Goal: Task Accomplishment & Management: Manage account settings

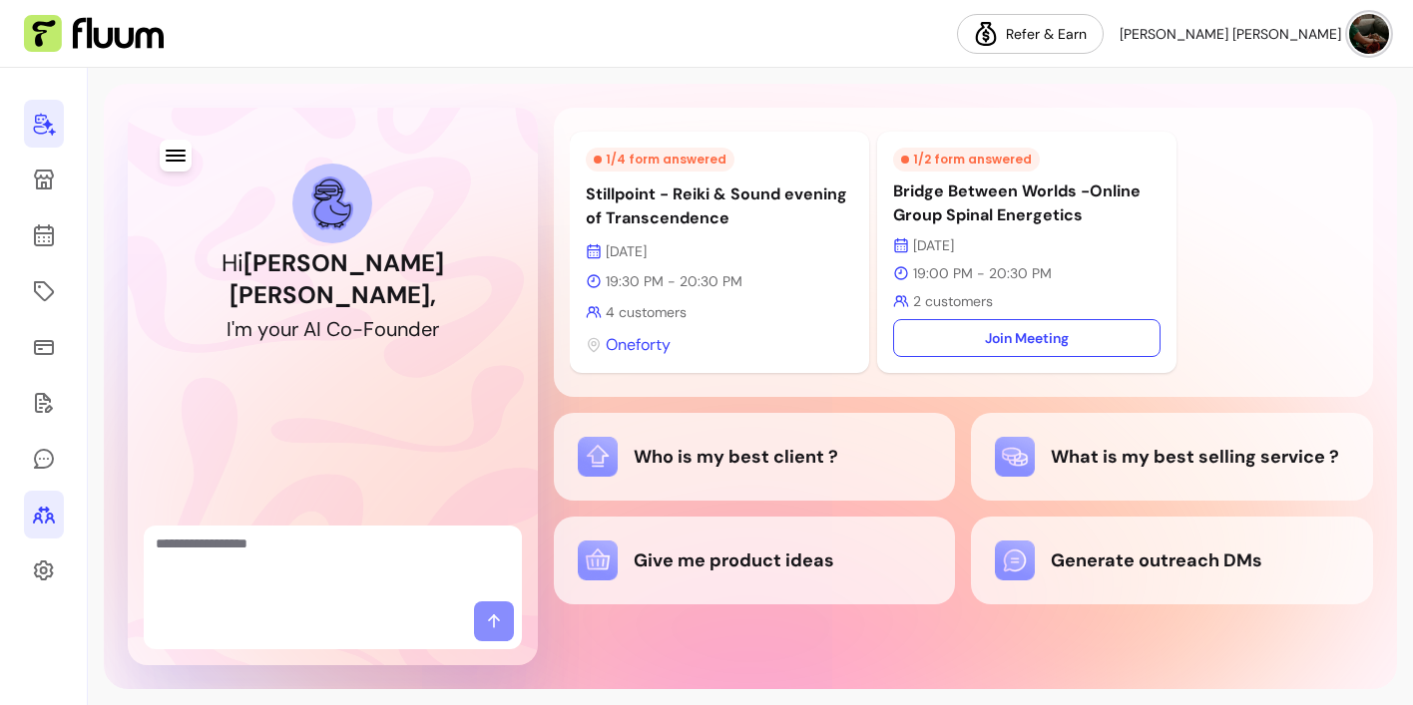
click at [47, 505] on icon at bounding box center [44, 515] width 24 height 24
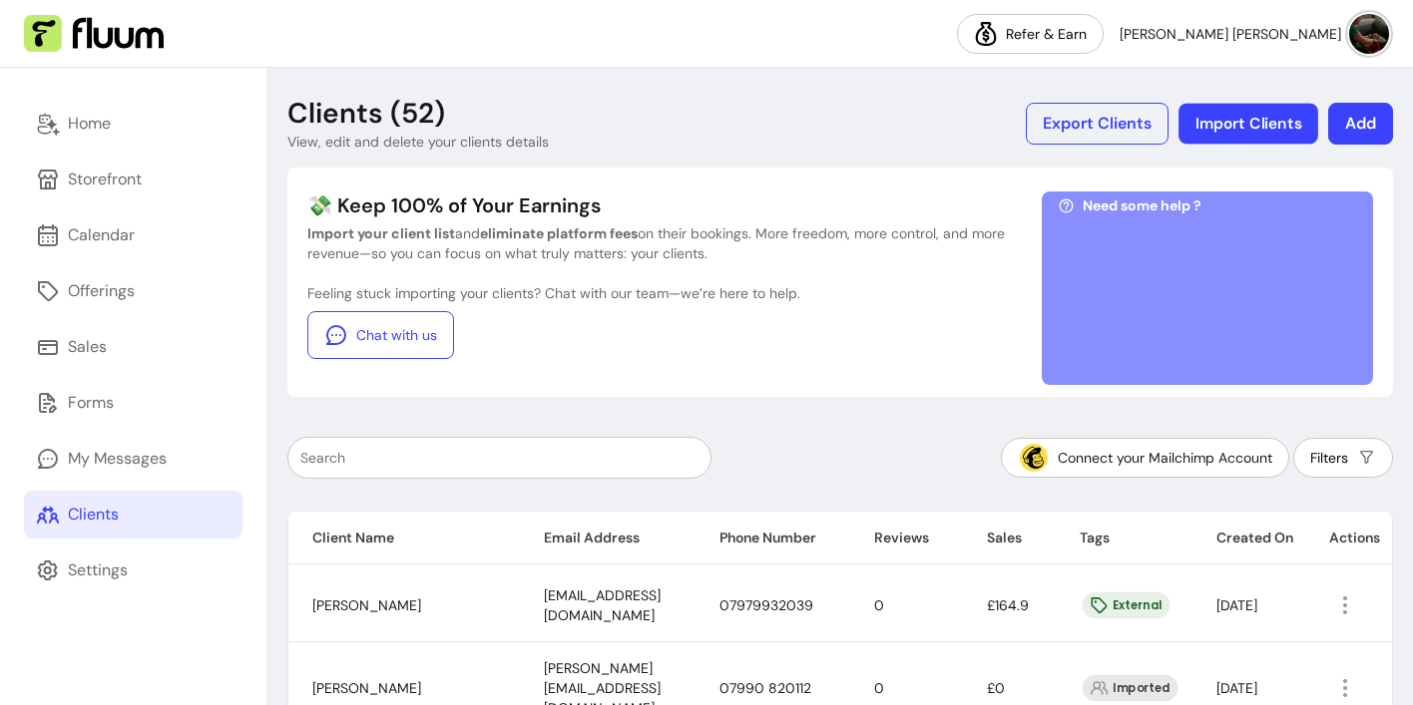
click at [1287, 121] on button "Import Clients" at bounding box center [1248, 124] width 140 height 41
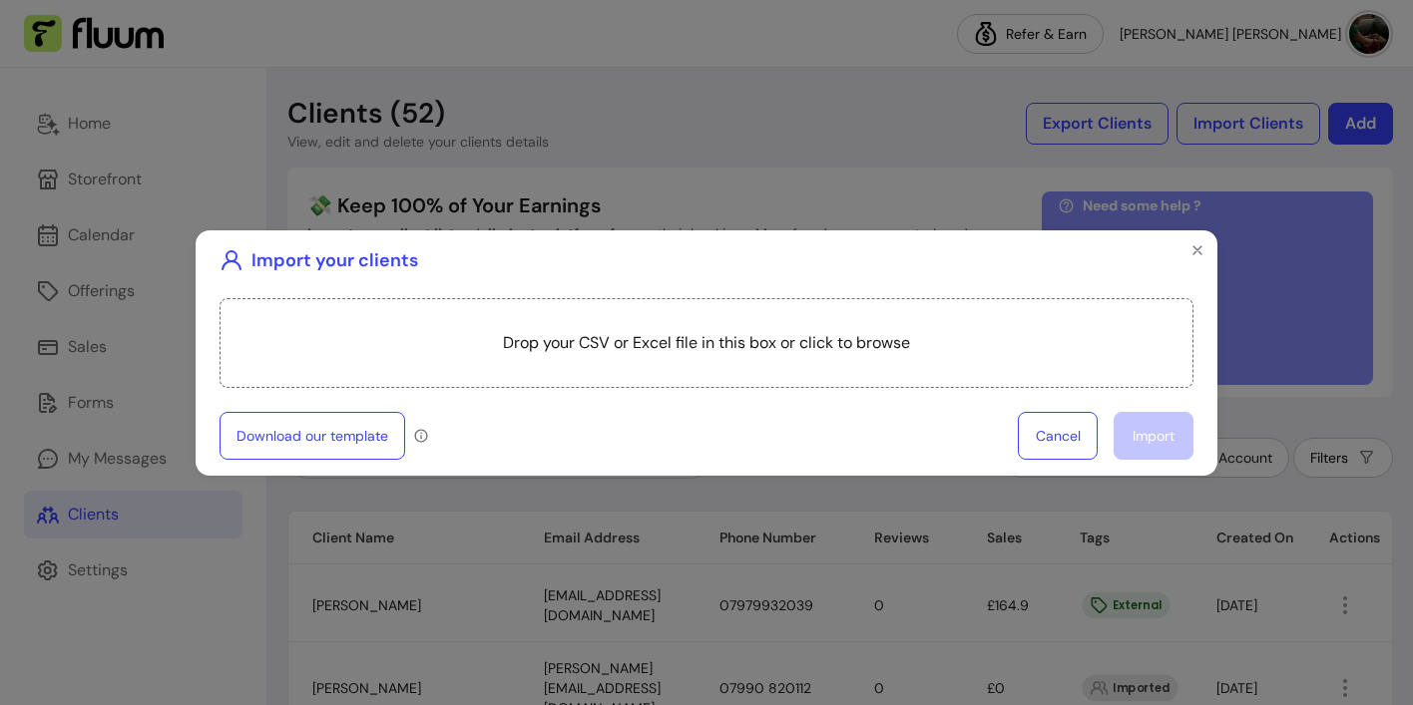
click at [1350, 124] on div "Import your clients Drop your CSV or Excel file in this box or click to browse …" at bounding box center [706, 352] width 1413 height 705
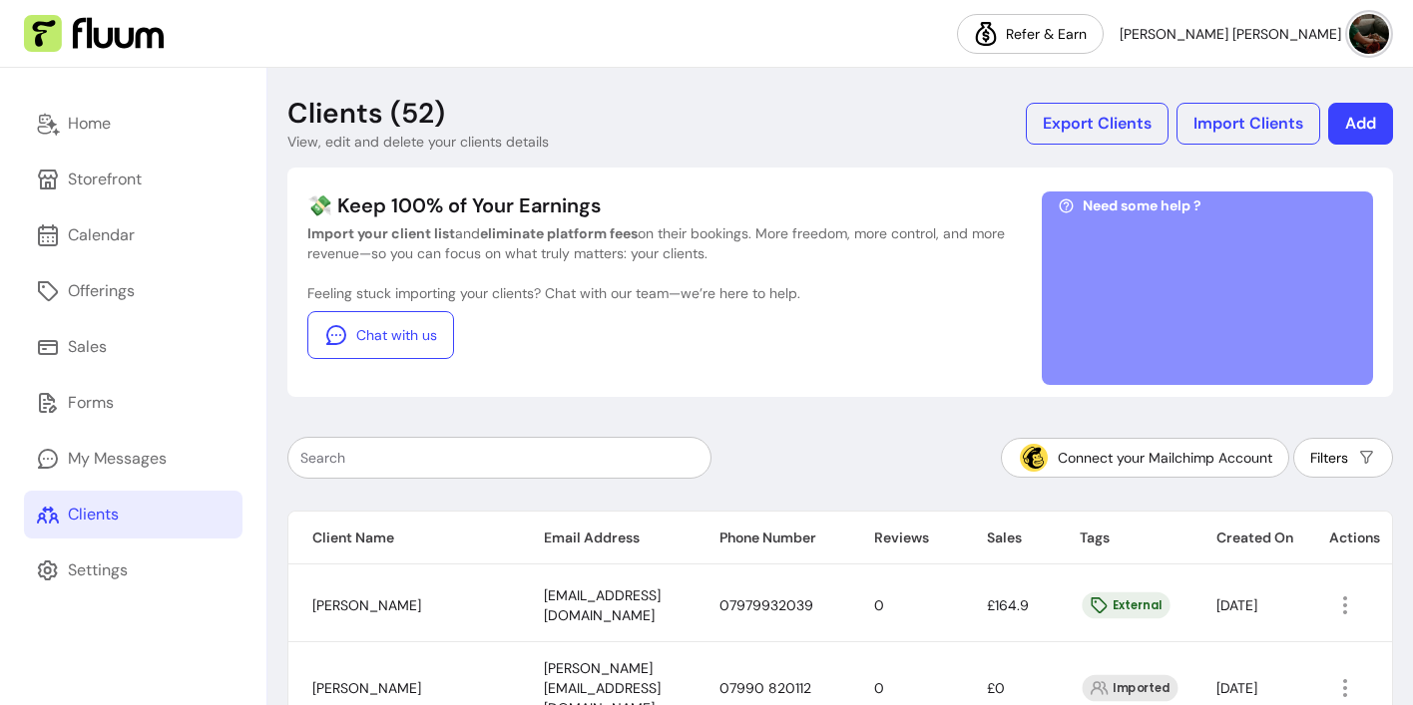
click at [1370, 126] on button "Add" at bounding box center [1360, 124] width 65 height 42
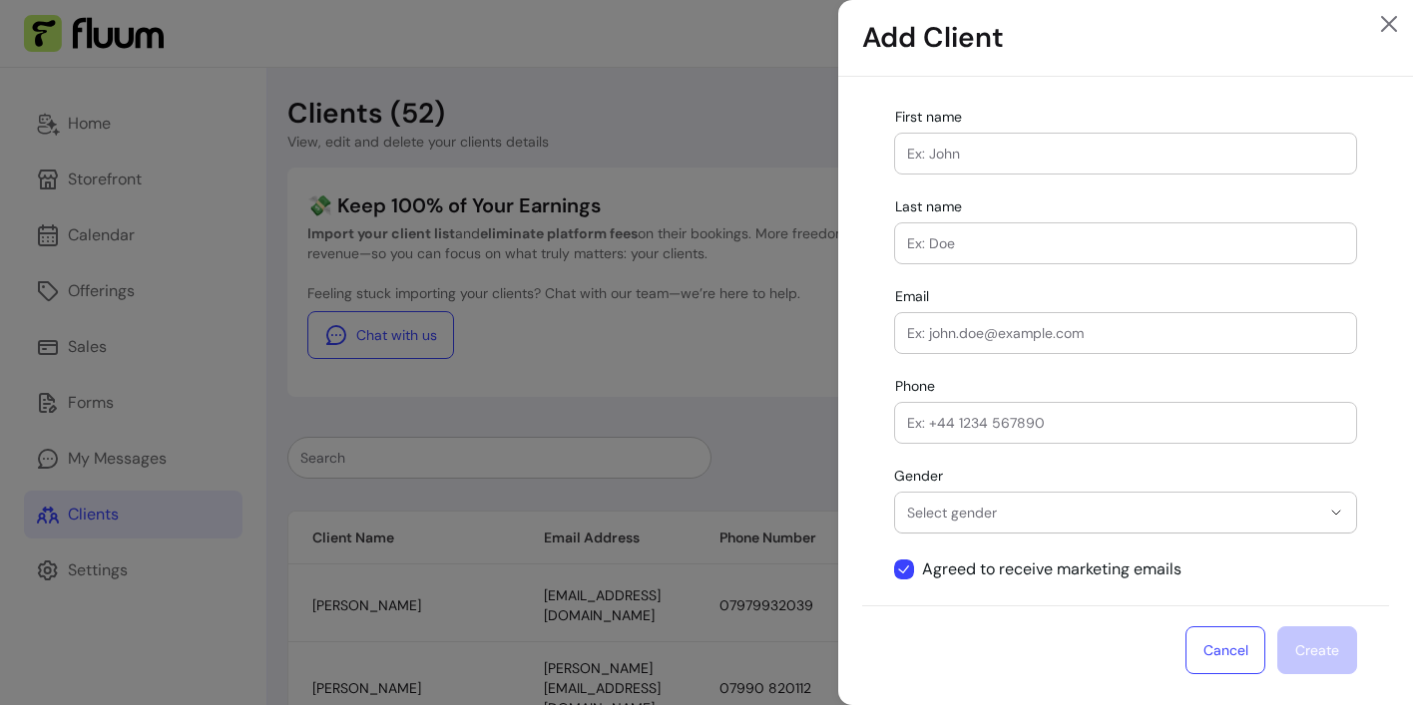
click at [1087, 161] on input "First name" at bounding box center [1125, 154] width 437 height 20
type input "Greer"
click at [1070, 254] on div at bounding box center [1125, 244] width 437 height 40
type input "Whitewick"
click at [1043, 336] on input "Email" at bounding box center [1125, 333] width 437 height 20
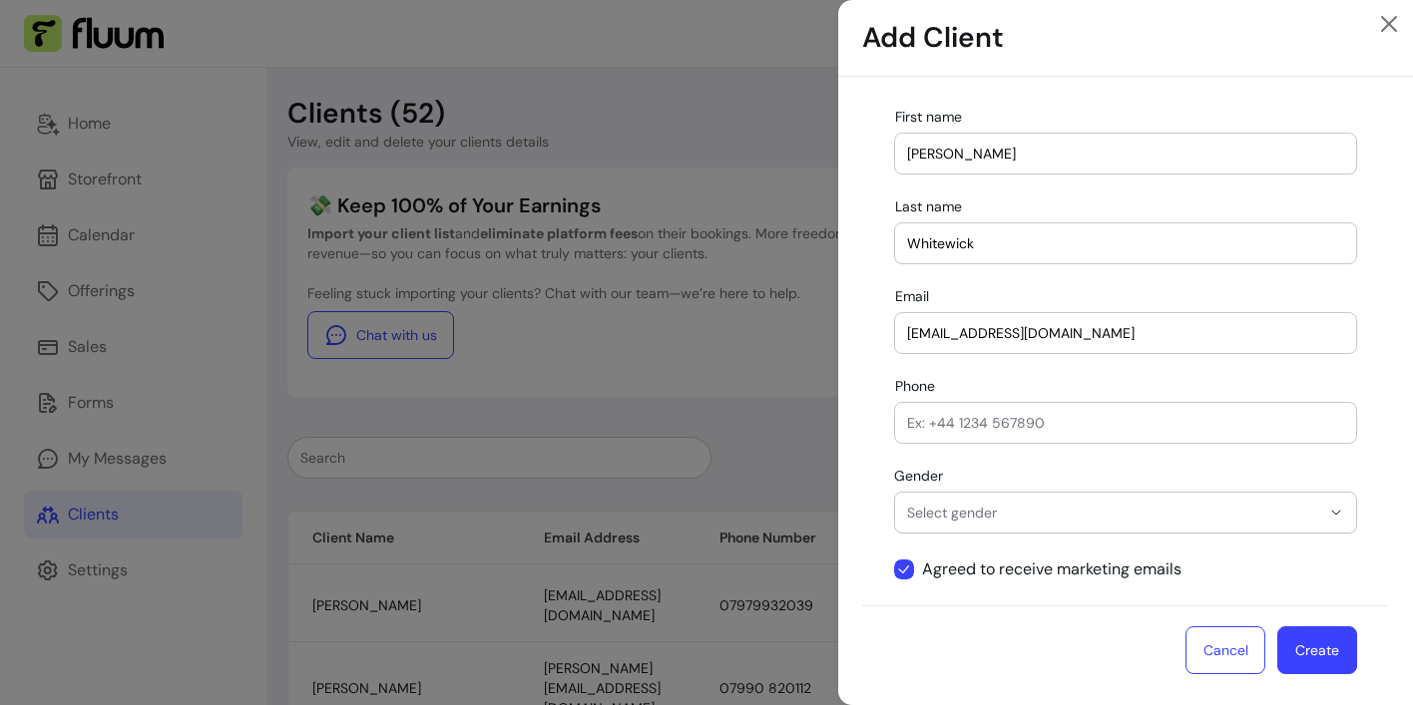
type input "Greerwhitewick@Yahoo.co.uk"
click at [1338, 515] on icon "button" at bounding box center [1336, 513] width 16 height 16
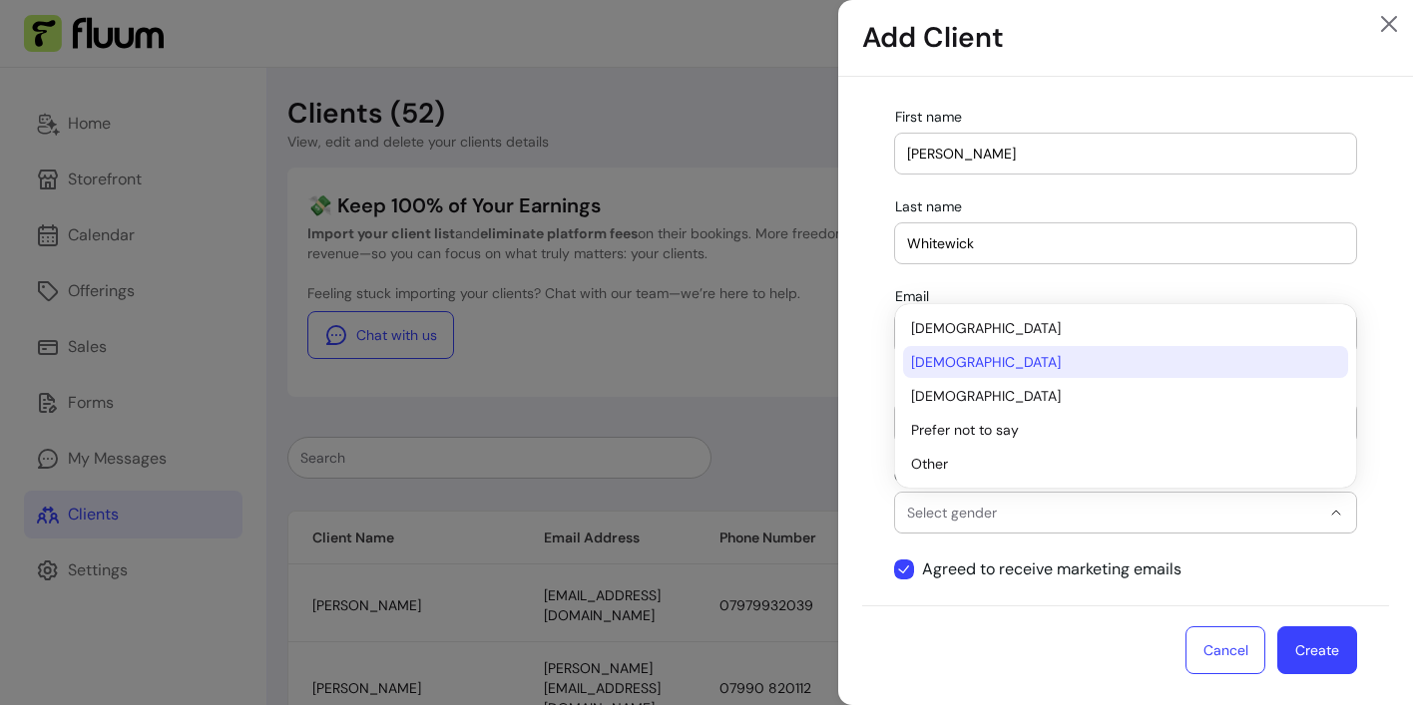
click at [1073, 361] on span "Female" at bounding box center [1115, 362] width 409 height 20
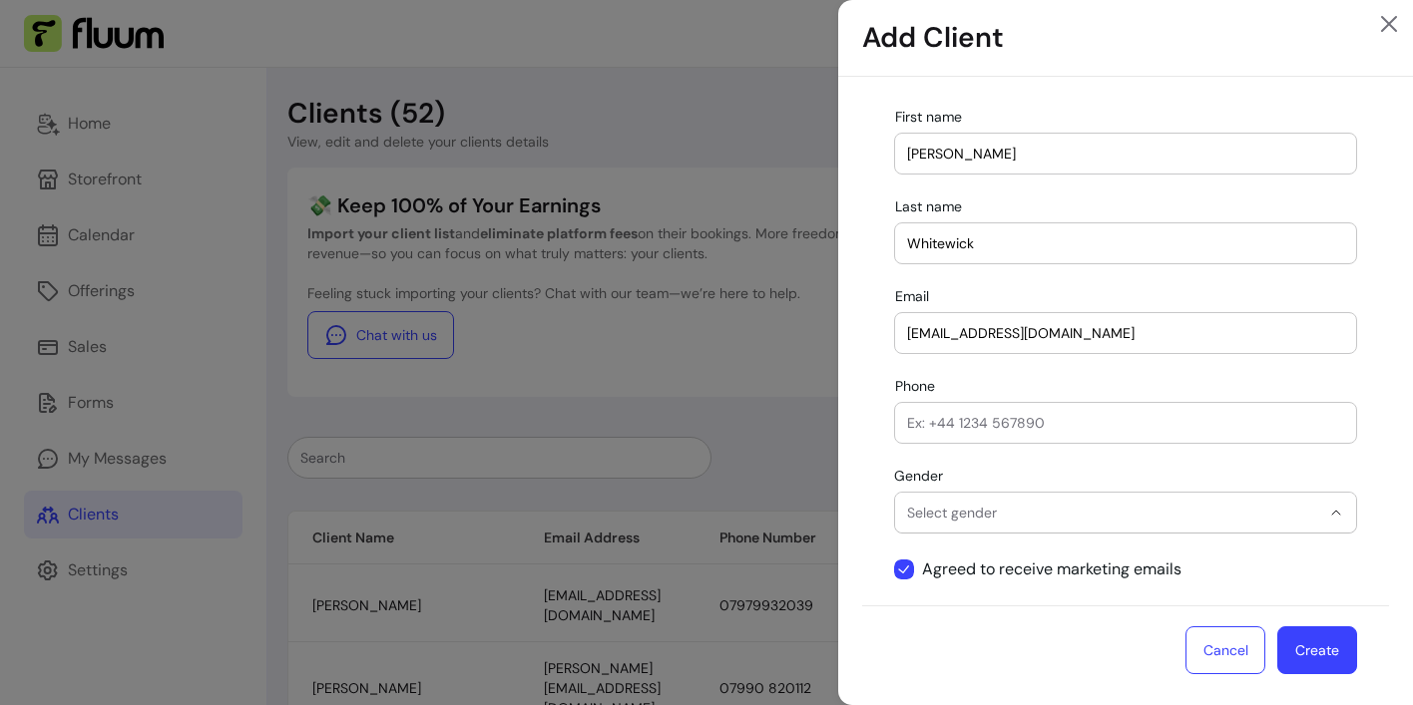
select select "******"
click at [1339, 649] on button "Create" at bounding box center [1317, 651] width 78 height 47
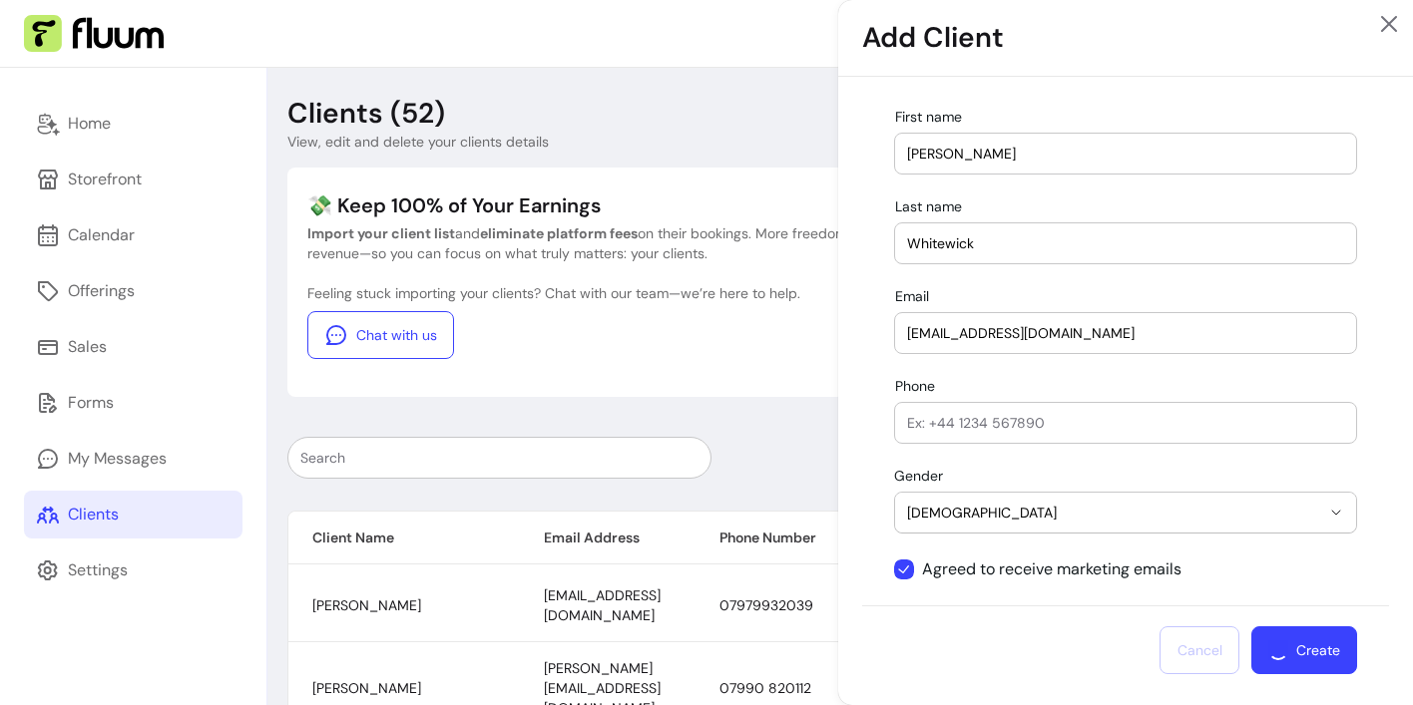
select select
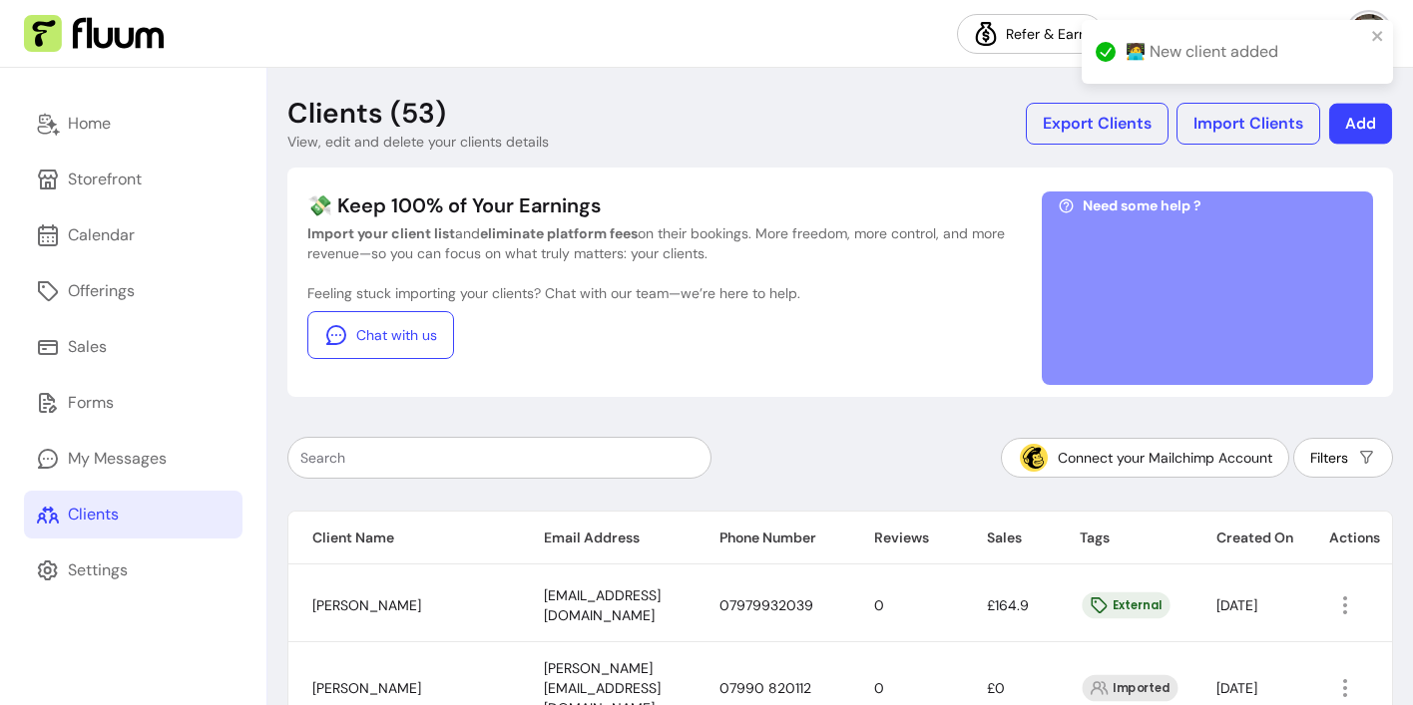
click at [1369, 125] on button "Add" at bounding box center [1360, 124] width 63 height 41
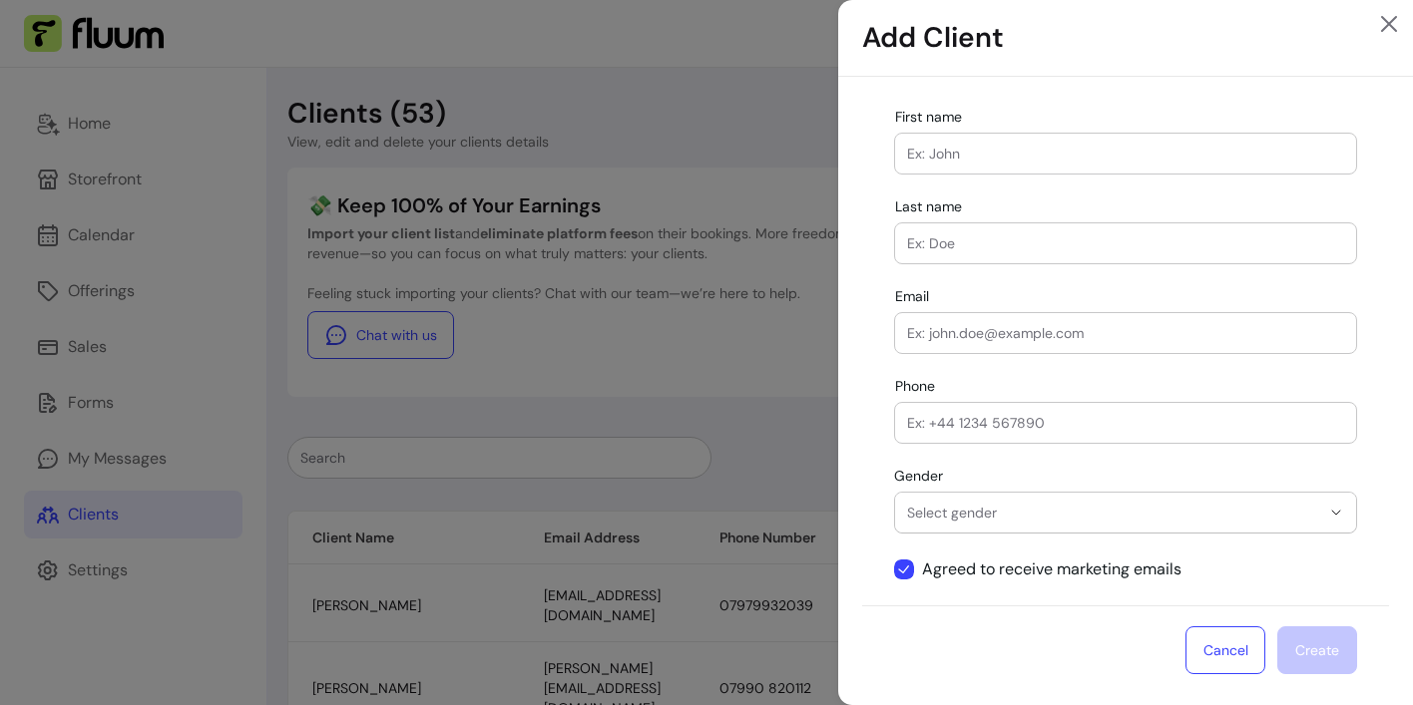
click at [933, 160] on input "First name" at bounding box center [1125, 154] width 437 height 20
type input "Lisa"
click at [962, 242] on input "Last name" at bounding box center [1125, 243] width 437 height 20
type input "Lehman"
click at [956, 334] on input "Email" at bounding box center [1125, 333] width 437 height 20
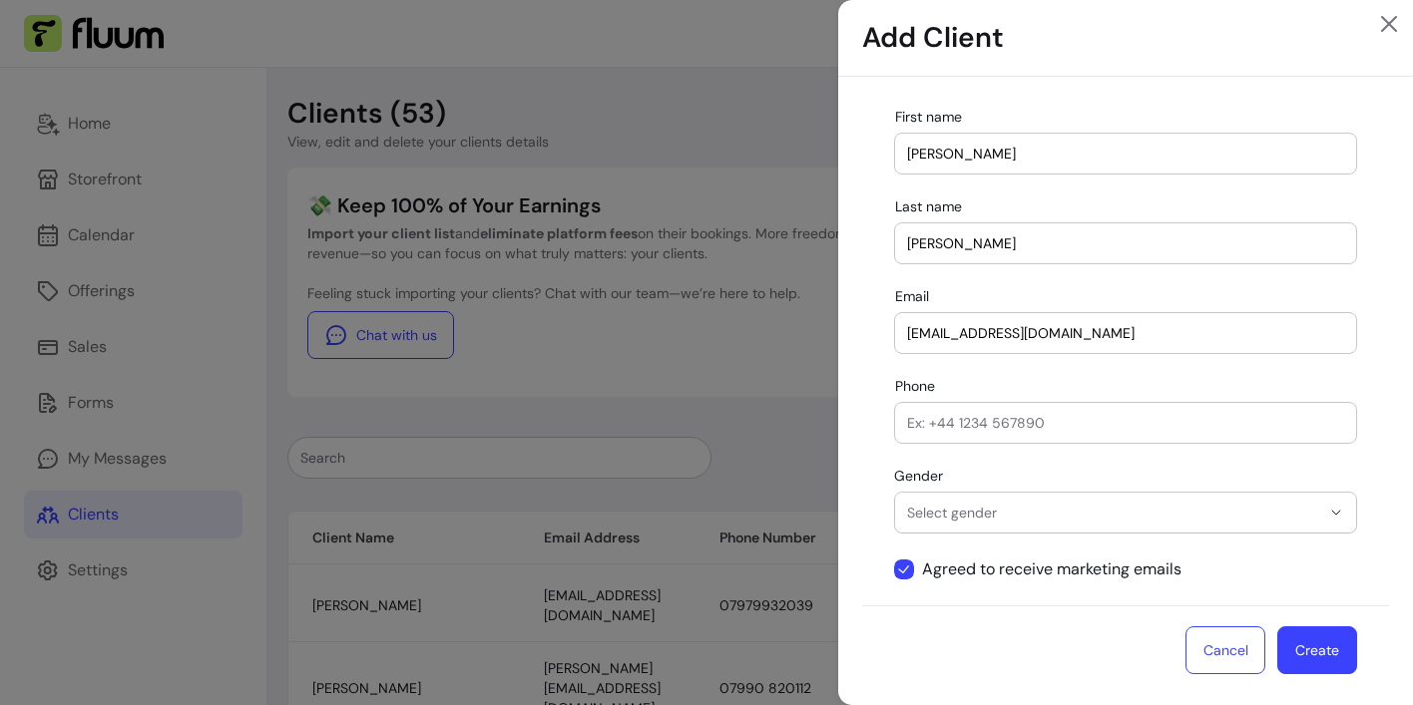
type input "liza_90_@hotmail.com"
click at [1334, 518] on icon "button" at bounding box center [1336, 513] width 16 height 16
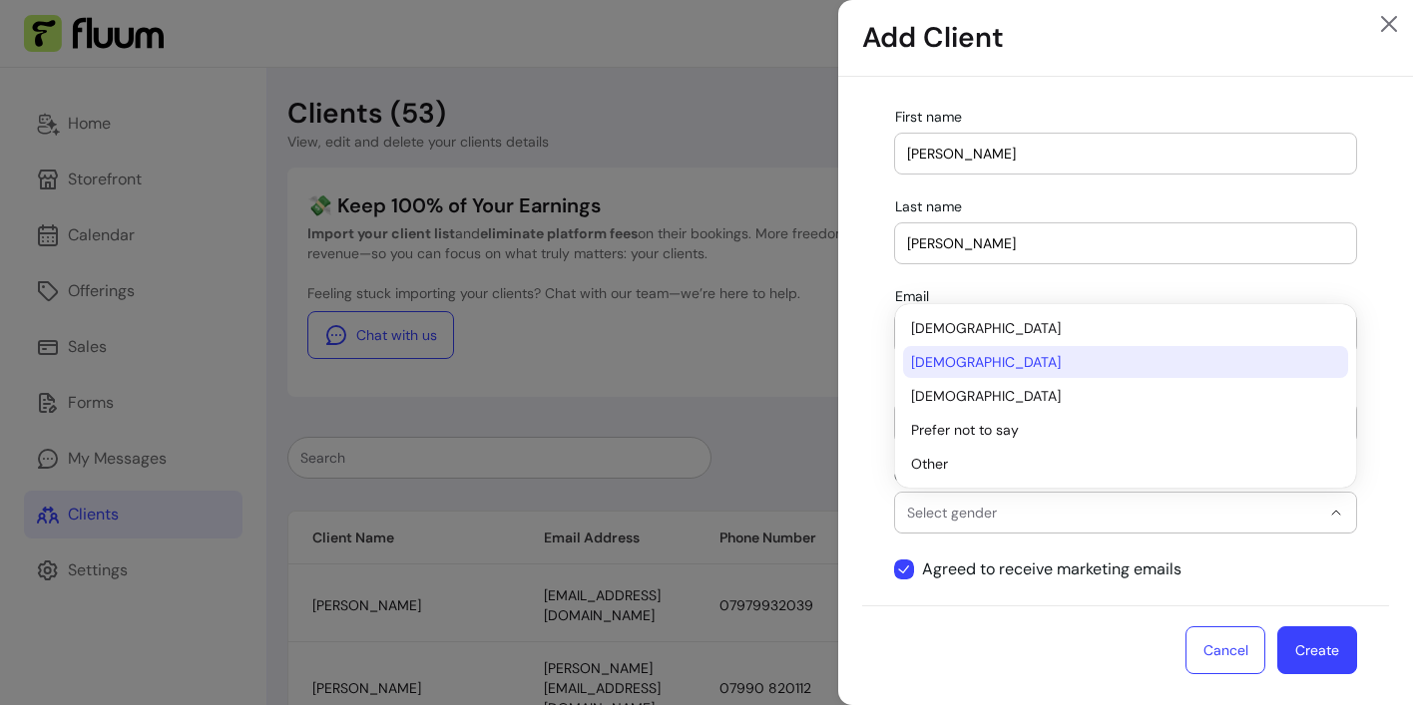
click at [1052, 357] on span "Female" at bounding box center [1115, 362] width 409 height 20
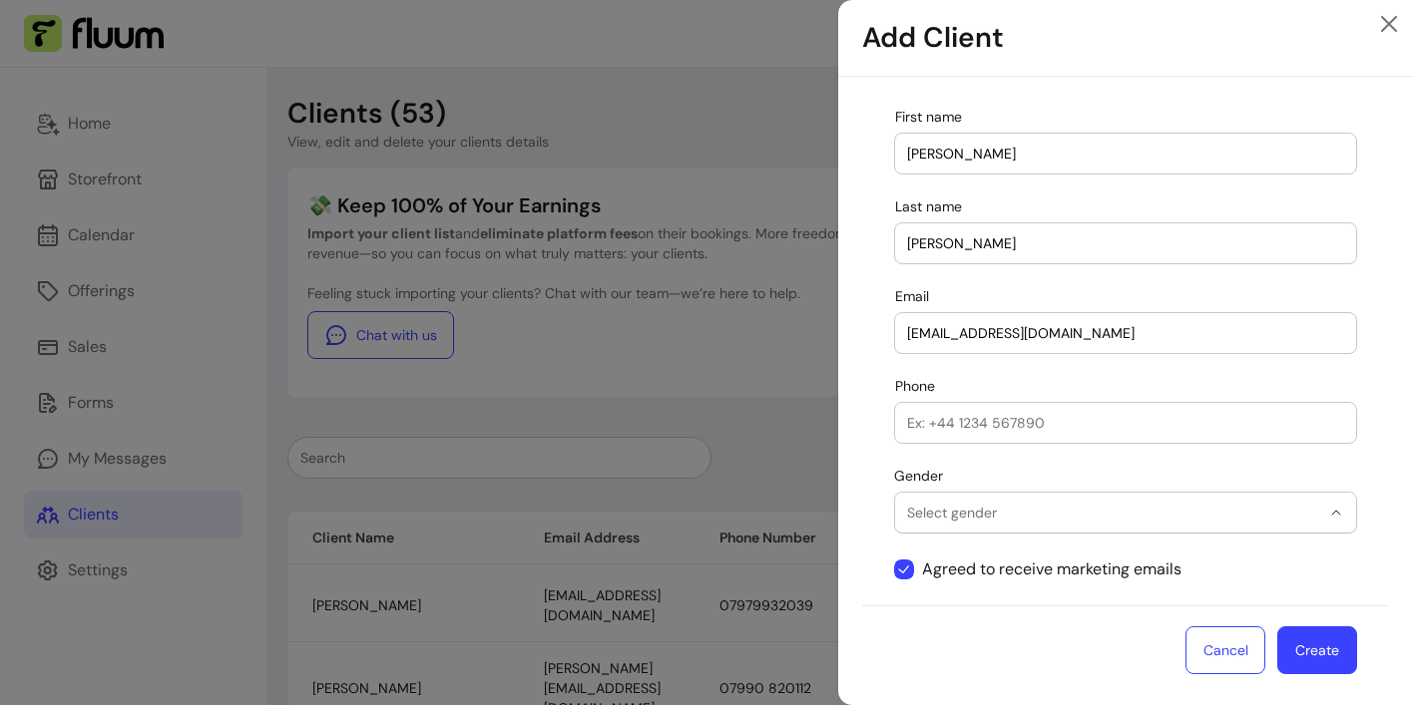
select select "******"
click at [1340, 650] on button "Create" at bounding box center [1317, 651] width 78 height 47
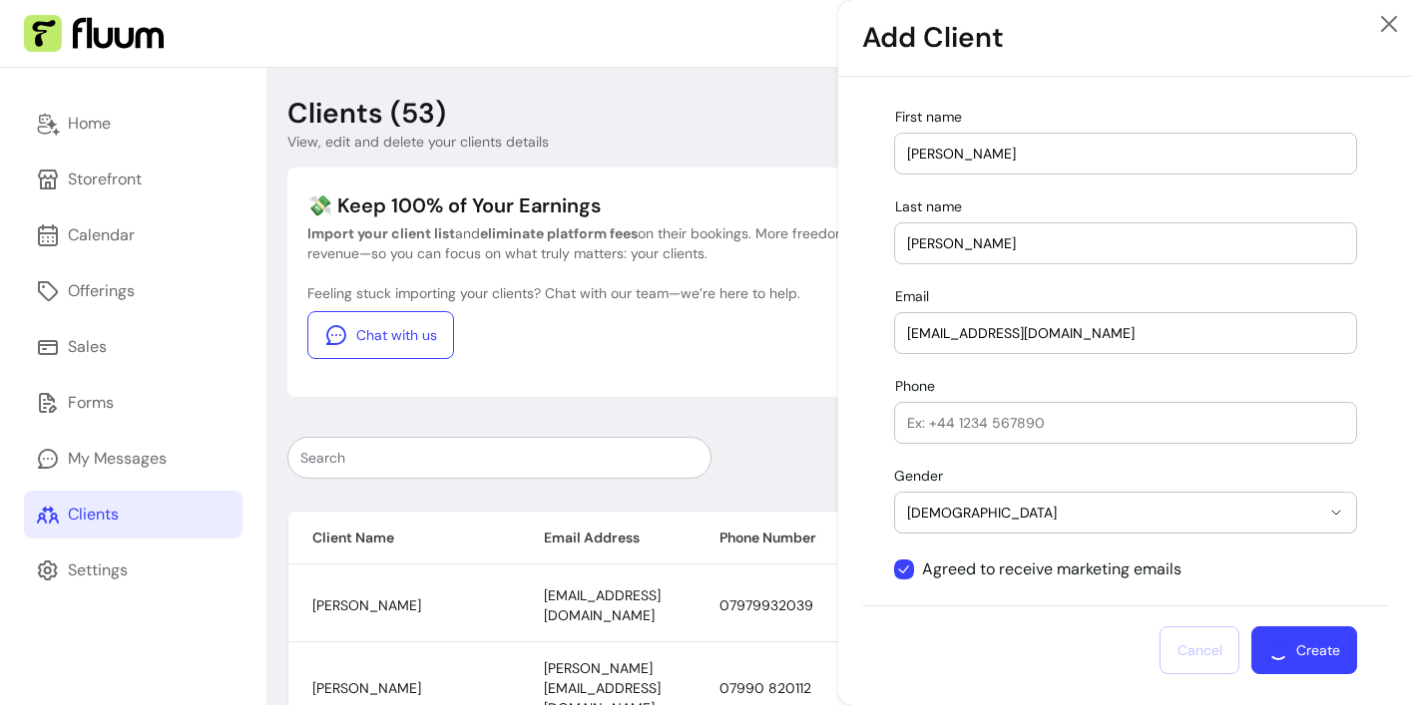
select select
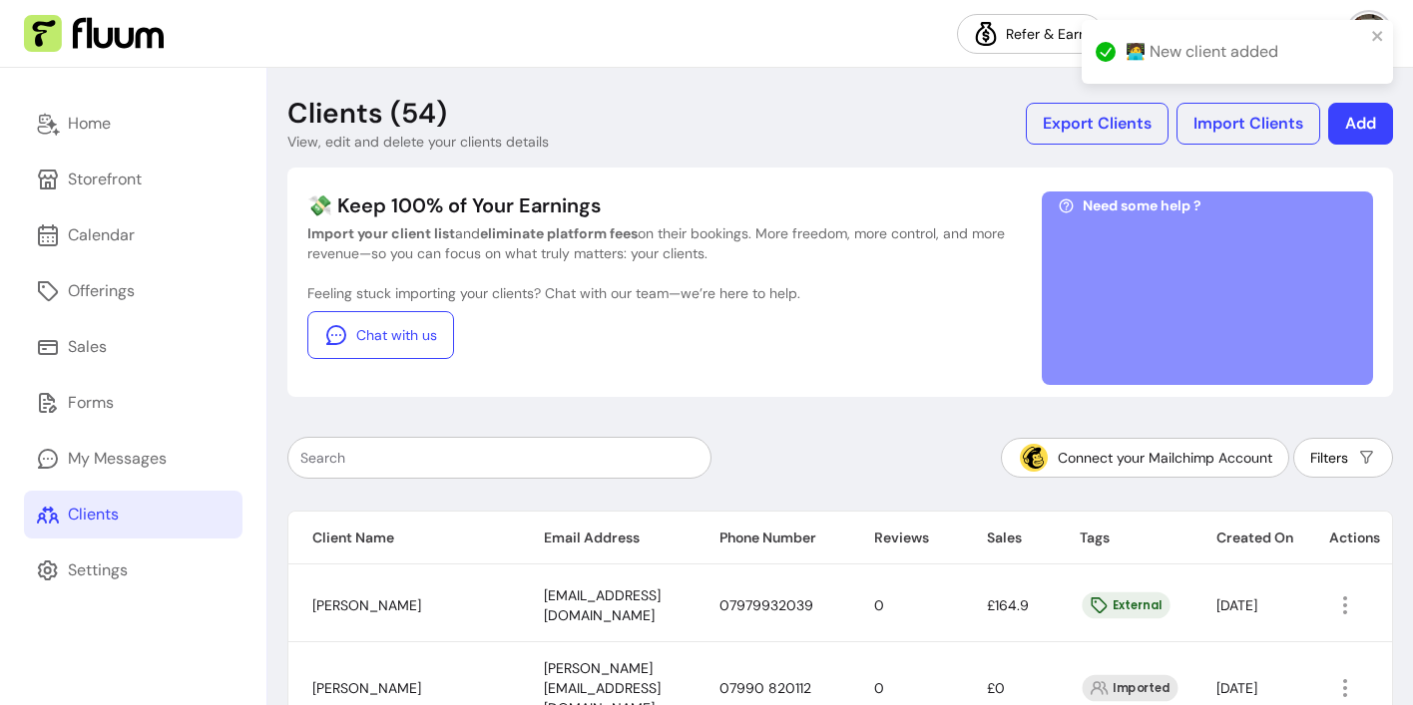
click at [1364, 130] on button "Add" at bounding box center [1360, 124] width 65 height 42
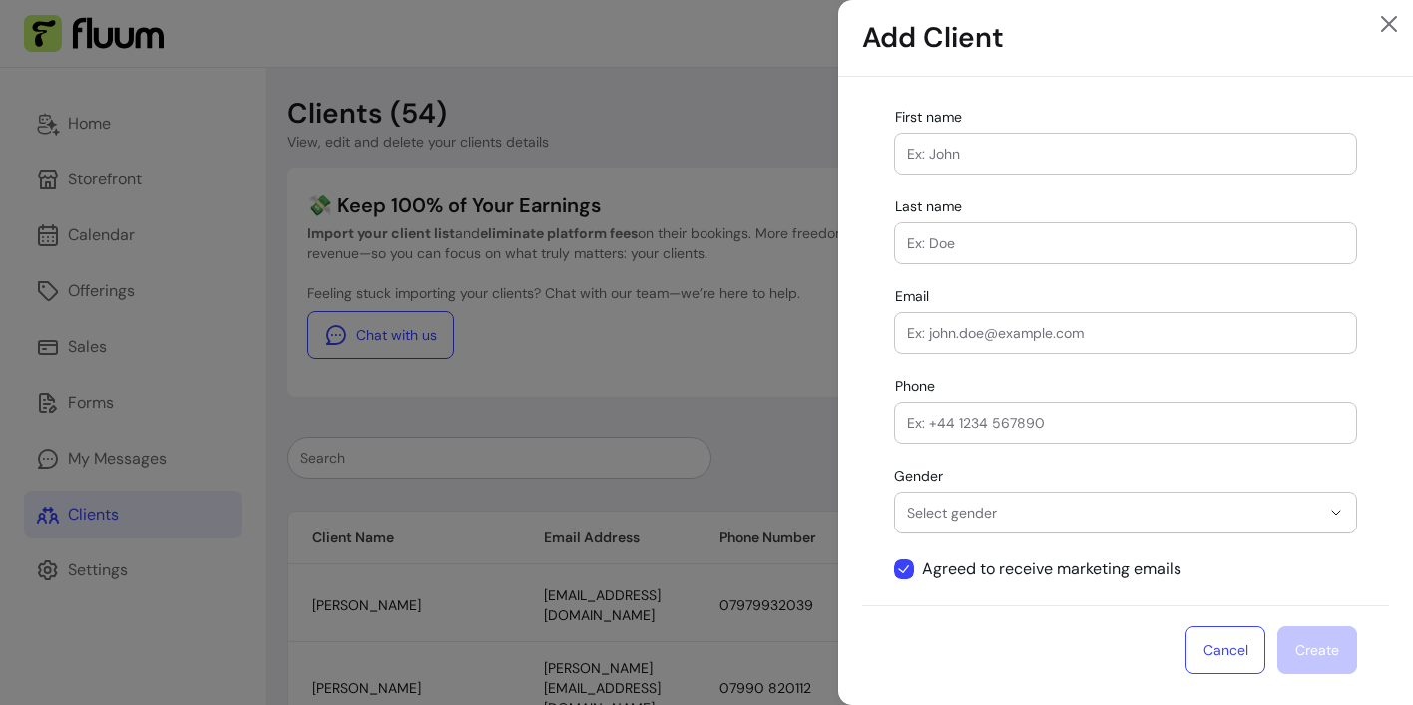
click at [998, 162] on input "First name" at bounding box center [1125, 154] width 437 height 20
type input "Jennifer Edwards"
click at [986, 341] on input "Email" at bounding box center [1125, 333] width 437 height 20
type input "Jen.Edwards1982@hotmail.co.uk"
click at [1338, 516] on icon "button" at bounding box center [1336, 513] width 16 height 16
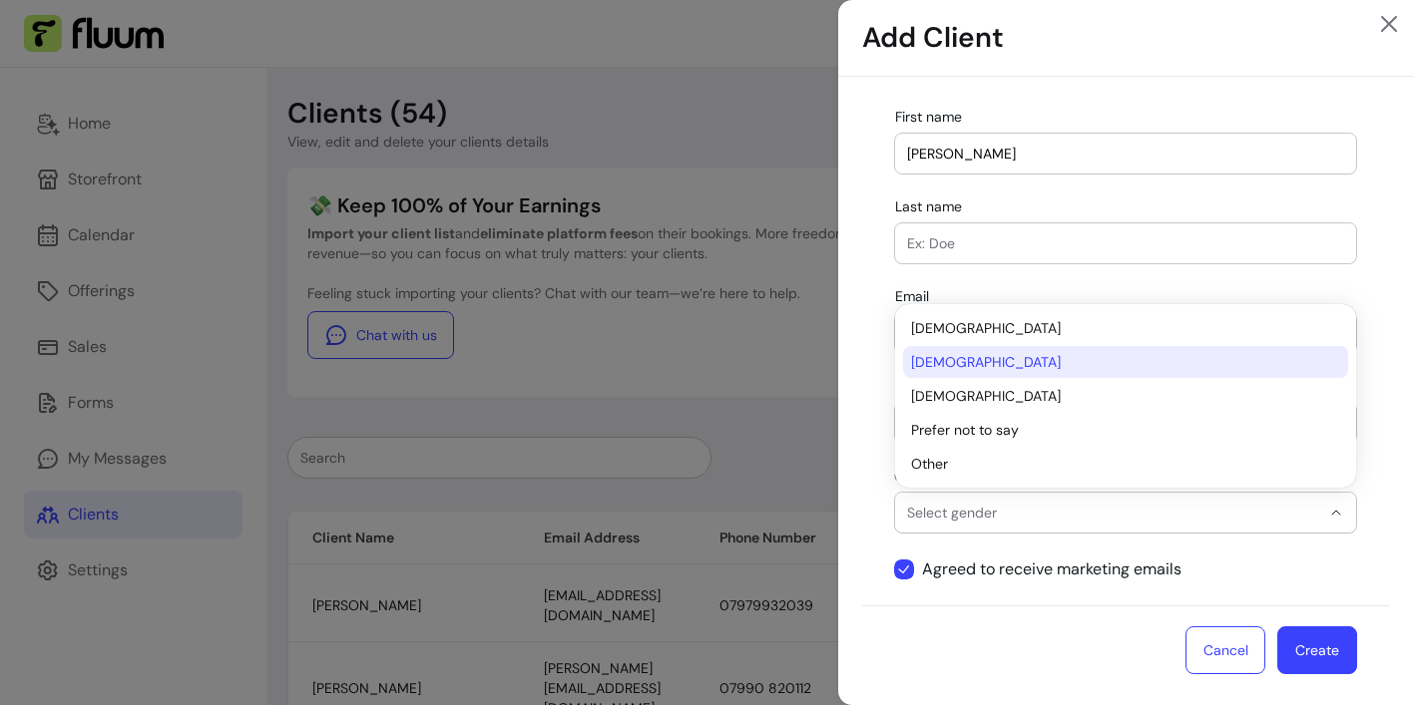
click at [1115, 366] on span "Female" at bounding box center [1115, 362] width 409 height 20
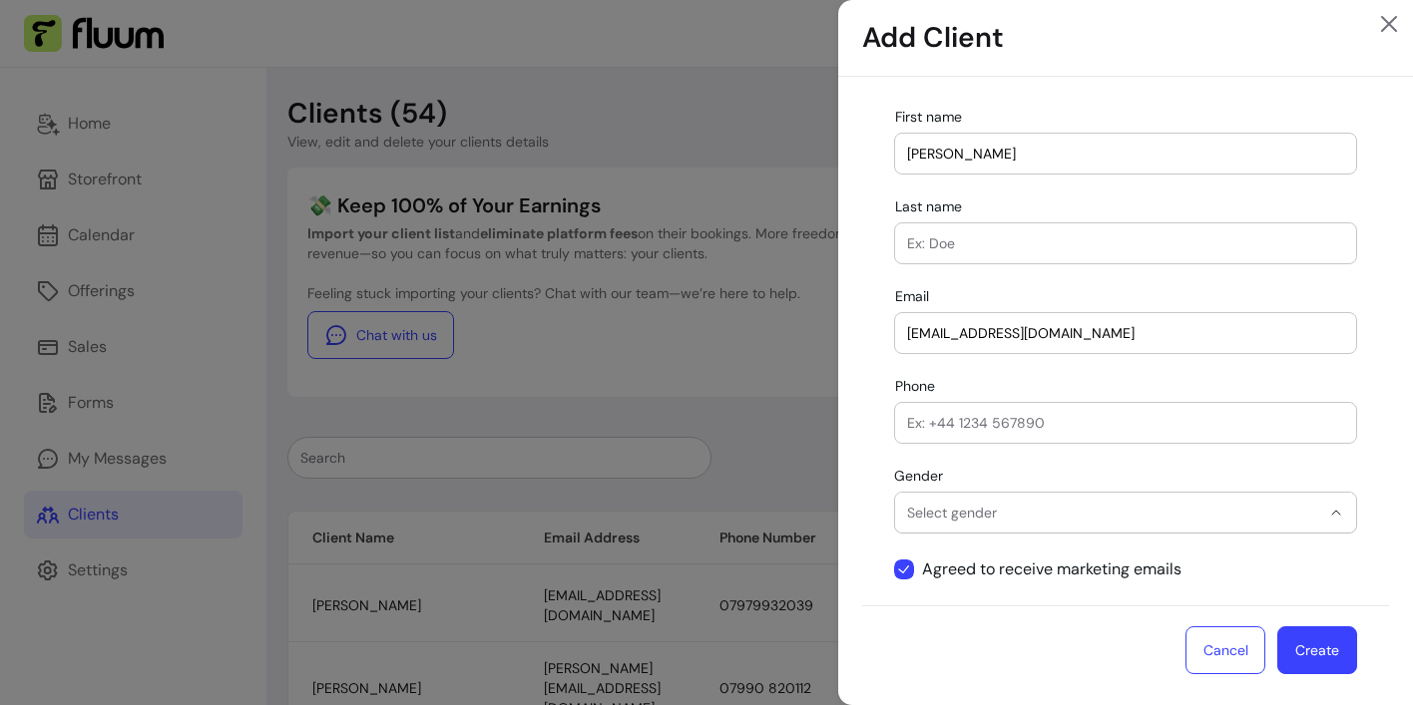
select select "******"
click at [1319, 658] on button "Create" at bounding box center [1317, 651] width 78 height 47
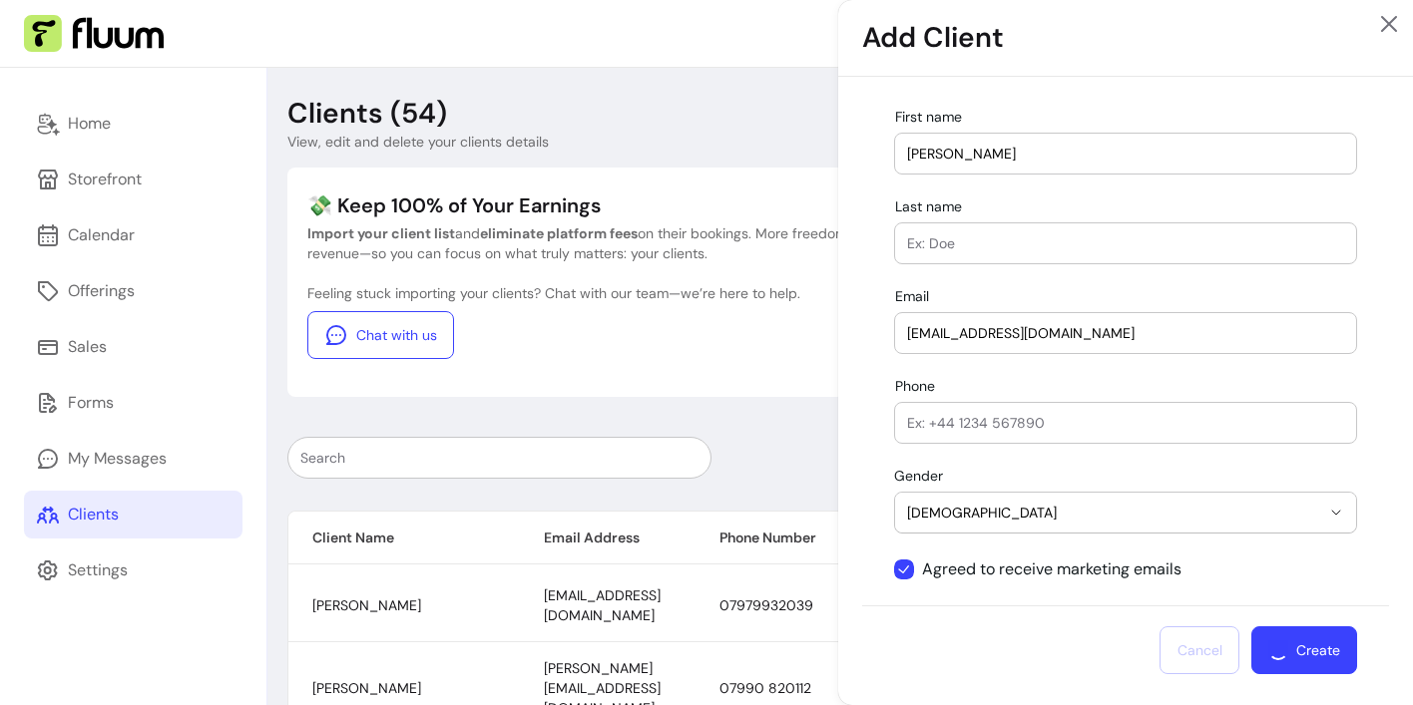
select select
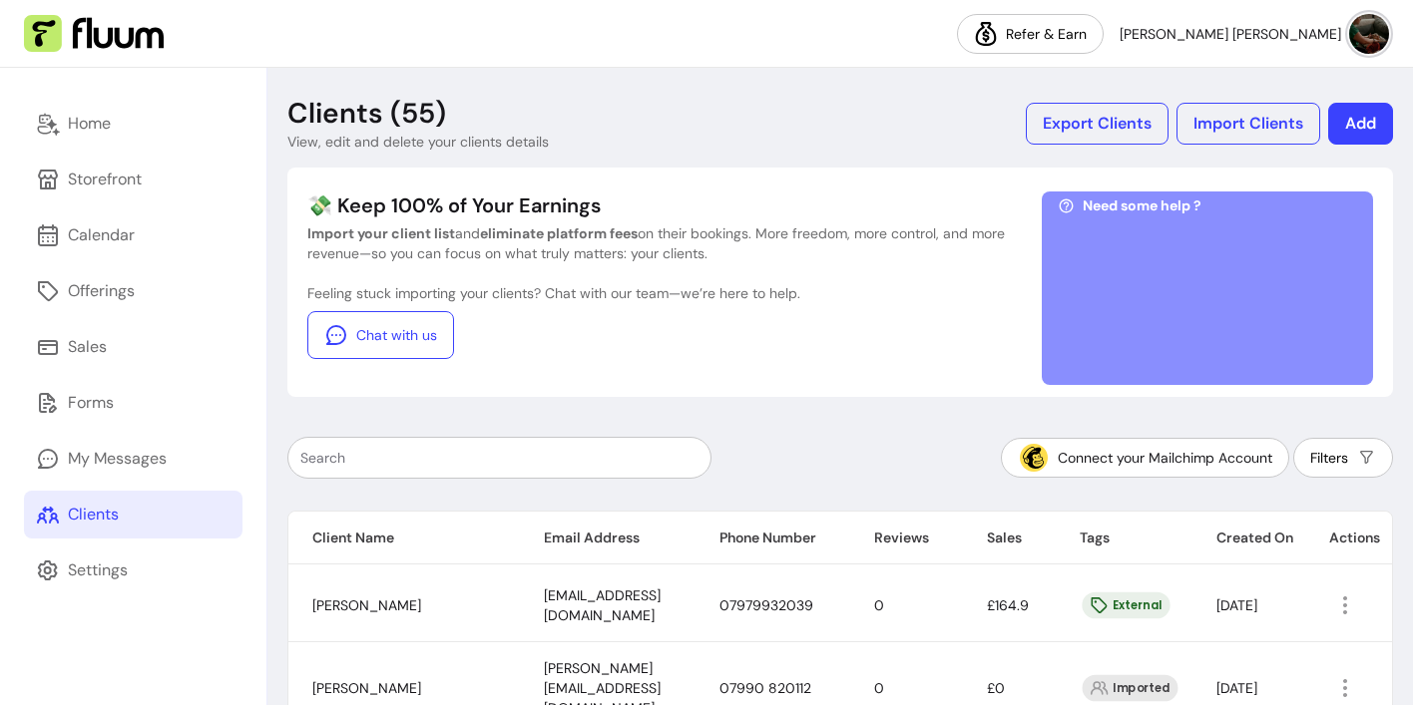
click at [1351, 135] on button "Add" at bounding box center [1360, 124] width 65 height 42
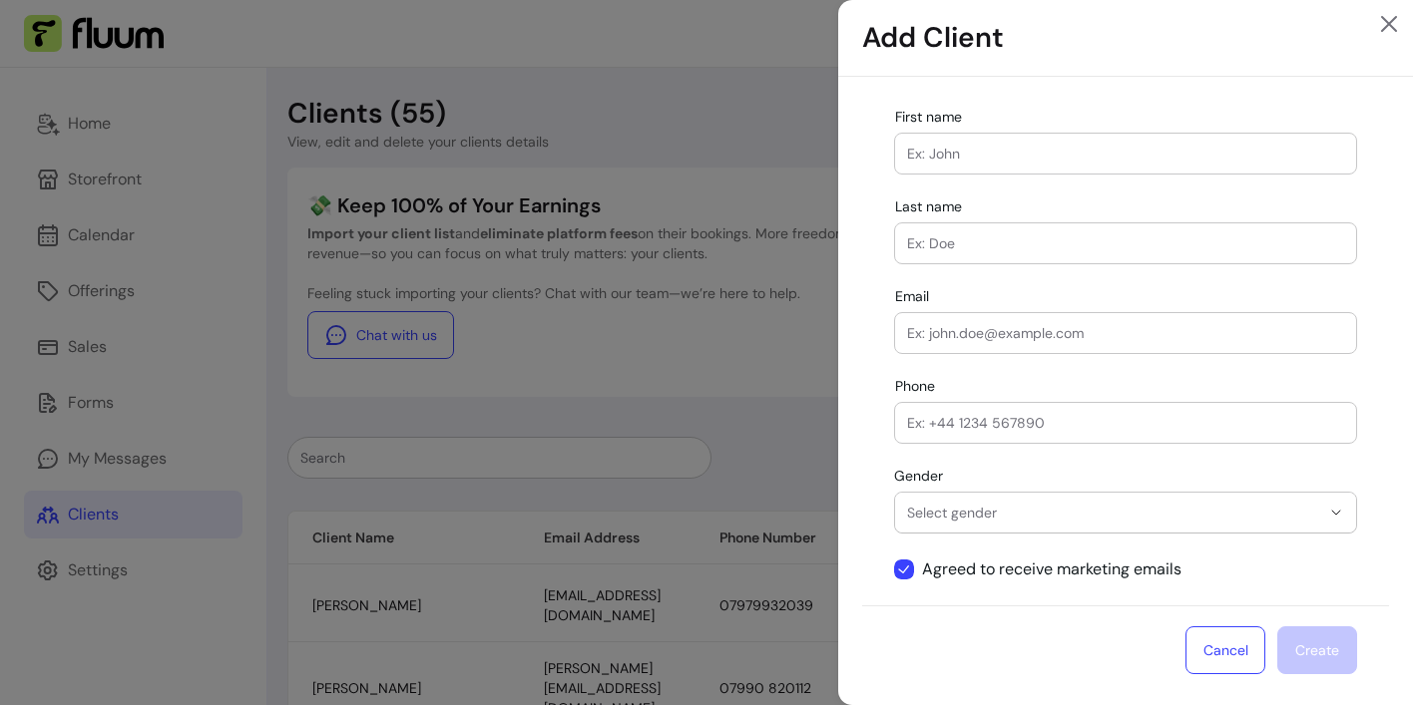
click at [1097, 159] on input "First name" at bounding box center [1125, 154] width 437 height 20
type input "Ellie_knight18@hotmail.com"
drag, startPoint x: 1116, startPoint y: 153, endPoint x: 882, endPoint y: 148, distance: 233.5
click at [882, 148] on div "**********" at bounding box center [1125, 345] width 527 height 521
click at [956, 342] on input "Email" at bounding box center [1125, 333] width 437 height 20
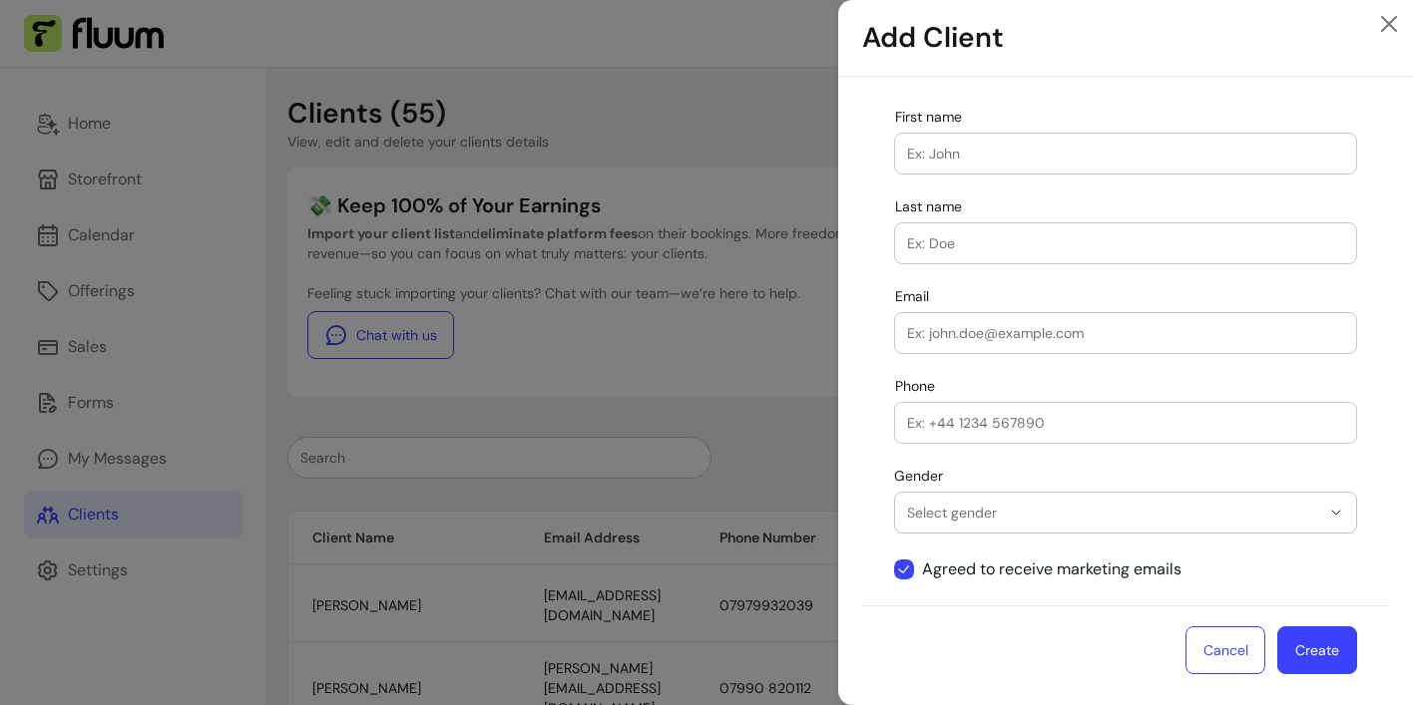
paste input "Ellie_knight18@hotmail.com"
type input "Ellie_knight18@hotmail.com"
click at [987, 155] on input "First name" at bounding box center [1125, 154] width 437 height 20
type input "Ellie"
click at [992, 246] on input "Last name" at bounding box center [1125, 243] width 437 height 20
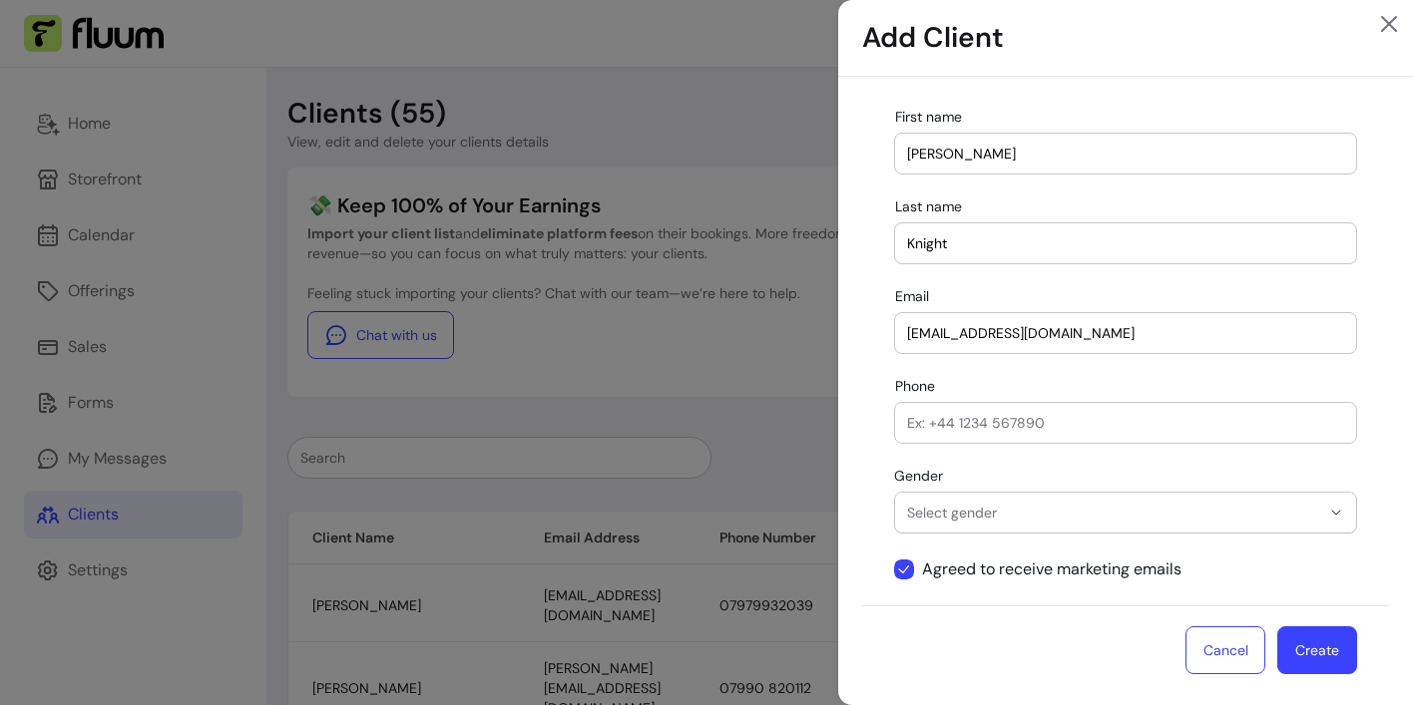
type input "Knight"
click at [1342, 507] on icon "button" at bounding box center [1336, 513] width 16 height 16
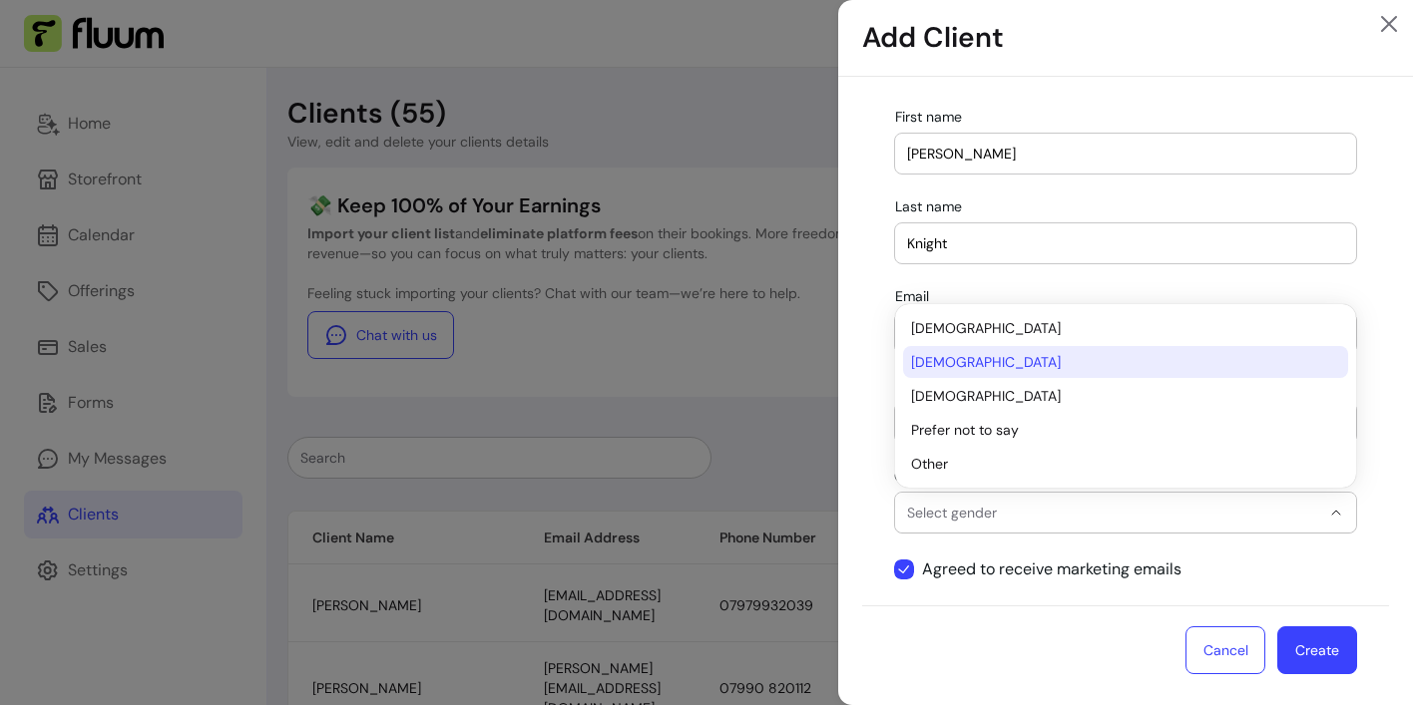
click at [1180, 367] on span "Female" at bounding box center [1115, 362] width 409 height 20
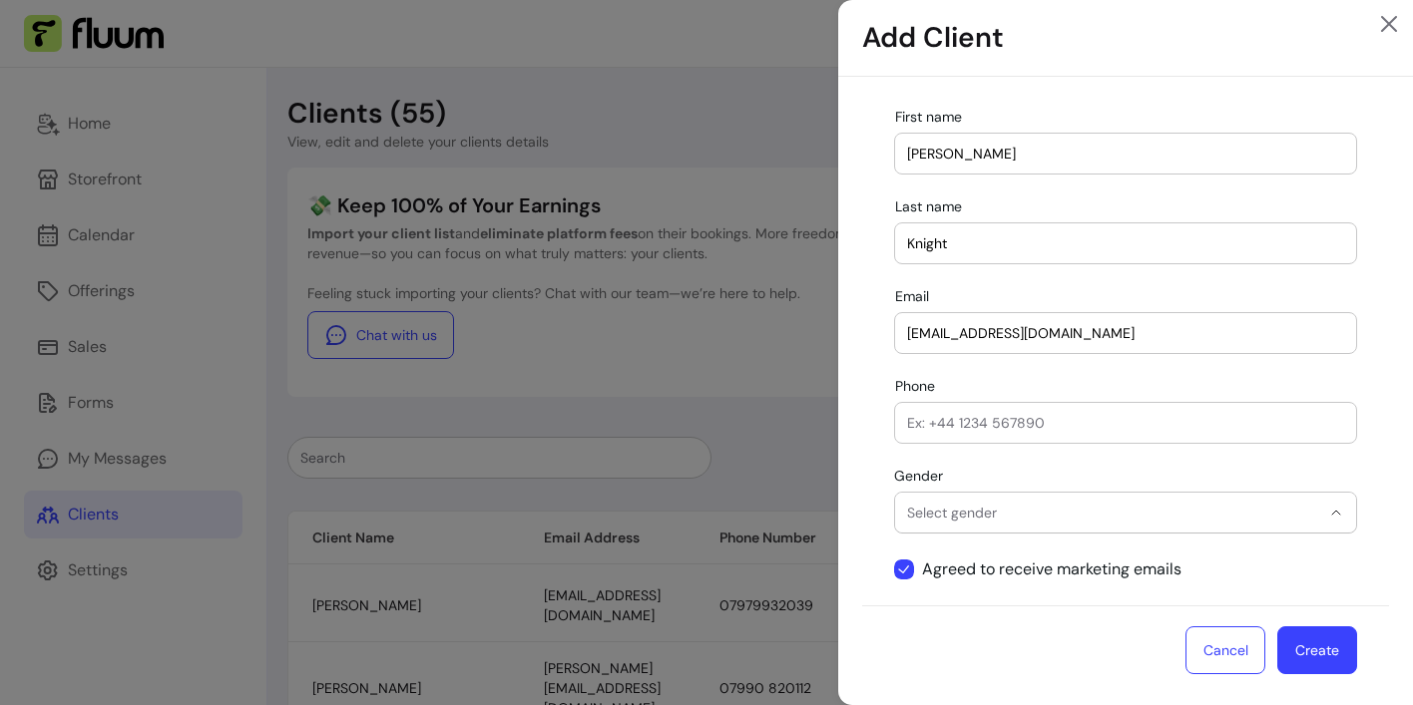
select select "******"
click at [1308, 651] on button "Create" at bounding box center [1317, 651] width 78 height 47
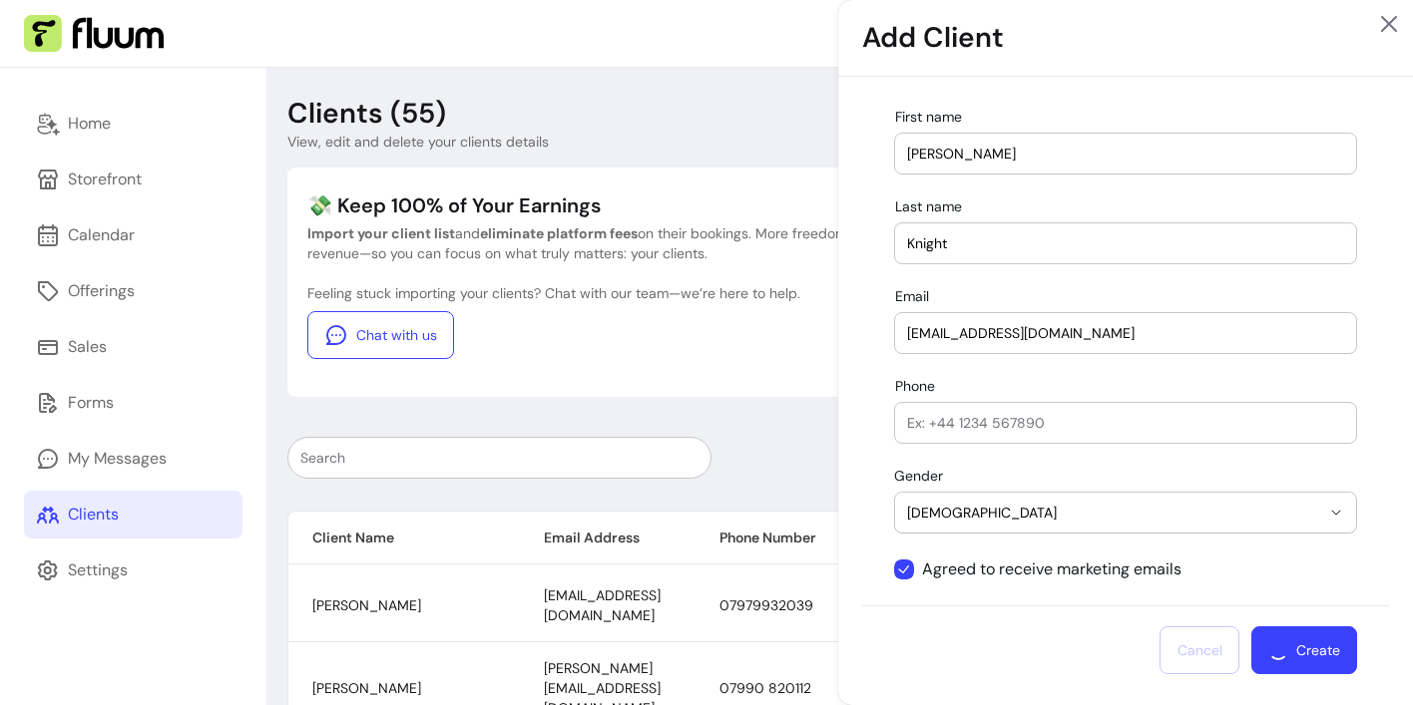
select select
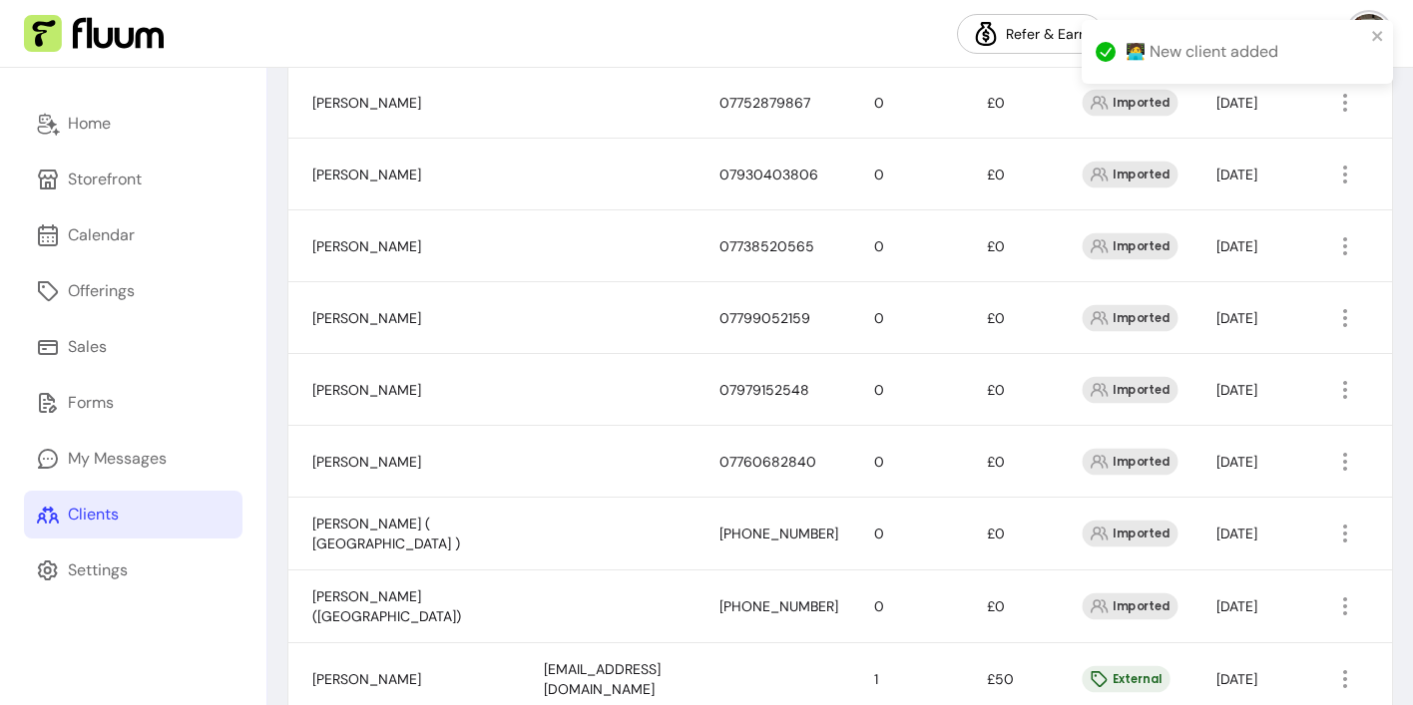
scroll to position [1458, 0]
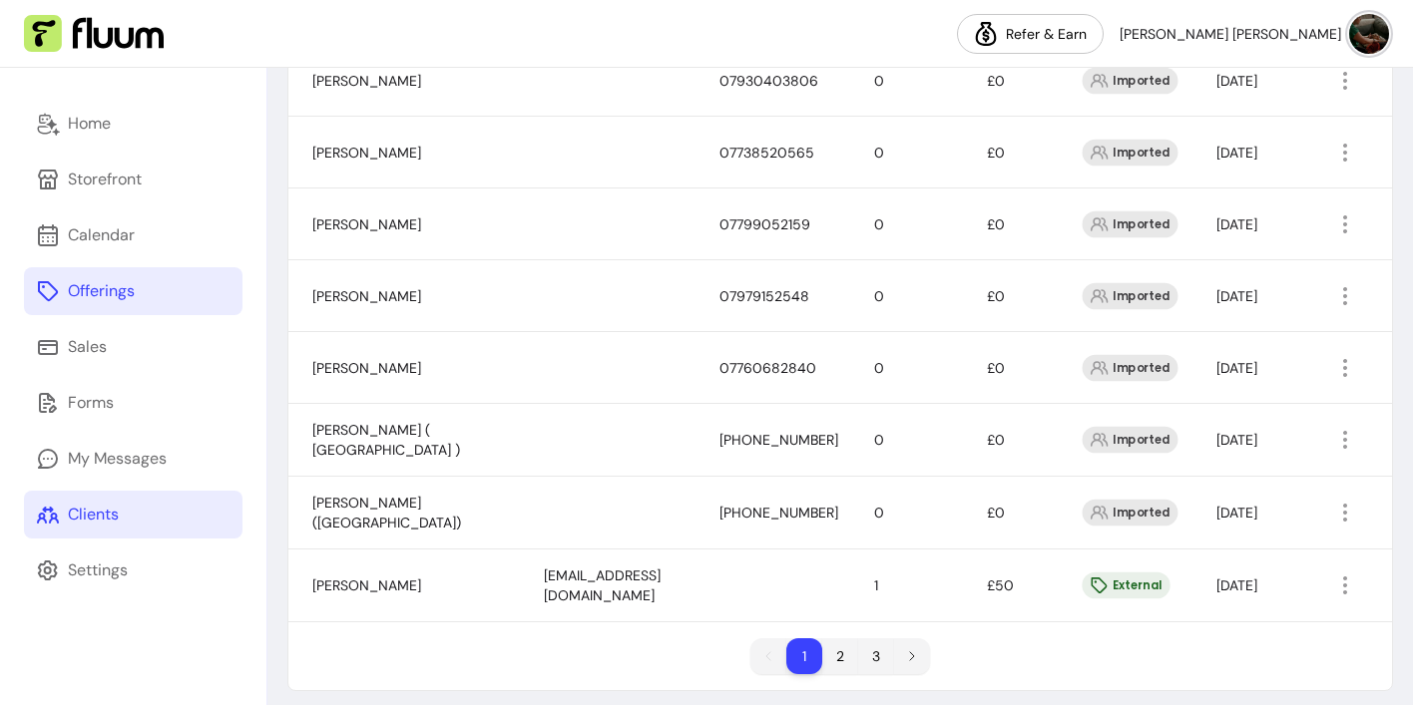
click at [99, 290] on div "Offerings" at bounding box center [101, 291] width 67 height 24
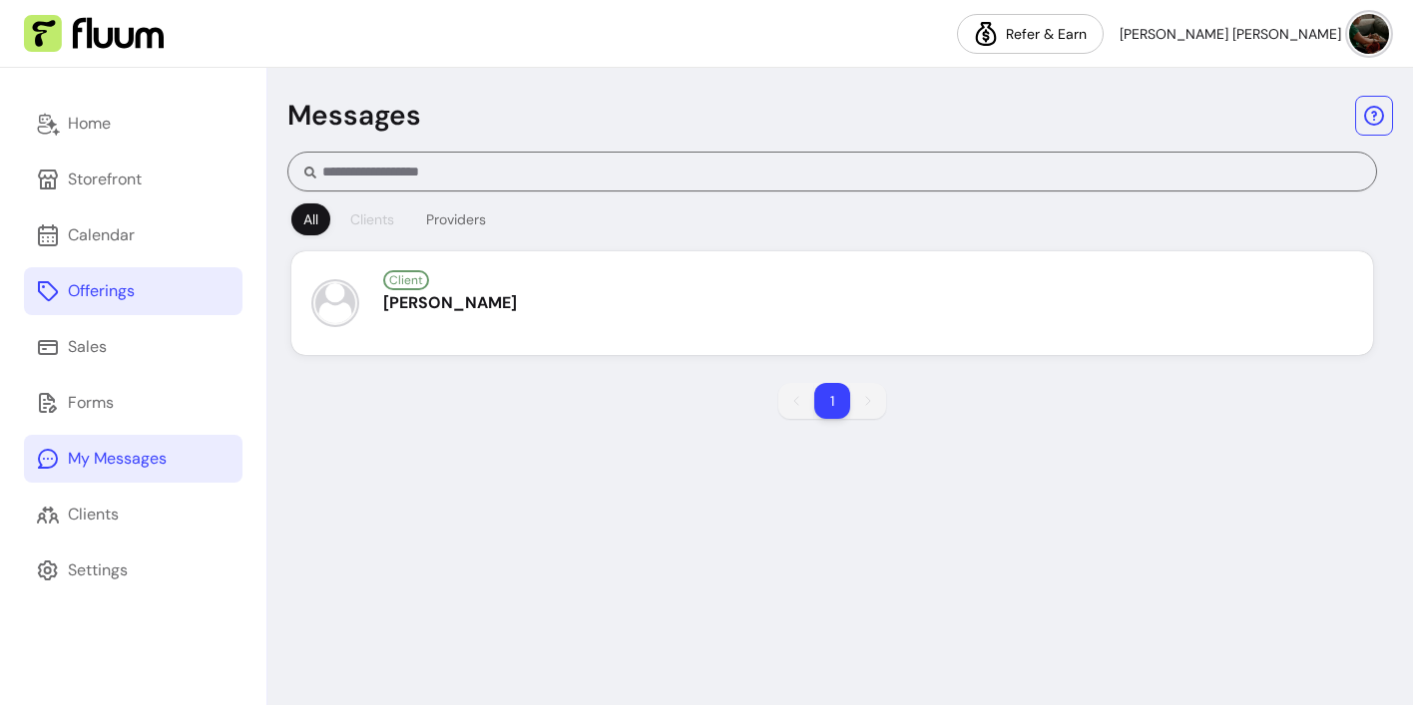
click at [371, 219] on div "Clients" at bounding box center [372, 220] width 44 height 20
click at [1377, 115] on icon "button" at bounding box center [1374, 116] width 24 height 24
click at [829, 106] on header "Messages" at bounding box center [840, 116] width 1106 height 40
click at [714, 170] on input "Search conversation" at bounding box center [838, 172] width 1044 height 20
click at [372, 126] on p "Messages" at bounding box center [354, 116] width 134 height 36
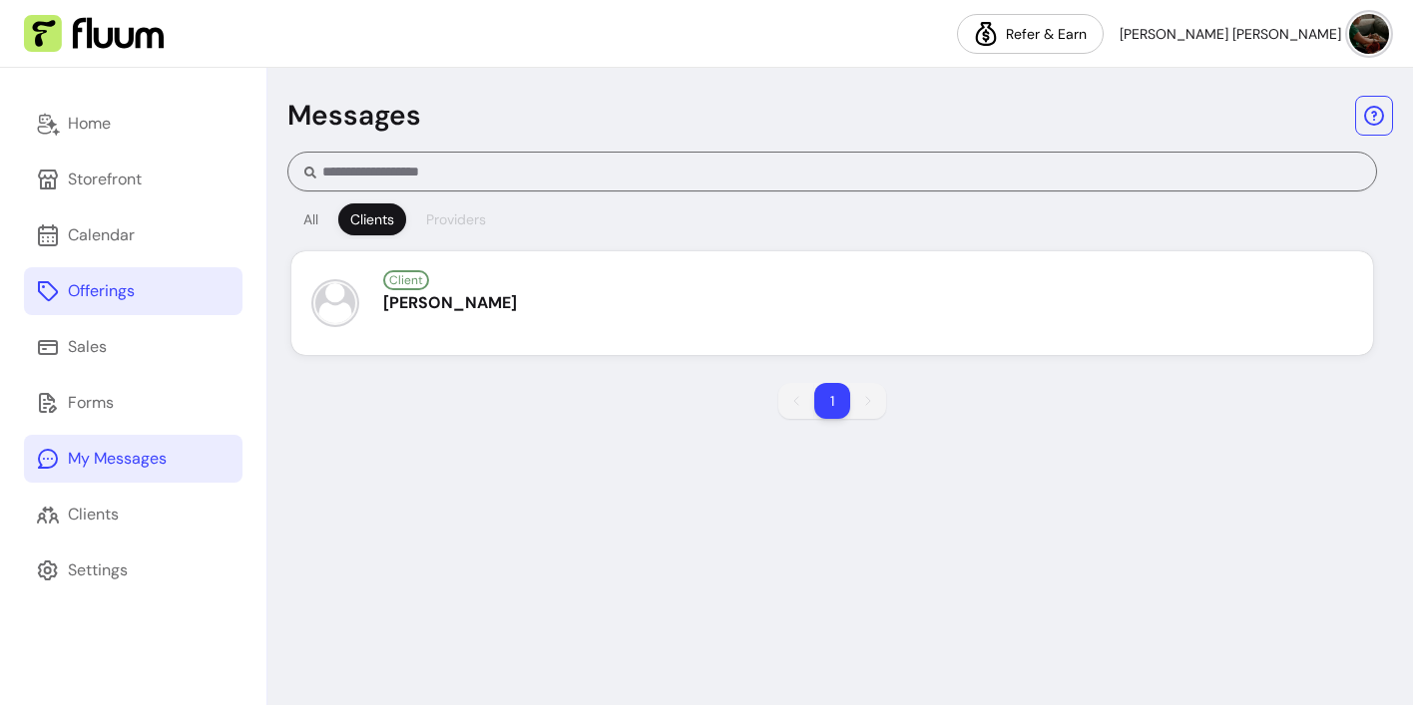
click at [439, 214] on div "Providers" at bounding box center [456, 220] width 60 height 20
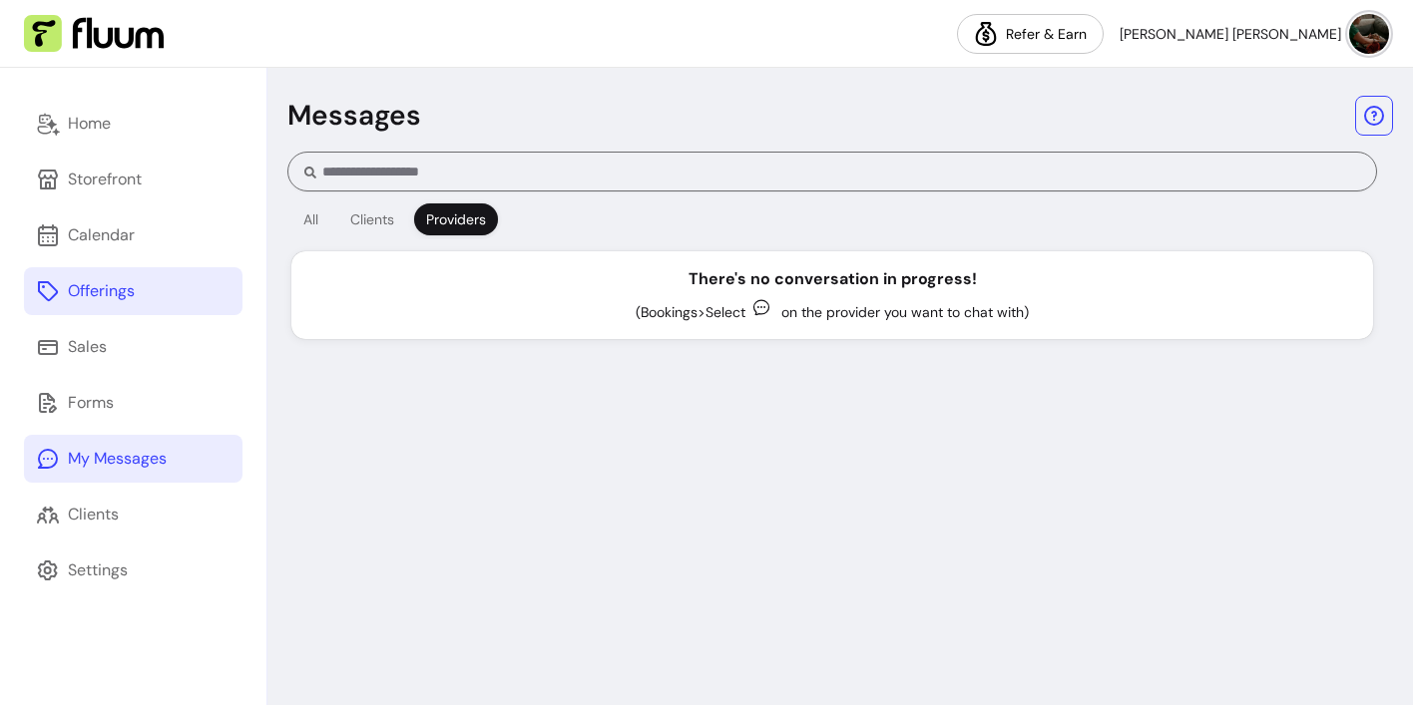
click at [654, 320] on span "(Bookings > Select" at bounding box center [691, 312] width 110 height 18
click at [101, 246] on div "Calendar" at bounding box center [101, 236] width 67 height 24
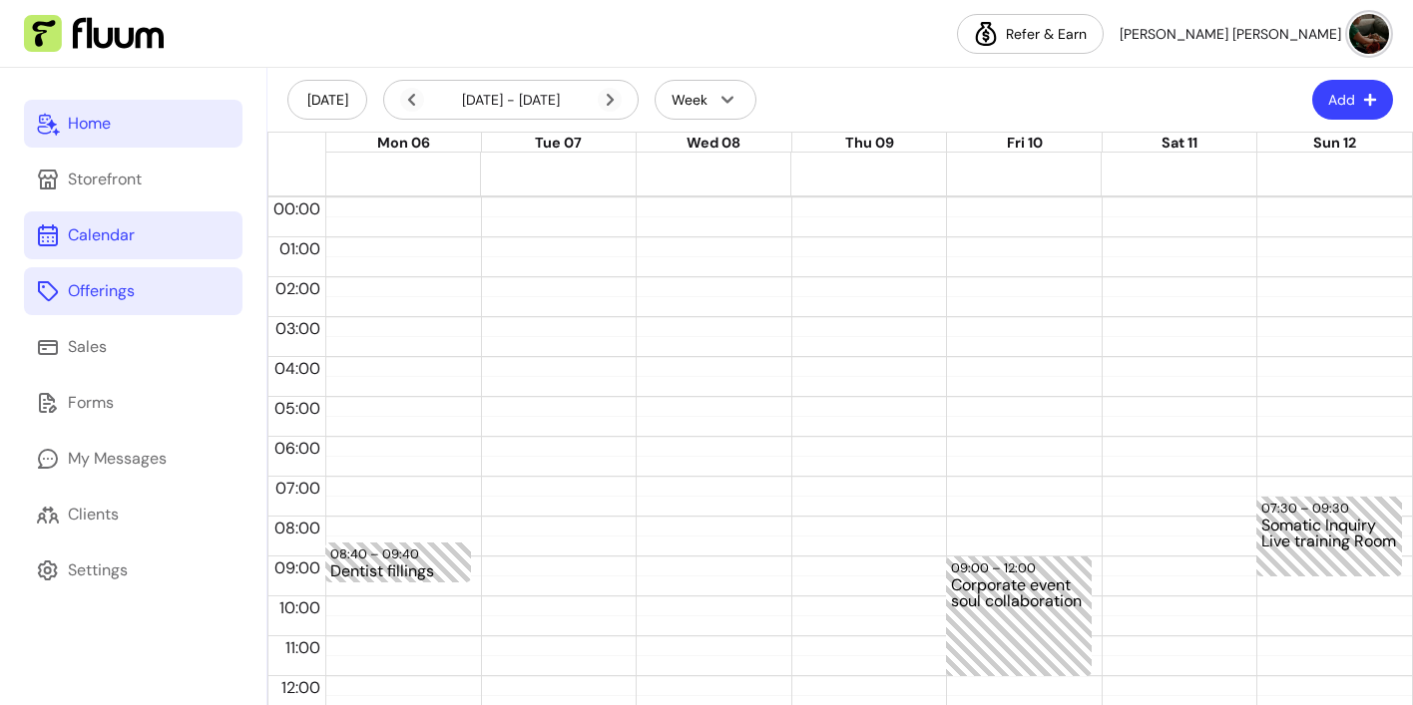
click at [104, 133] on div "Home" at bounding box center [89, 124] width 43 height 24
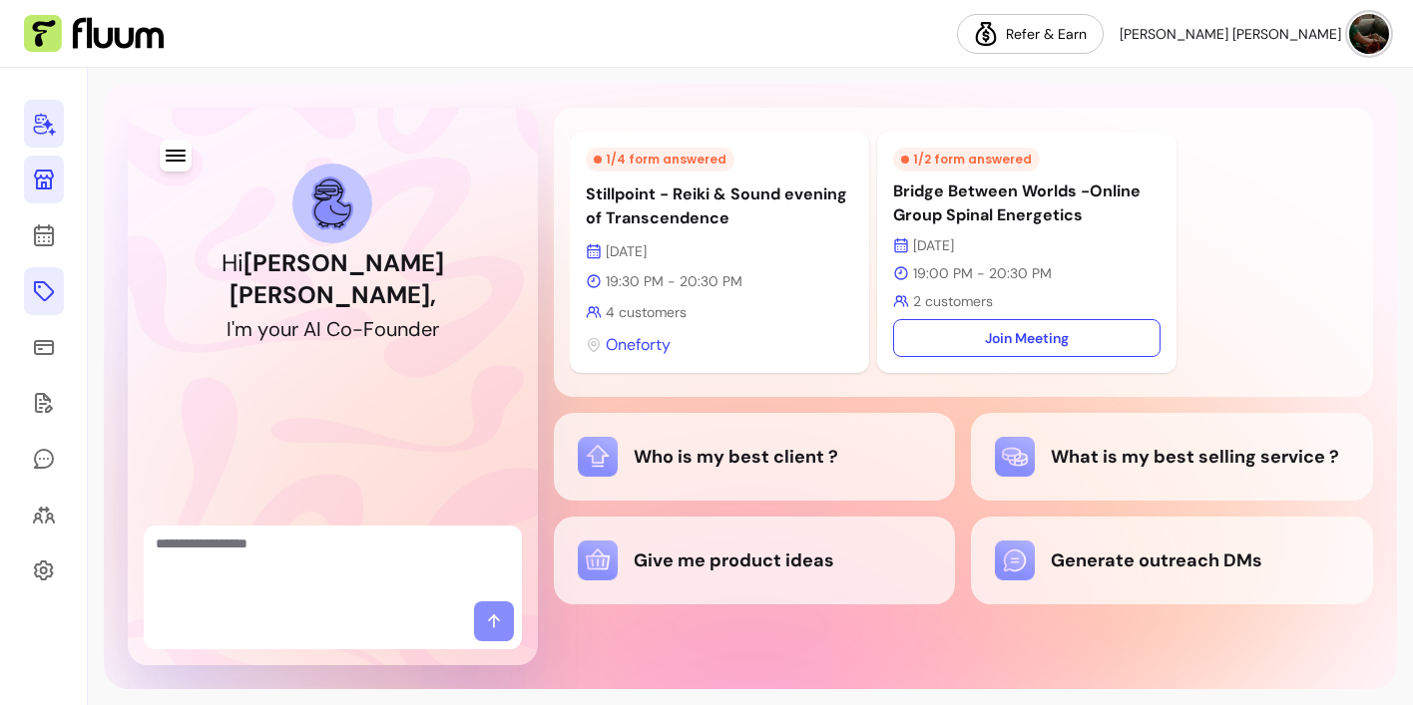
click at [48, 180] on icon at bounding box center [44, 180] width 24 height 24
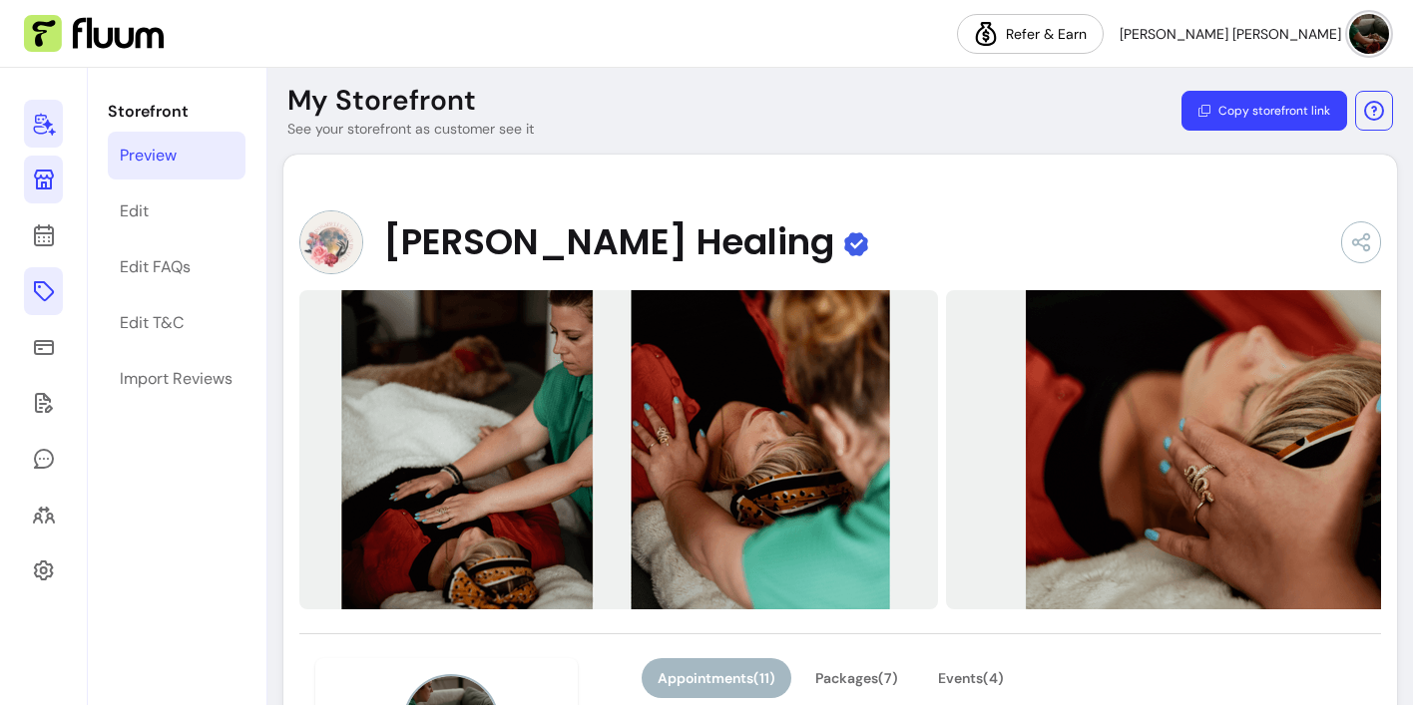
scroll to position [8, 0]
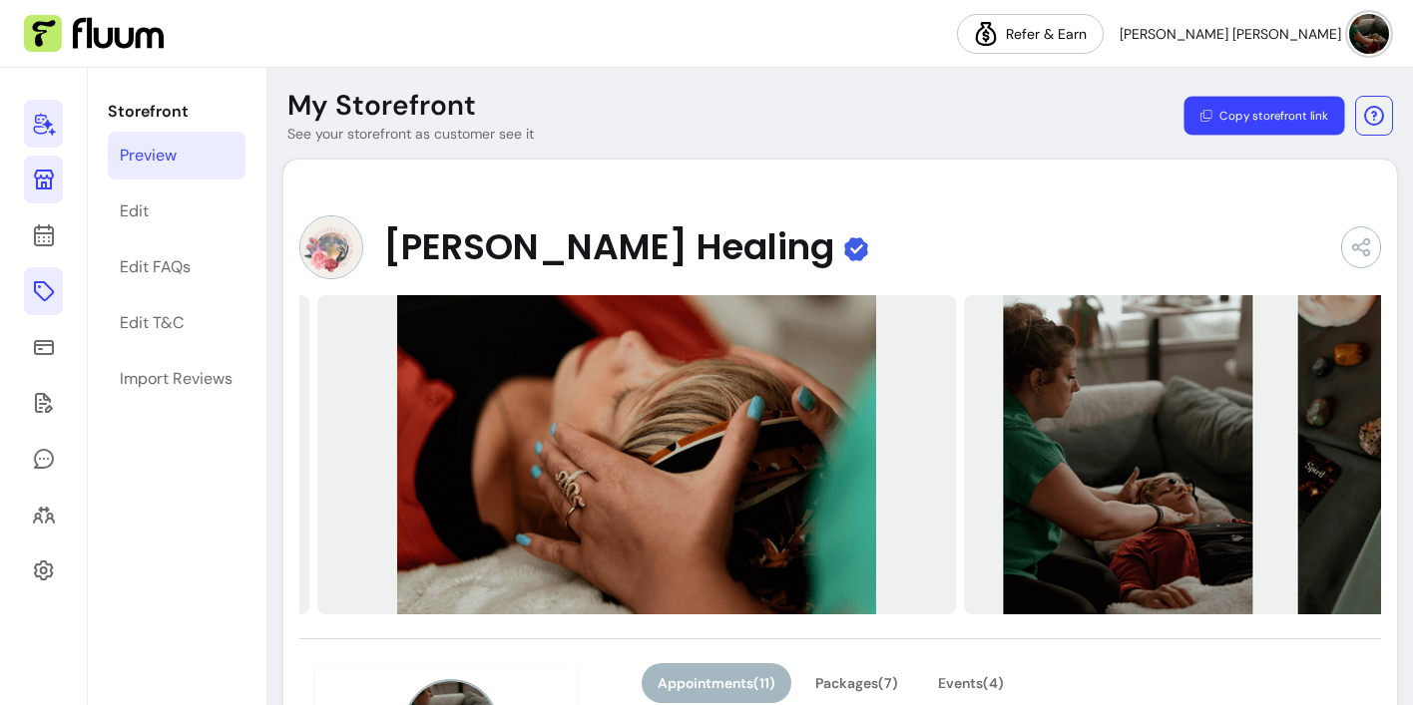
click at [1269, 120] on button "Copy storefront link" at bounding box center [1263, 116] width 161 height 39
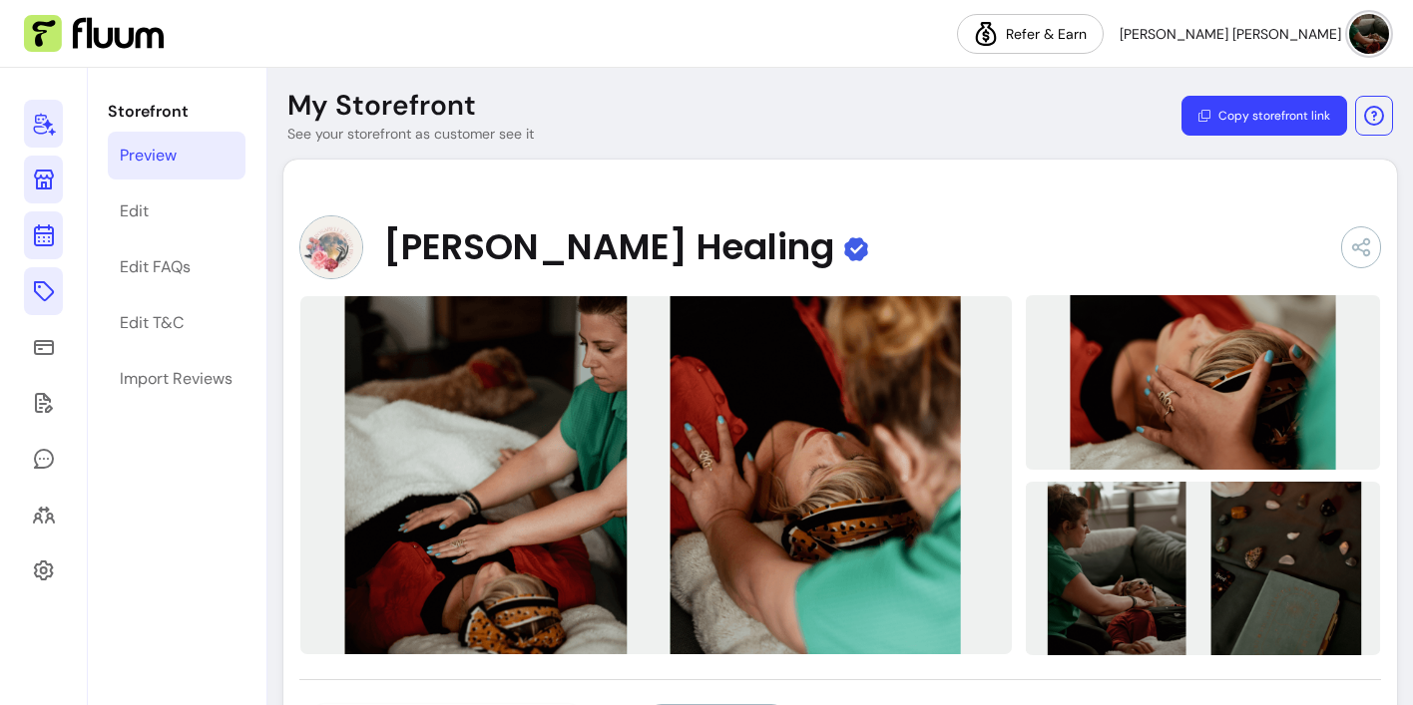
click at [41, 227] on icon at bounding box center [43, 156] width 338 height 284
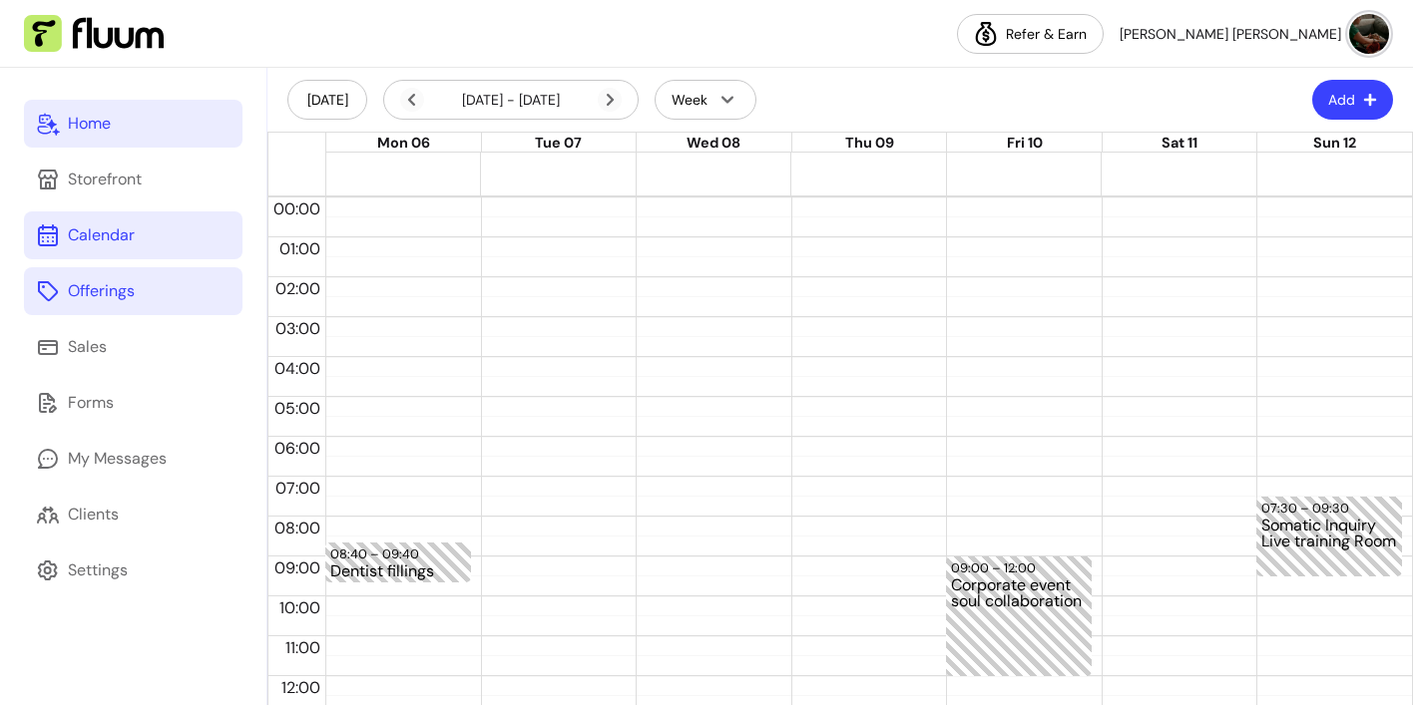
click at [1340, 98] on button "Add" at bounding box center [1352, 100] width 81 height 40
click at [1247, 86] on header "Today 06 Oct - 12 Oct, 2025 Week Add" at bounding box center [839, 100] width 1145 height 64
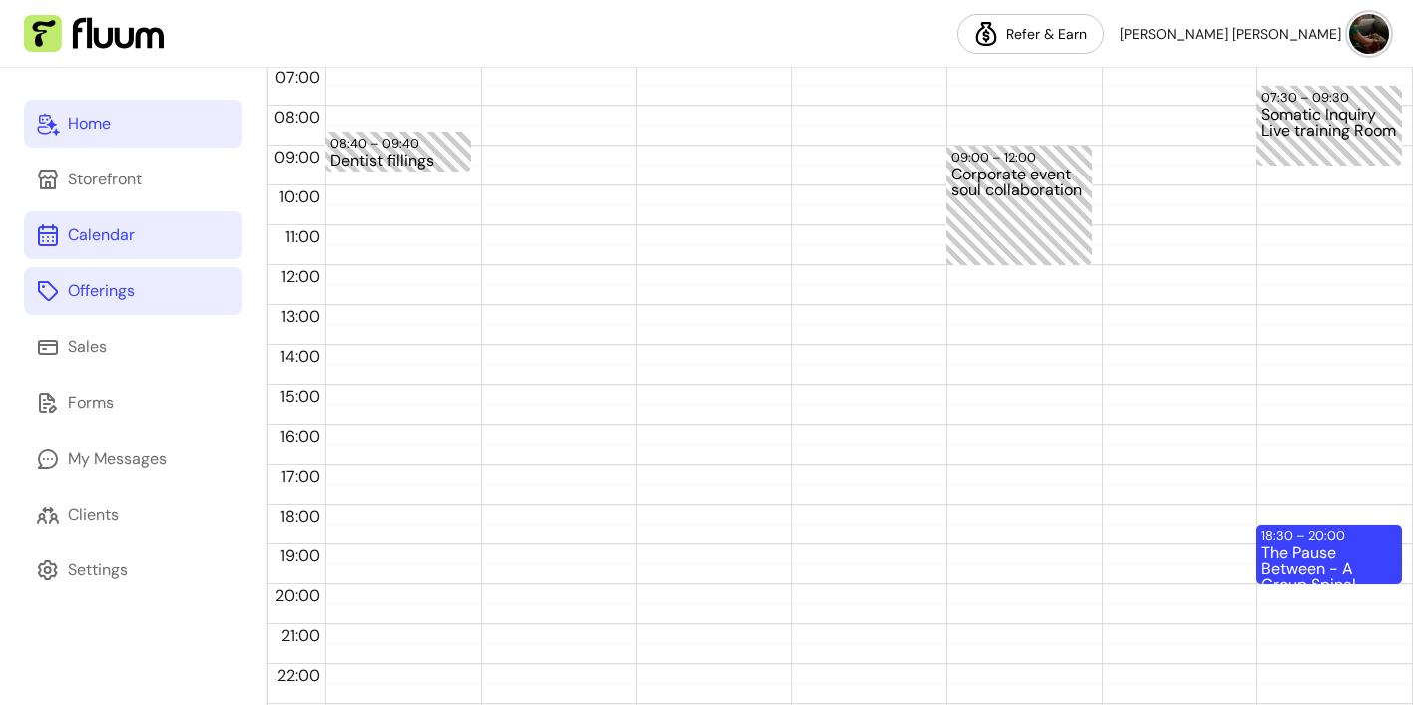
scroll to position [450, 0]
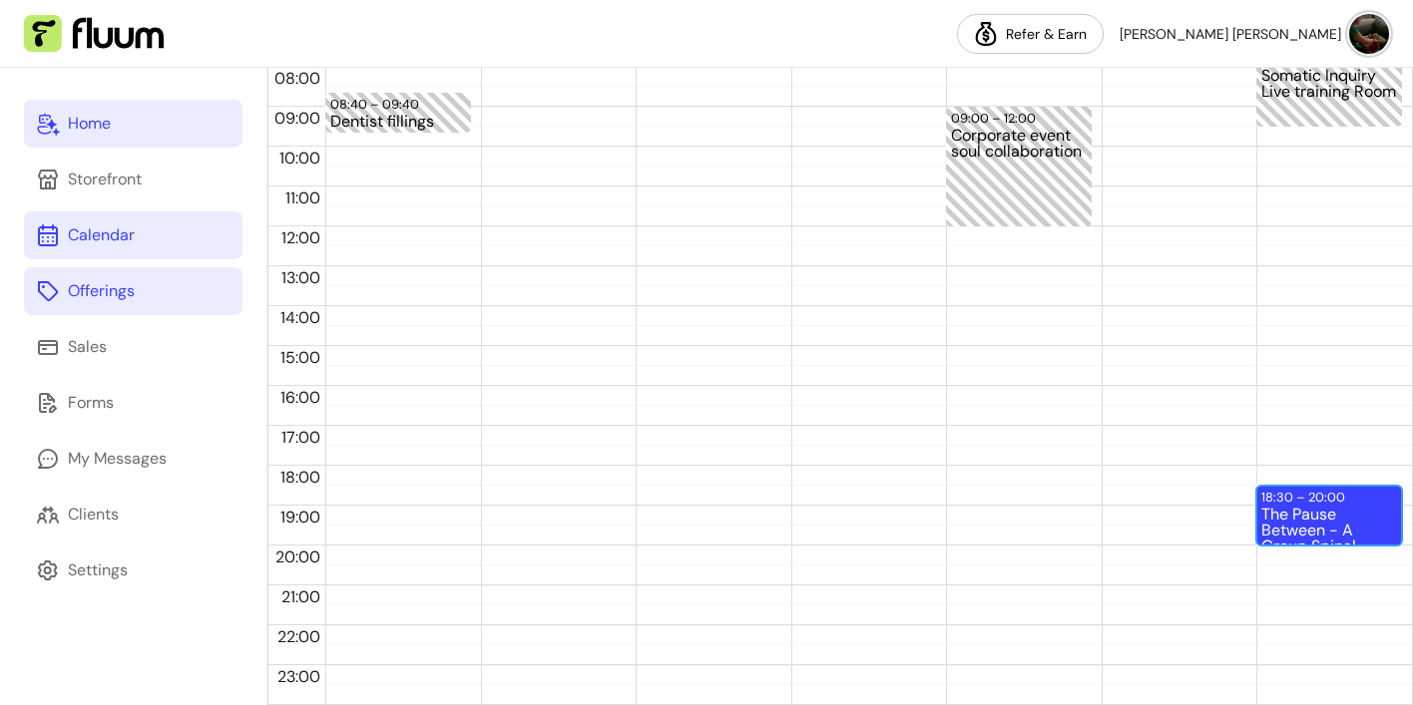
click at [1348, 520] on div "The Pause Between - A Group Spinal Energetics Event (6 / 6)" at bounding box center [1329, 525] width 136 height 37
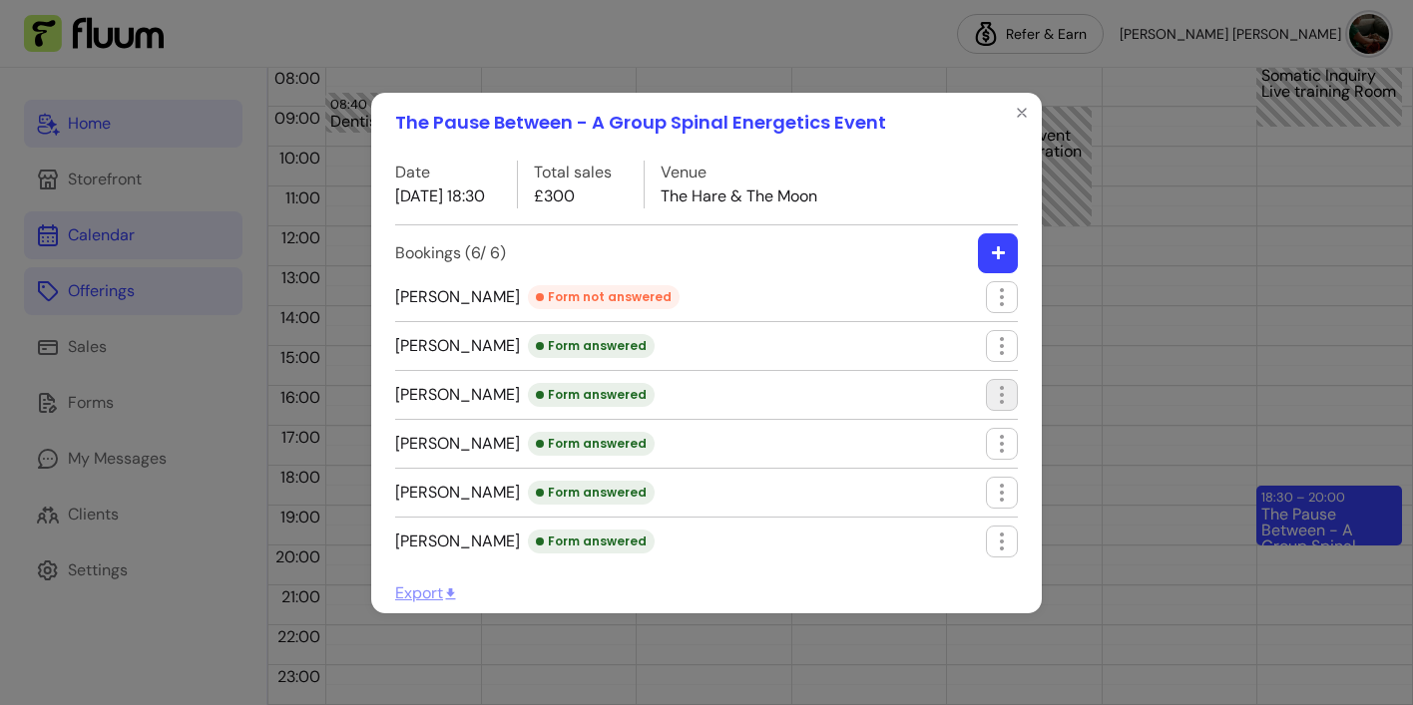
click at [1003, 394] on icon "button" at bounding box center [1002, 395] width 24 height 24
click at [921, 444] on span "Edit booking" at bounding box center [929, 441] width 146 height 20
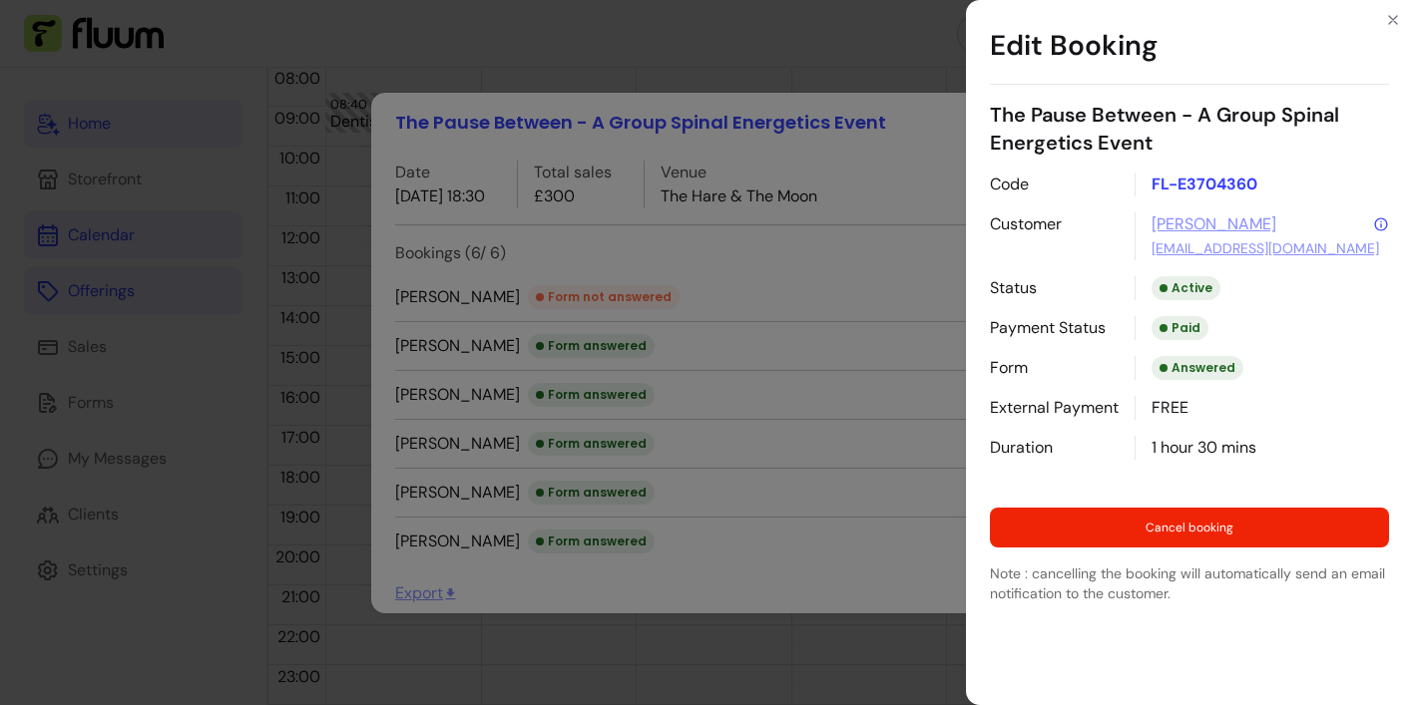
click at [1218, 249] on link "dominiquepatroklou@gmail.com" at bounding box center [1264, 248] width 227 height 20
click at [1247, 223] on link "Dominique Patroklou" at bounding box center [1213, 225] width 125 height 24
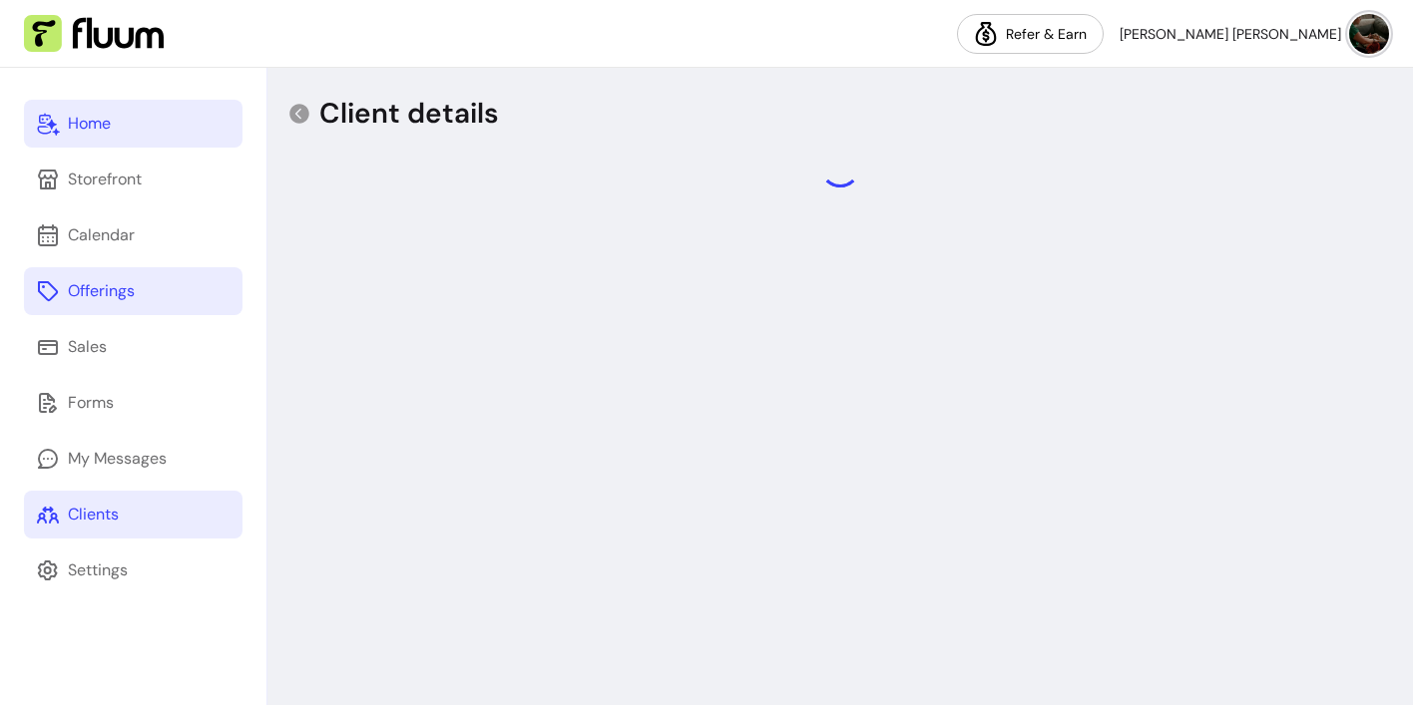
select select "******"
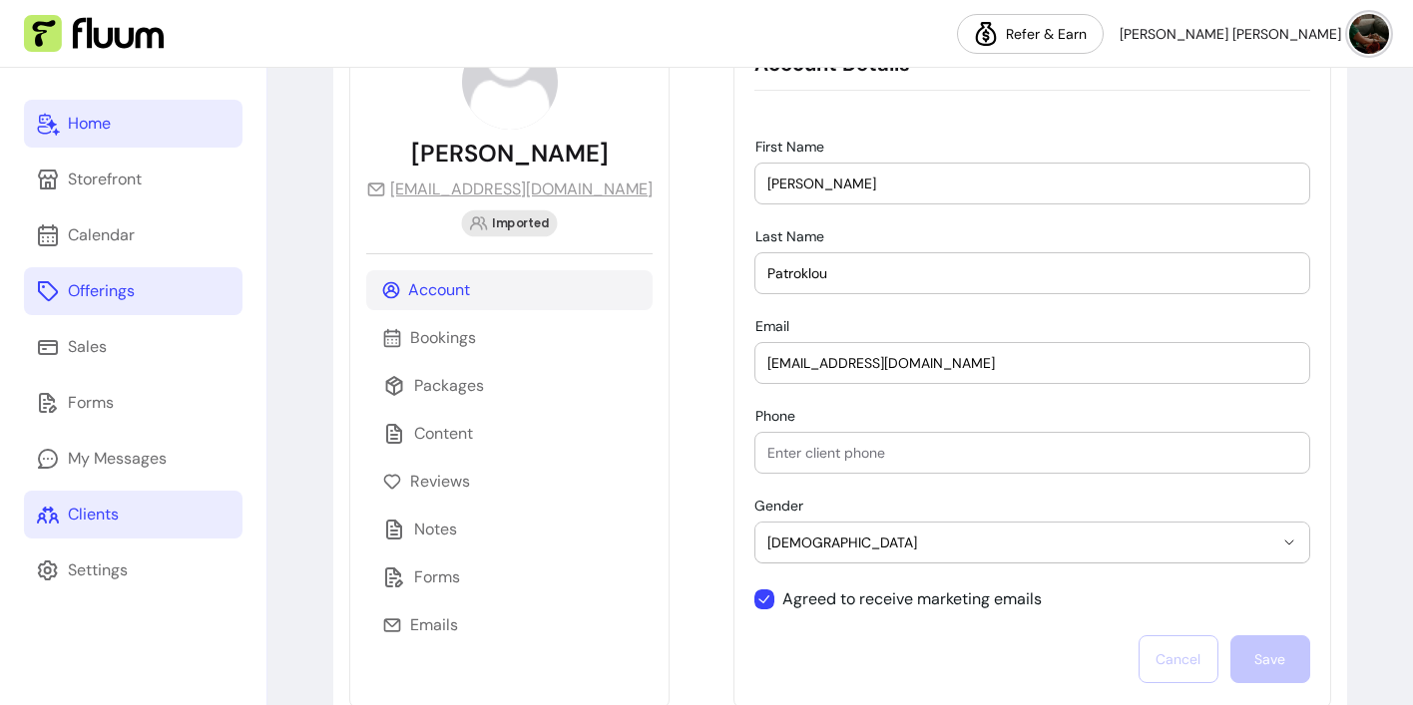
scroll to position [214, 0]
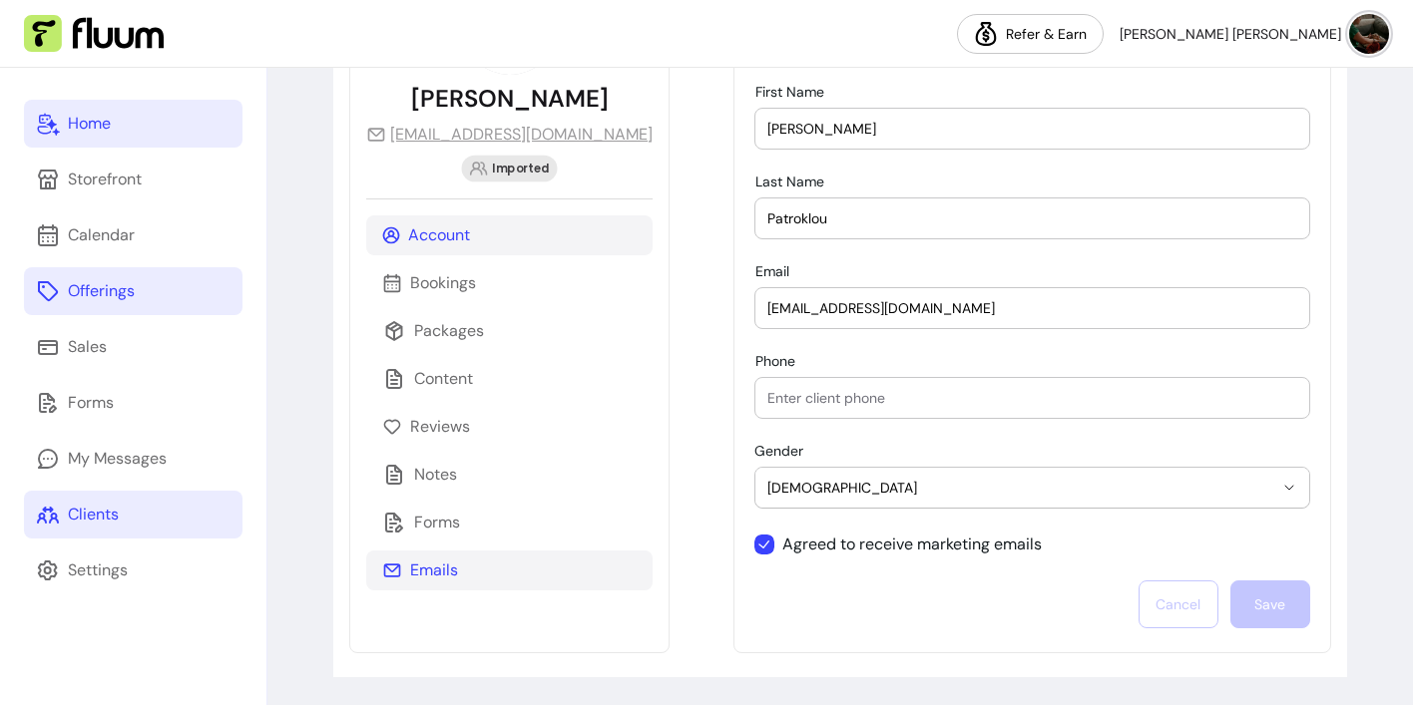
click at [441, 571] on p "Emails" at bounding box center [434, 571] width 48 height 24
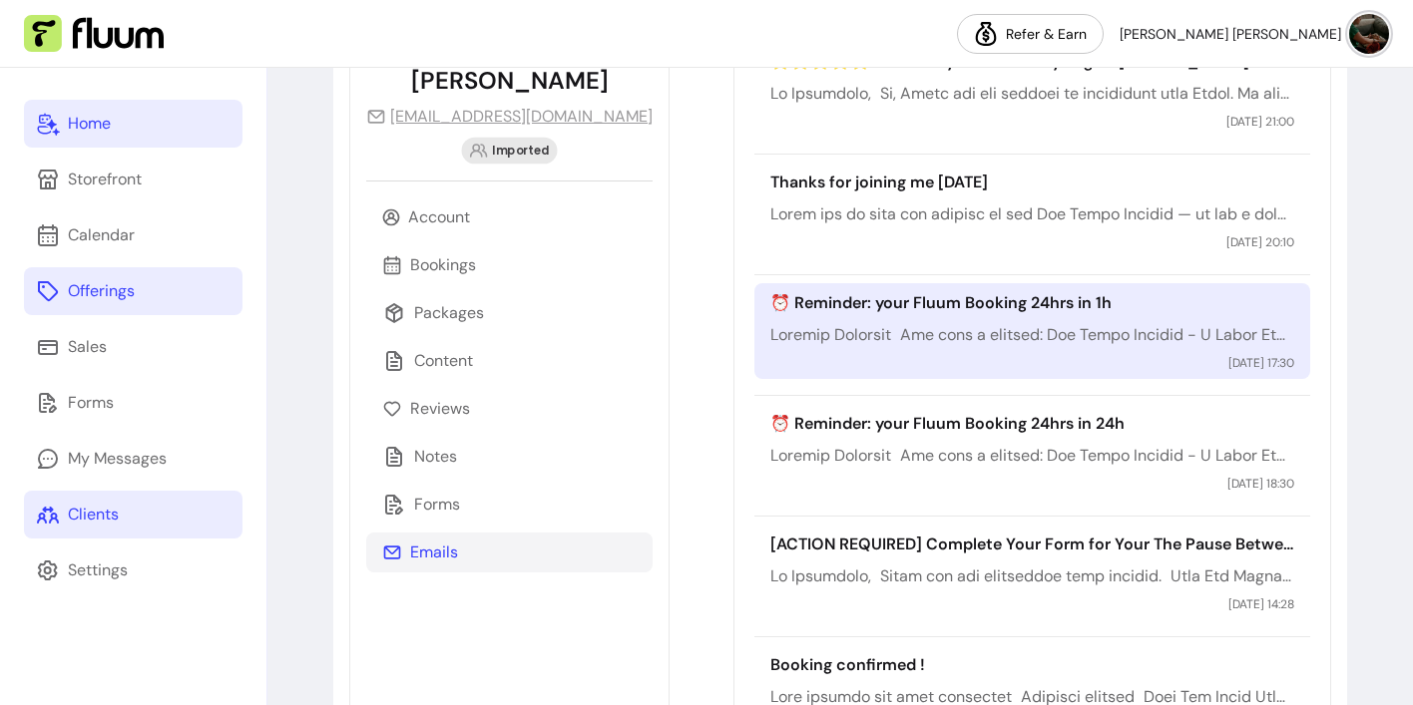
scroll to position [431, 0]
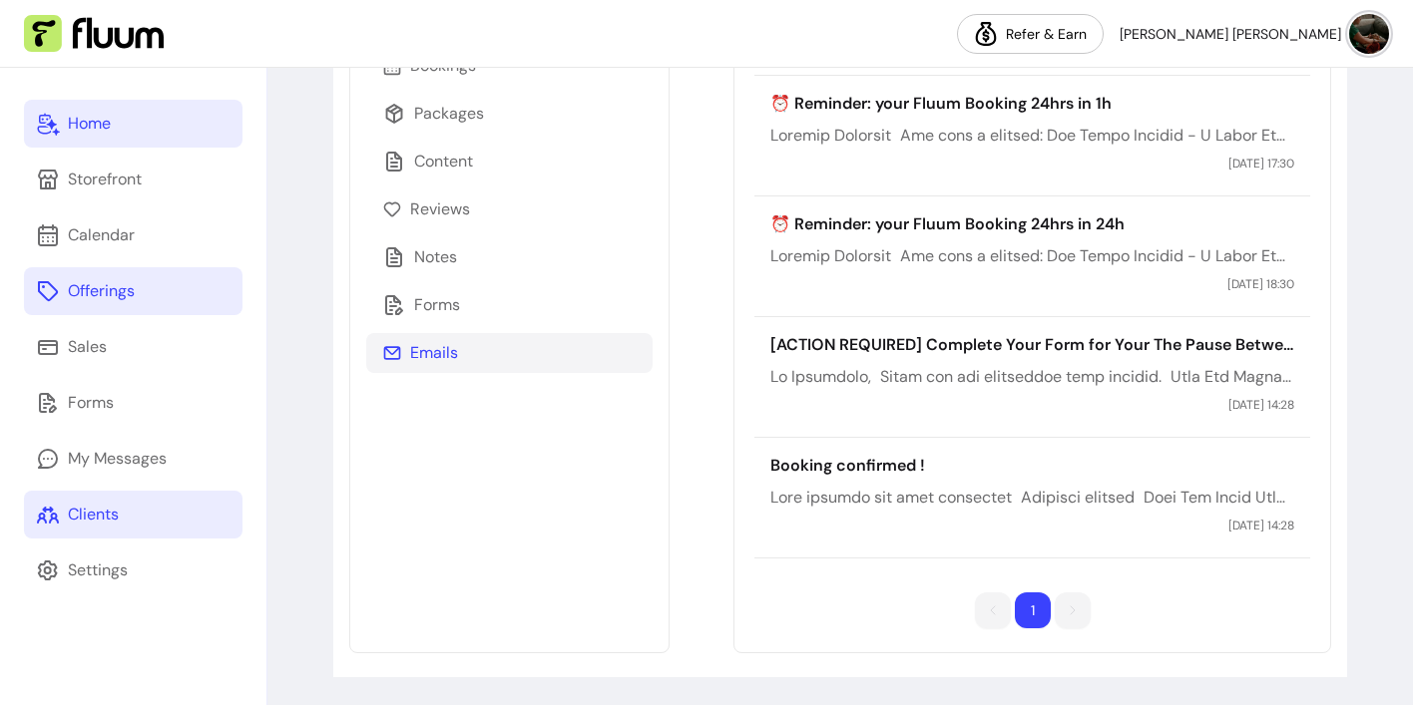
click at [1053, 614] on ul "1 1" at bounding box center [1033, 611] width 116 height 36
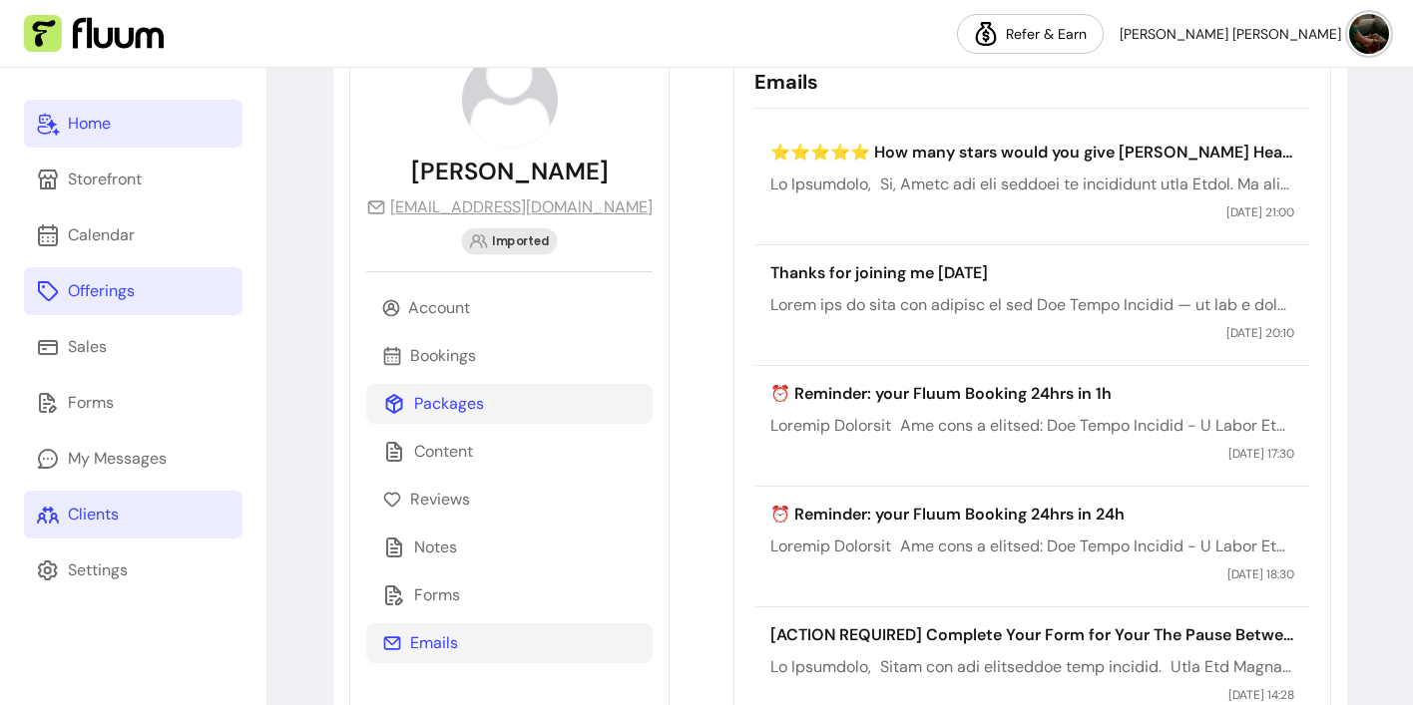
scroll to position [170, 0]
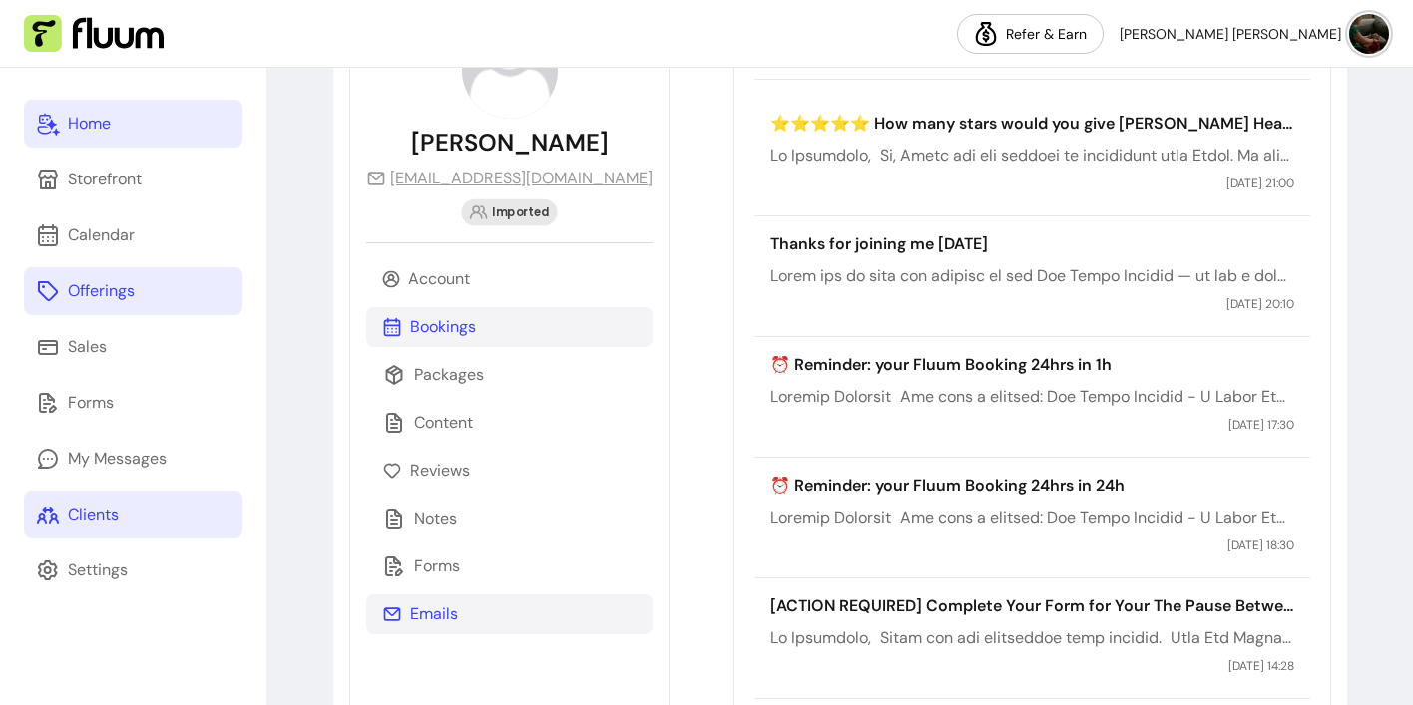
click at [434, 331] on p "Bookings" at bounding box center [443, 327] width 66 height 24
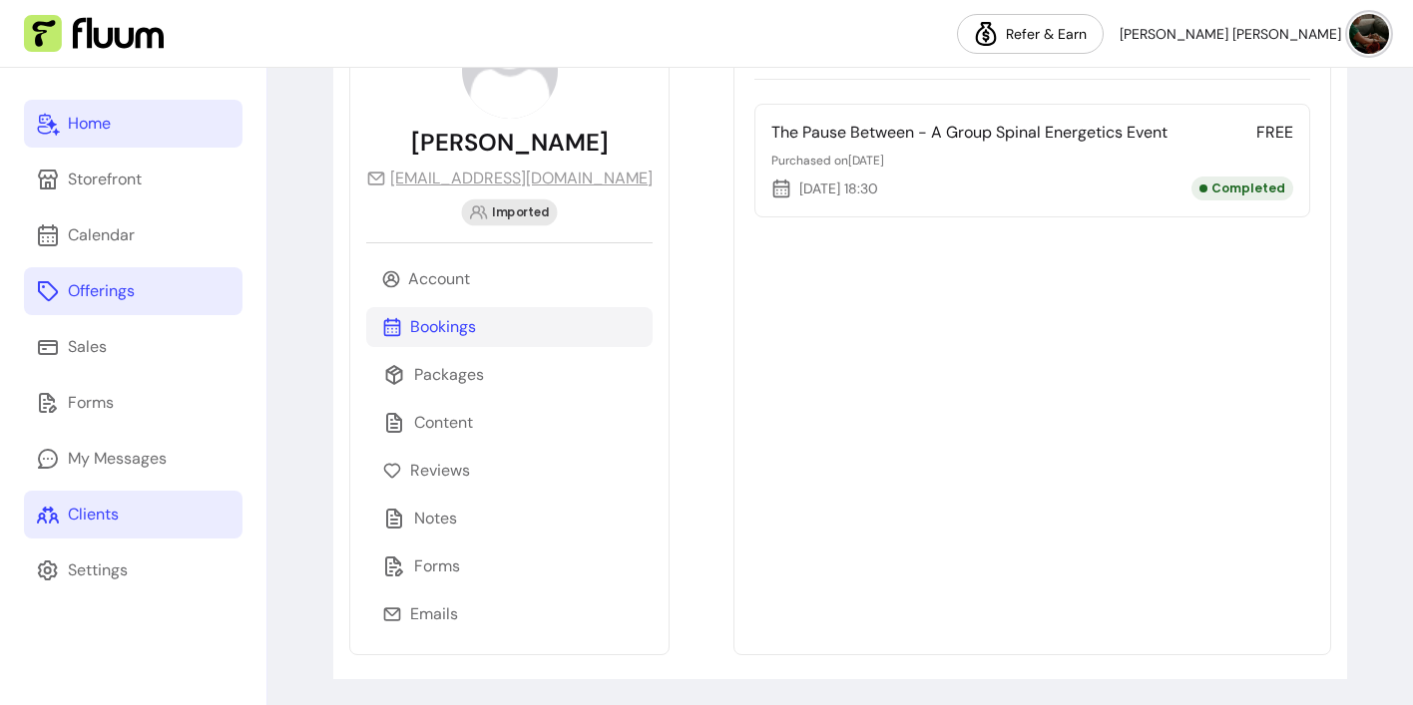
click at [121, 42] on img at bounding box center [94, 34] width 140 height 38
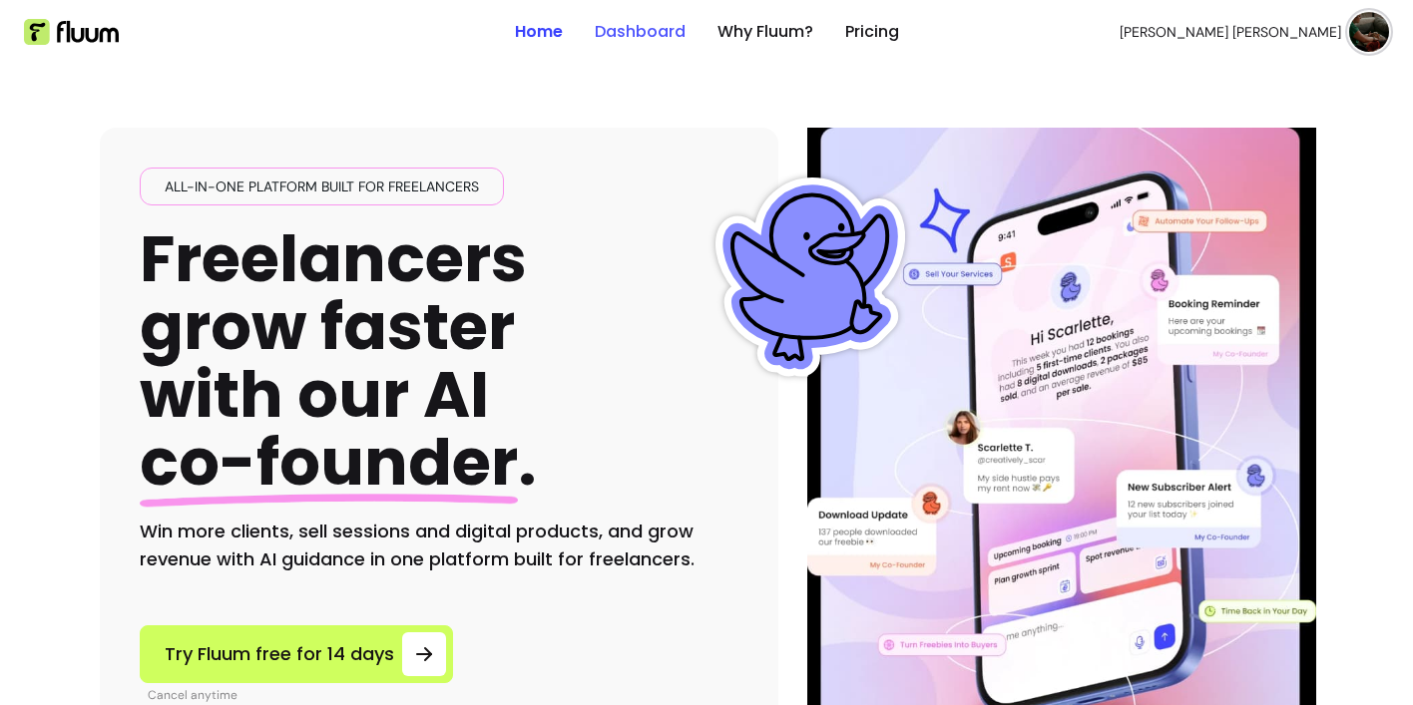
click at [641, 28] on link "Dashboard" at bounding box center [640, 32] width 91 height 24
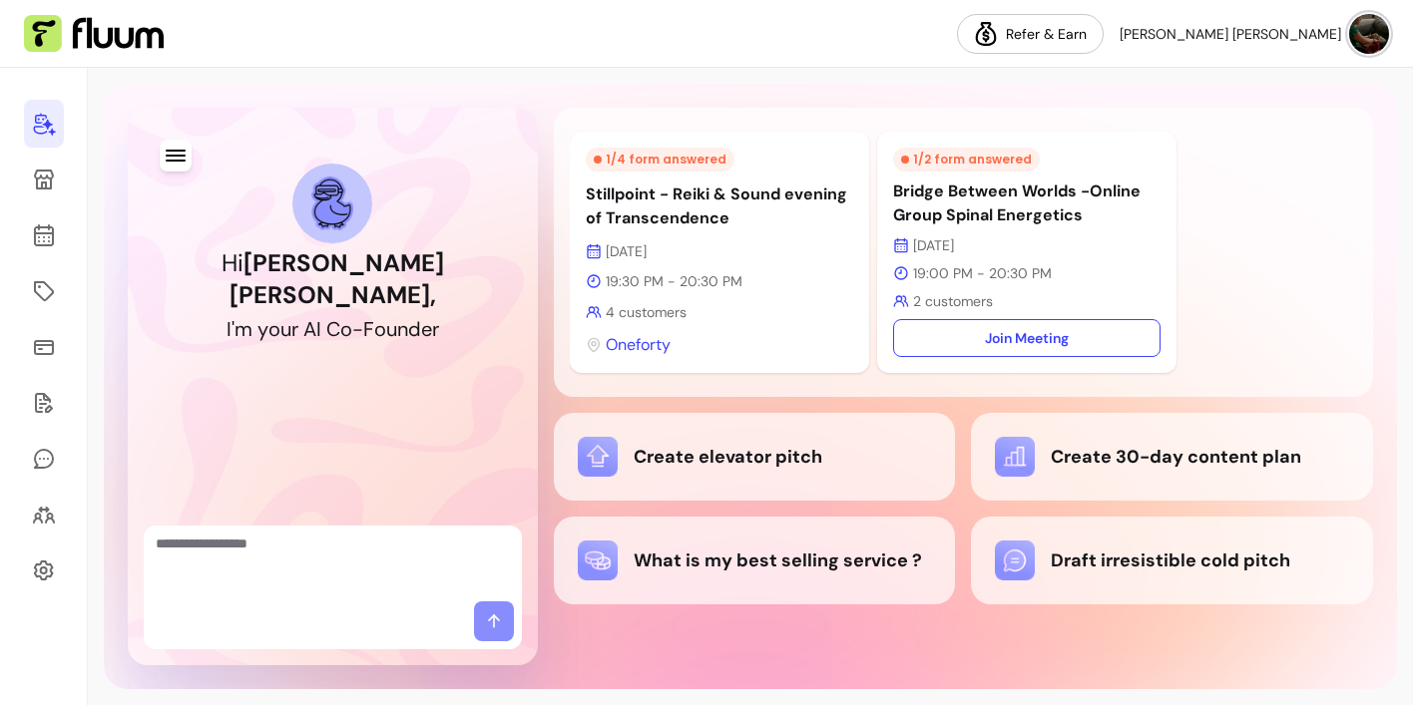
click at [297, 548] on textarea "Ask me anything..." at bounding box center [333, 564] width 354 height 60
type textarea "**********"
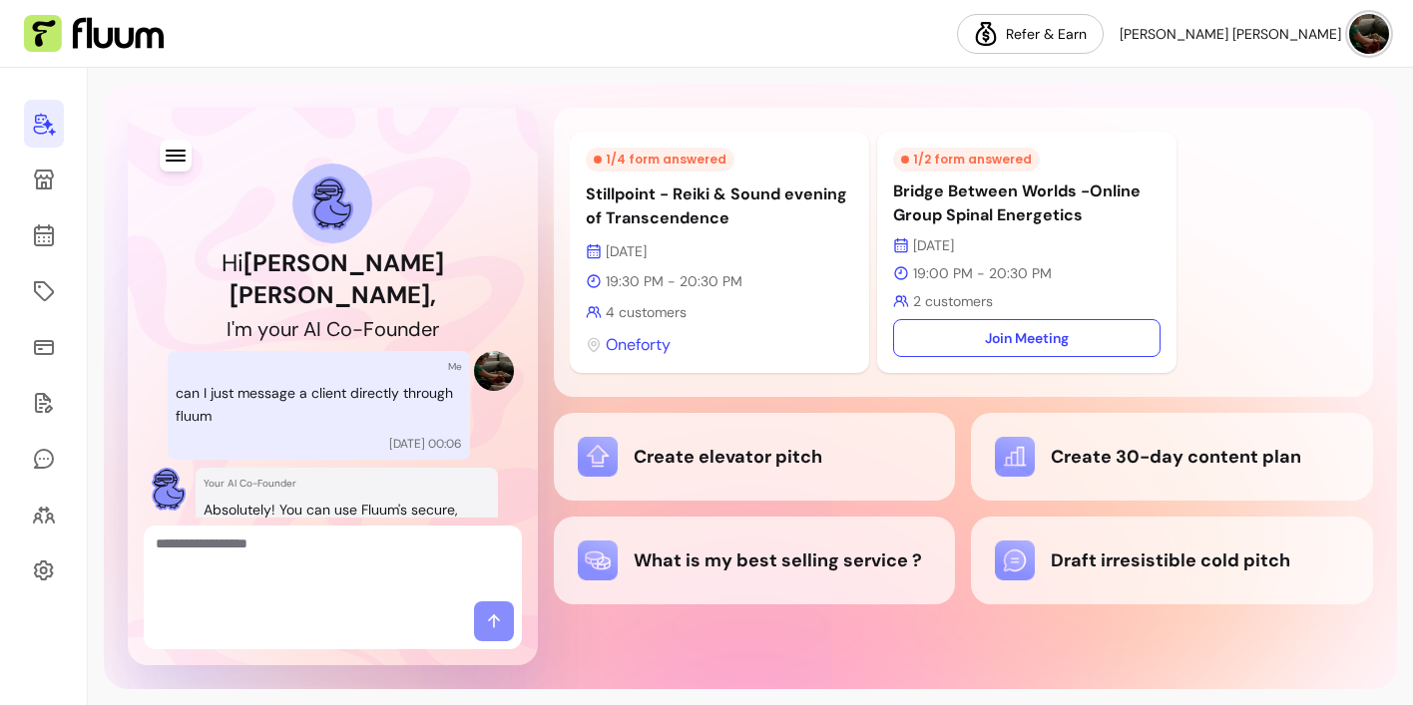
scroll to position [135, 0]
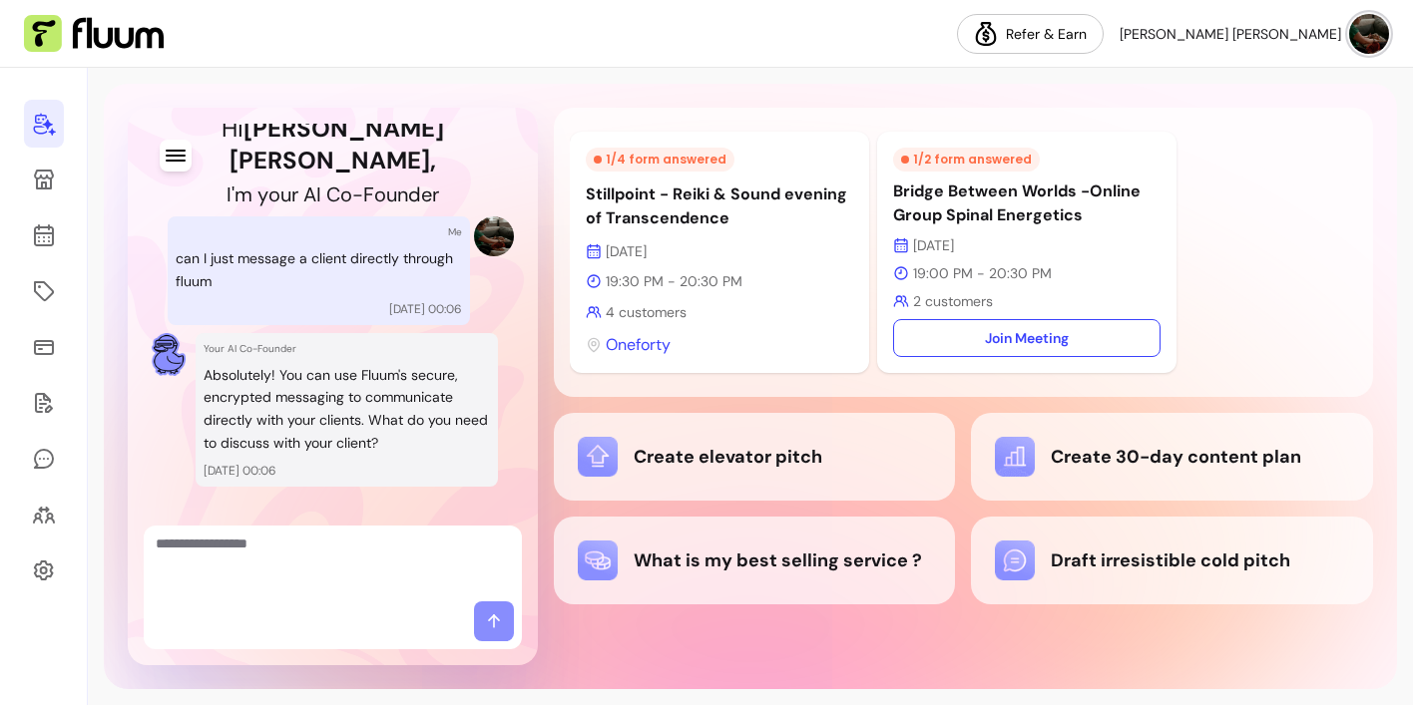
click at [333, 555] on textarea "Ask me anything..." at bounding box center [333, 564] width 354 height 60
type textarea "**********"
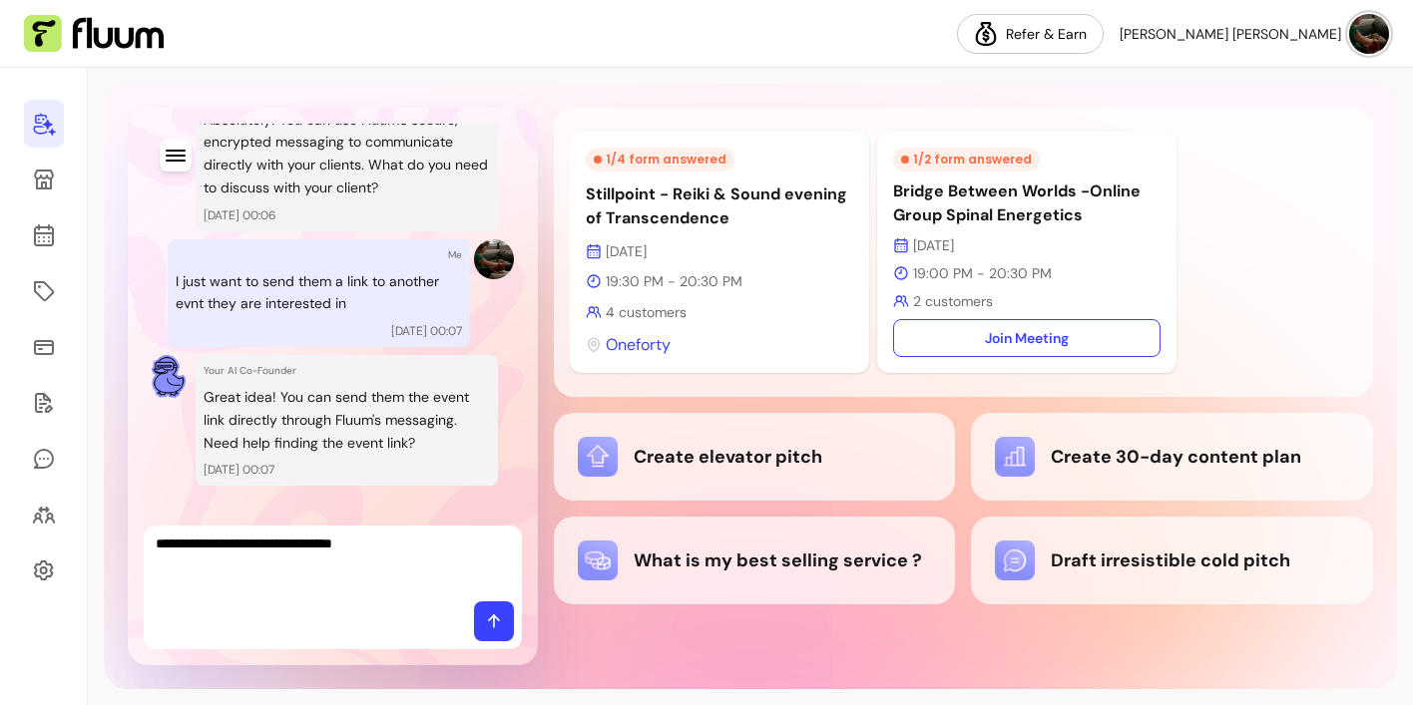
type textarea "**********"
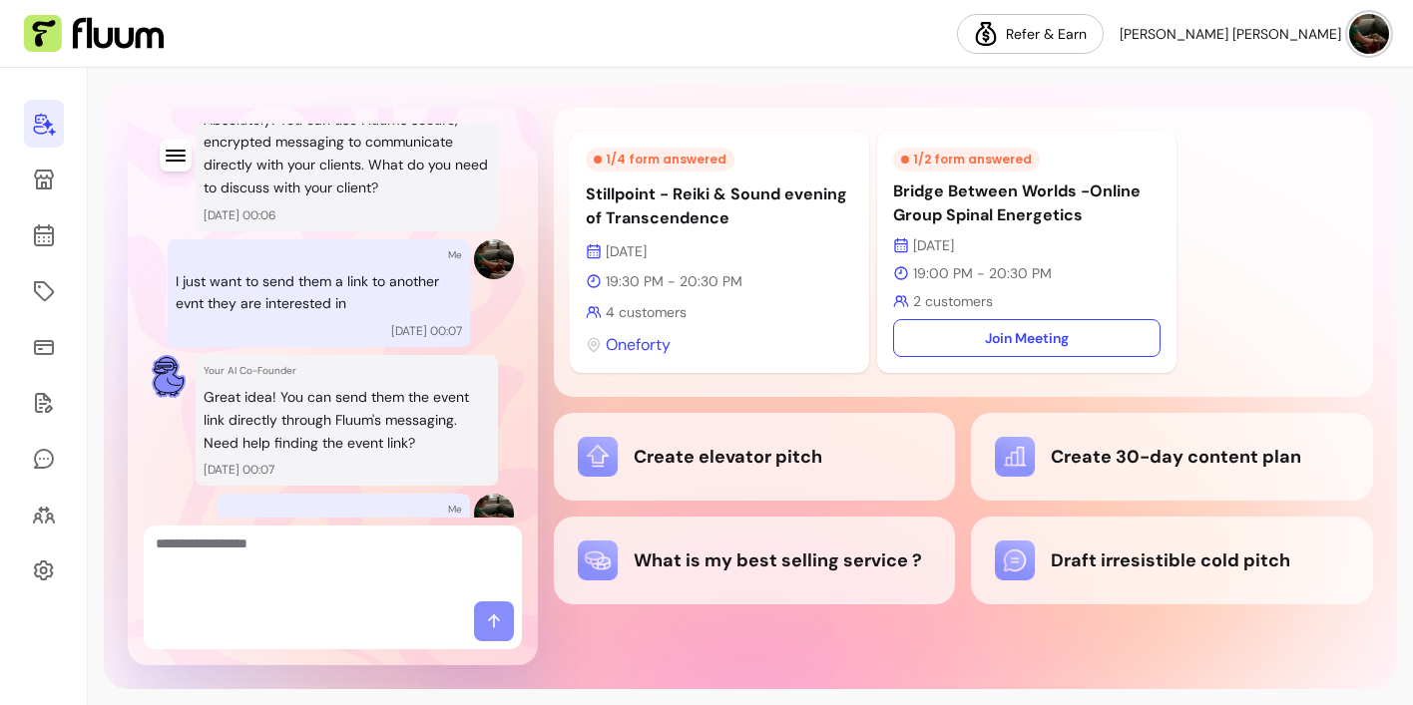
scroll to position [669, 0]
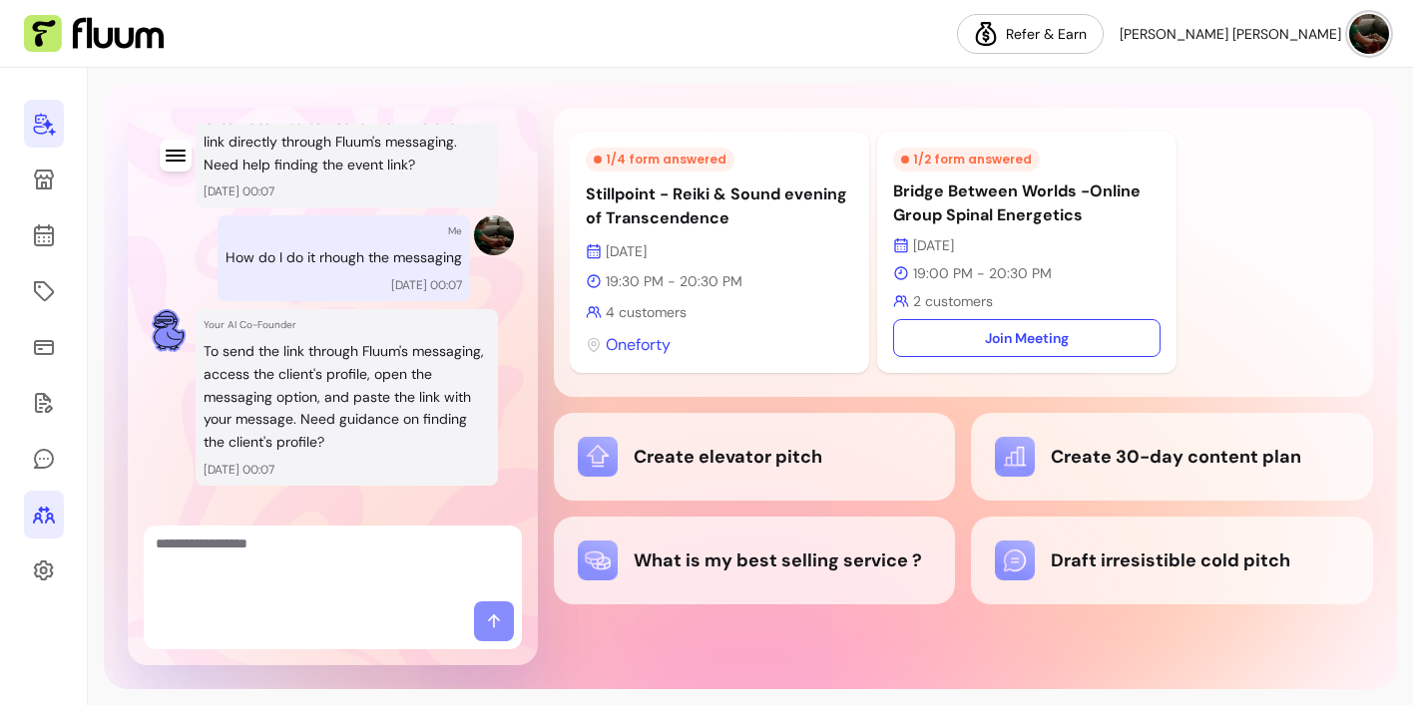
click at [43, 514] on icon at bounding box center [44, 515] width 24 height 24
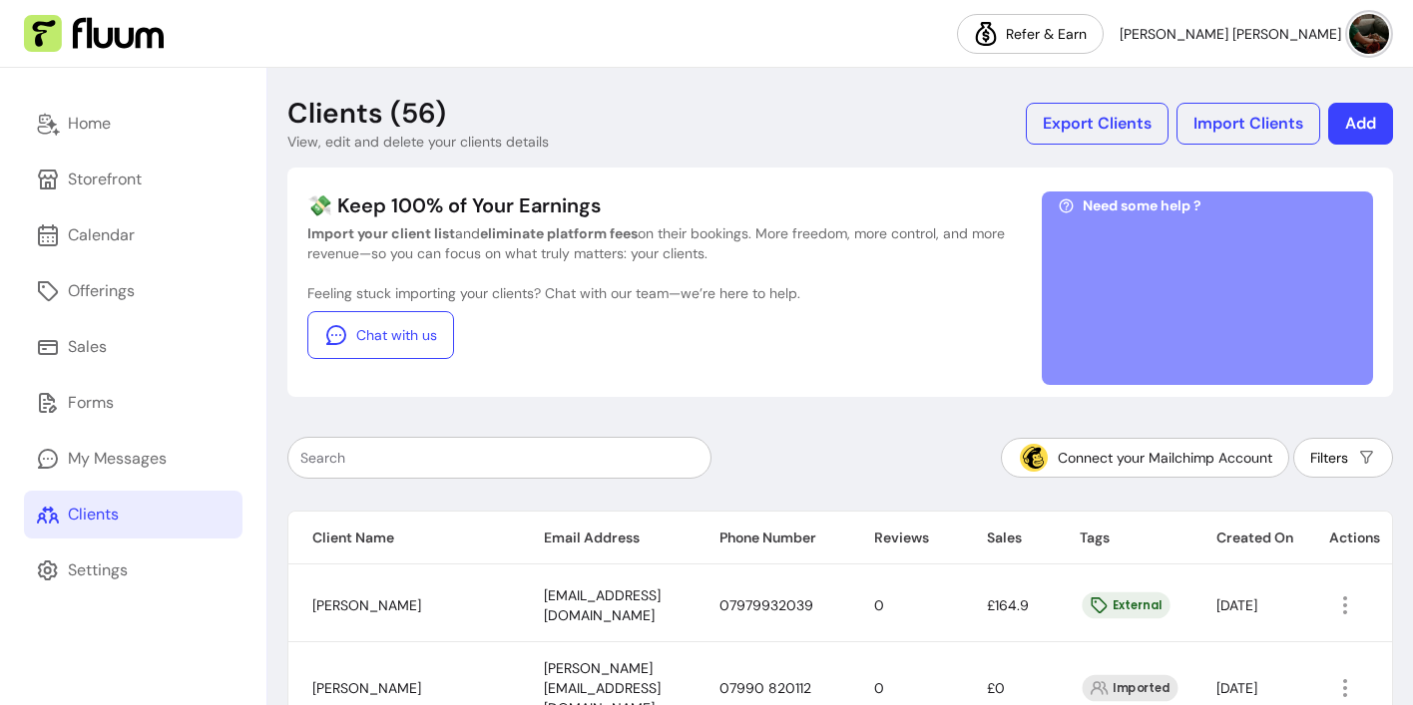
click at [543, 459] on input "text" at bounding box center [499, 458] width 398 height 20
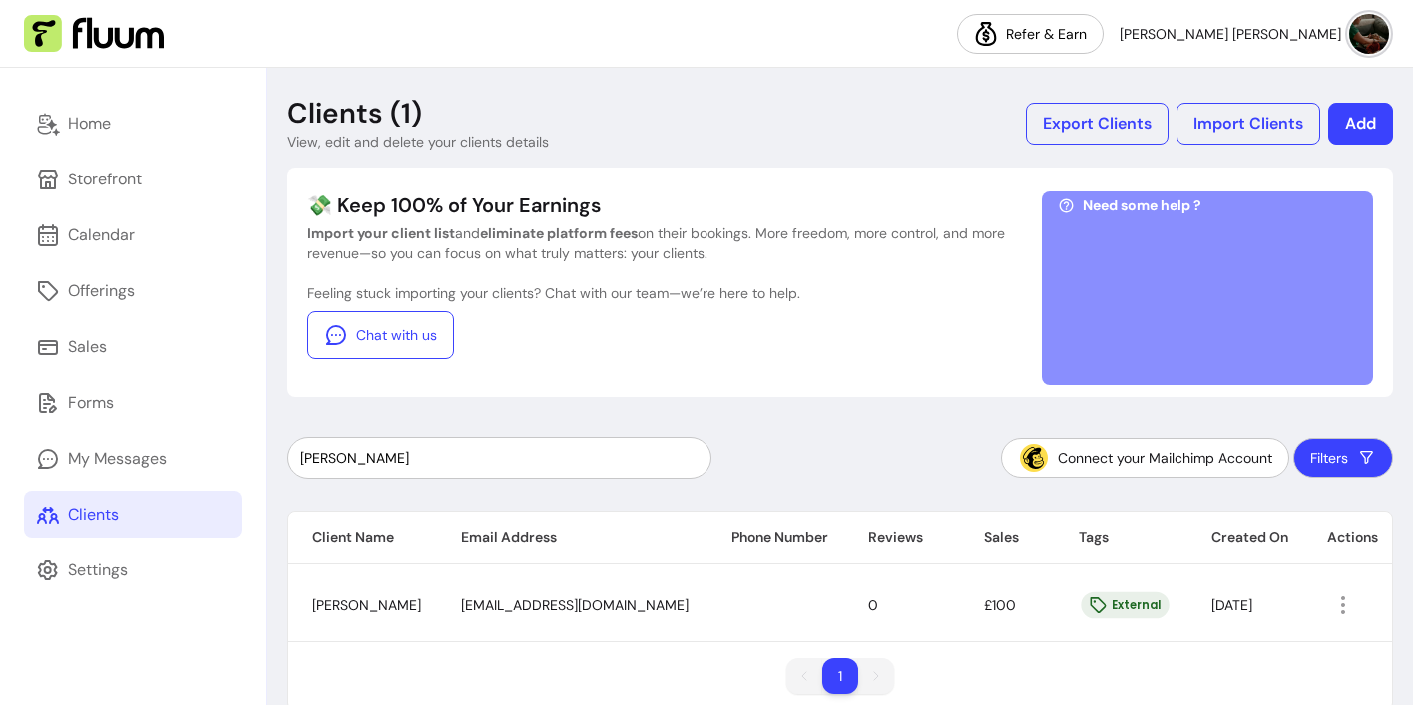
scroll to position [34, 0]
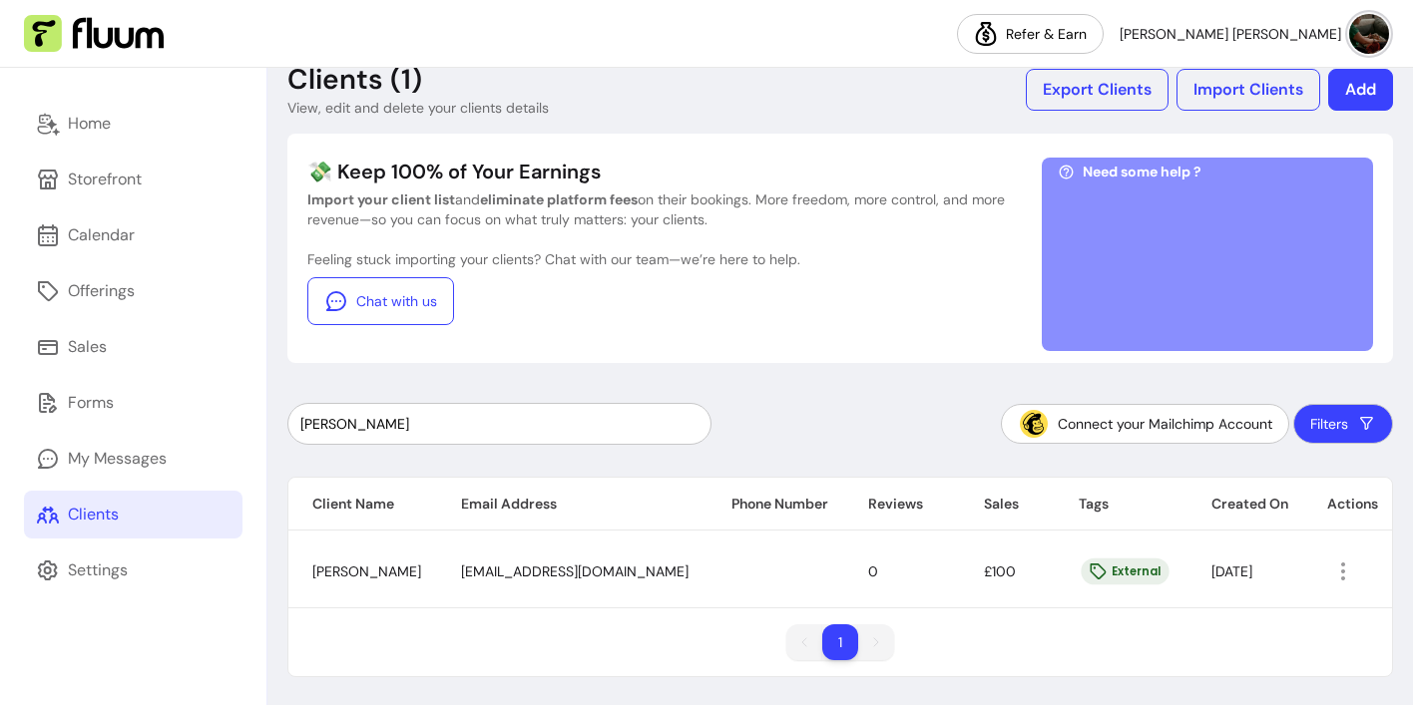
type input "tonia"
click at [1081, 573] on div "External" at bounding box center [1125, 572] width 88 height 27
click at [518, 571] on span "toniacee1111@gmail.com" at bounding box center [574, 572] width 227 height 18
click at [329, 568] on span "Tonia Cherkezos" at bounding box center [366, 572] width 109 height 18
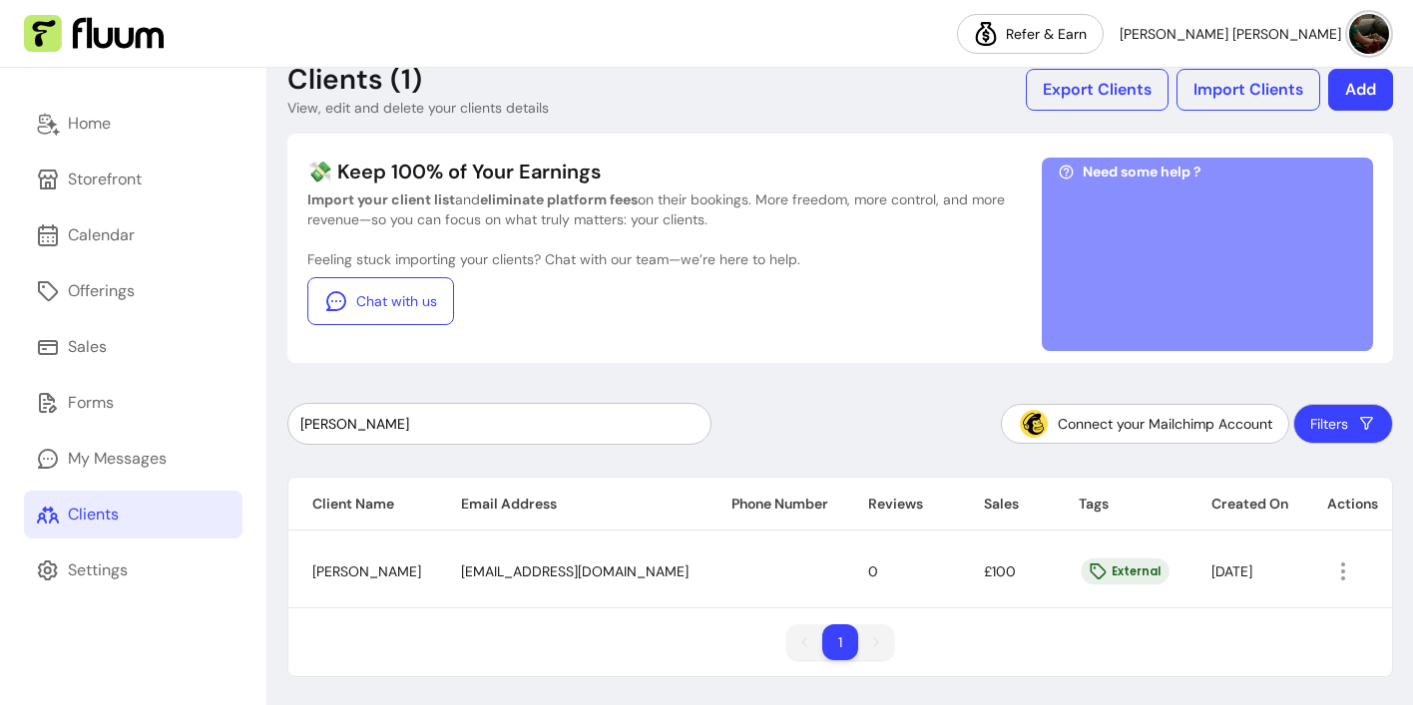
click at [984, 577] on span "£100" at bounding box center [1000, 572] width 32 height 18
click at [1105, 578] on div "External" at bounding box center [1125, 572] width 88 height 27
click at [1332, 577] on icon "button" at bounding box center [1343, 572] width 24 height 24
click at [1240, 457] on span "Amend" at bounding box center [1263, 458] width 146 height 20
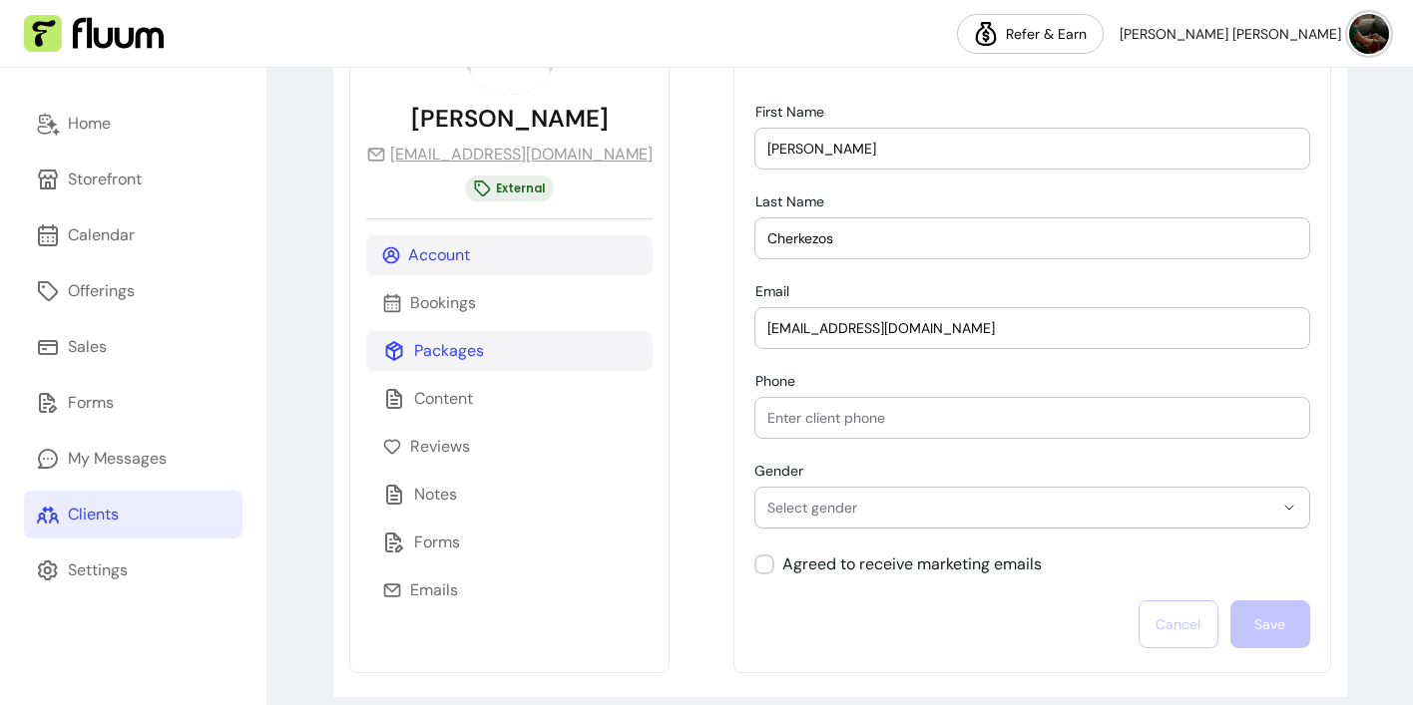
scroll to position [214, 0]
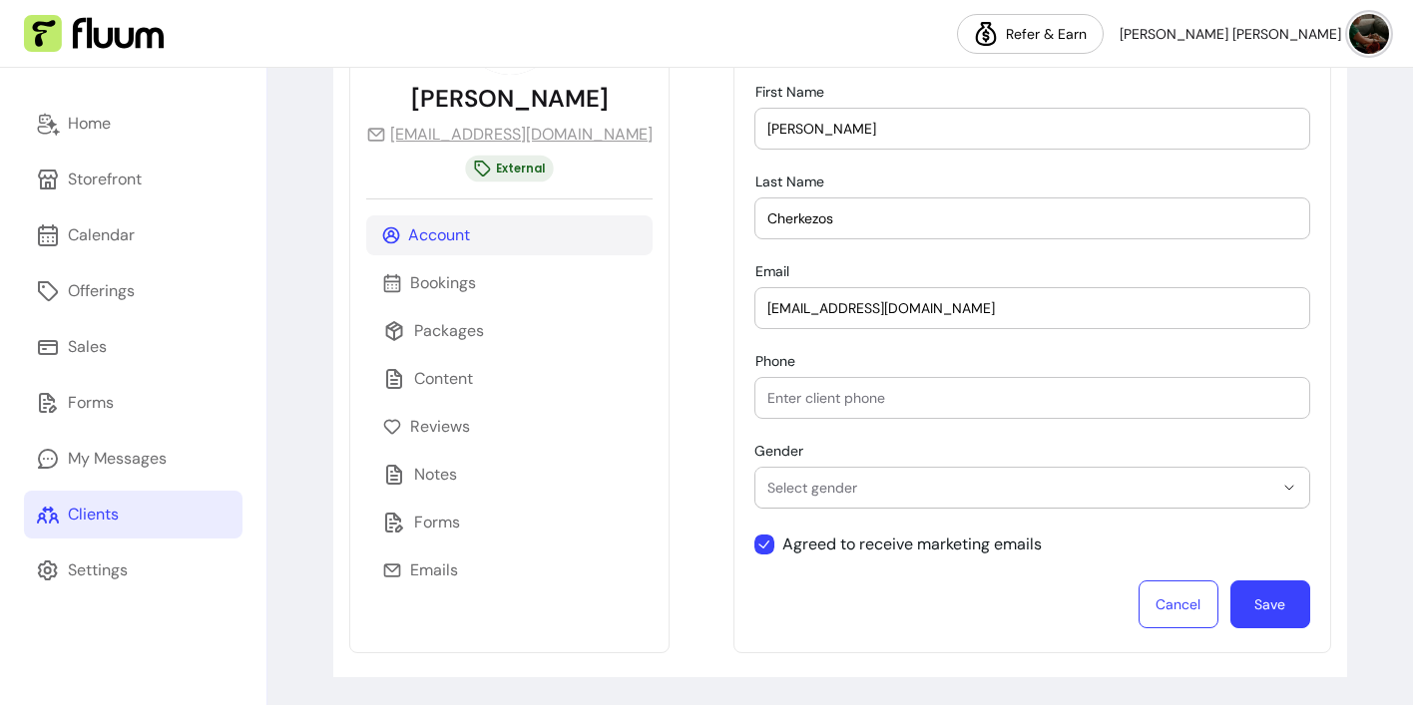
click at [1276, 603] on button "Save" at bounding box center [1270, 605] width 80 height 48
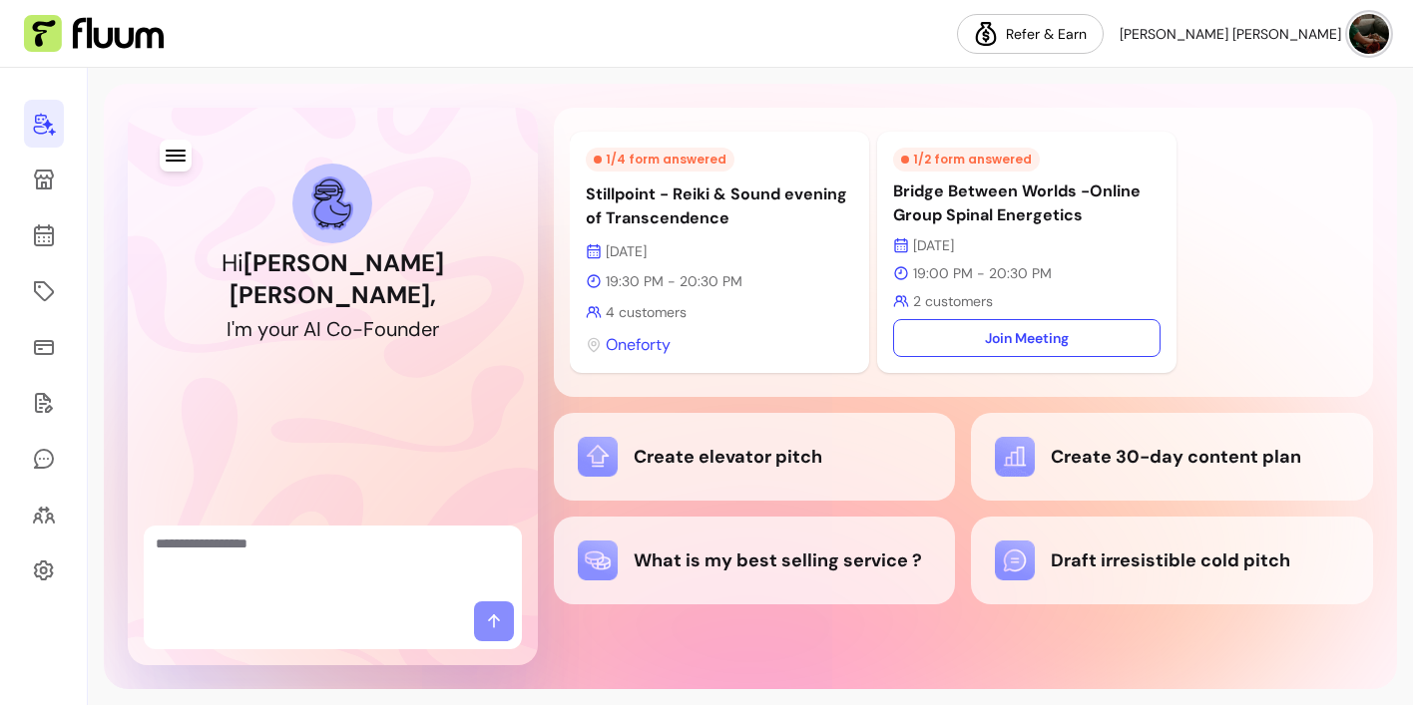
click at [298, 557] on textarea "Ask me anything..." at bounding box center [333, 564] width 354 height 60
type textarea "**********"
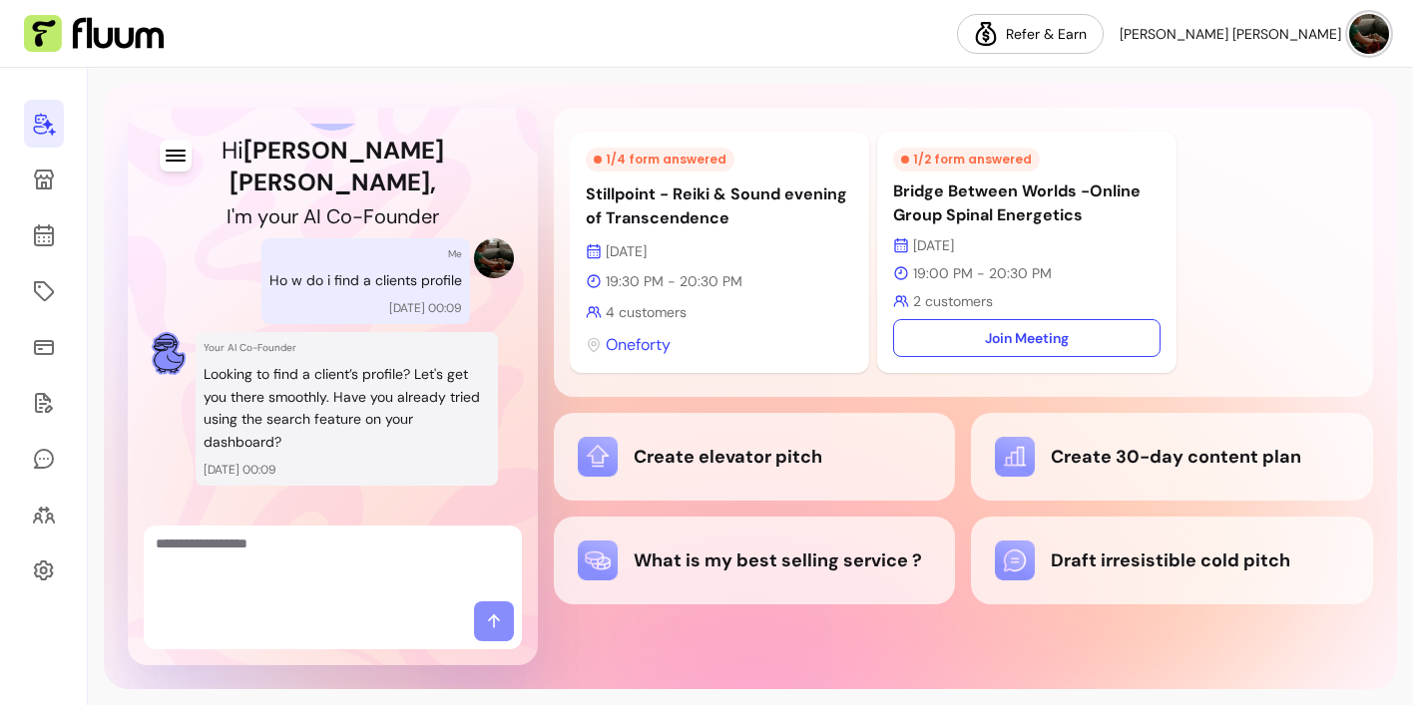
click at [376, 545] on textarea "Ask me anything..." at bounding box center [333, 564] width 354 height 60
type textarea "**"
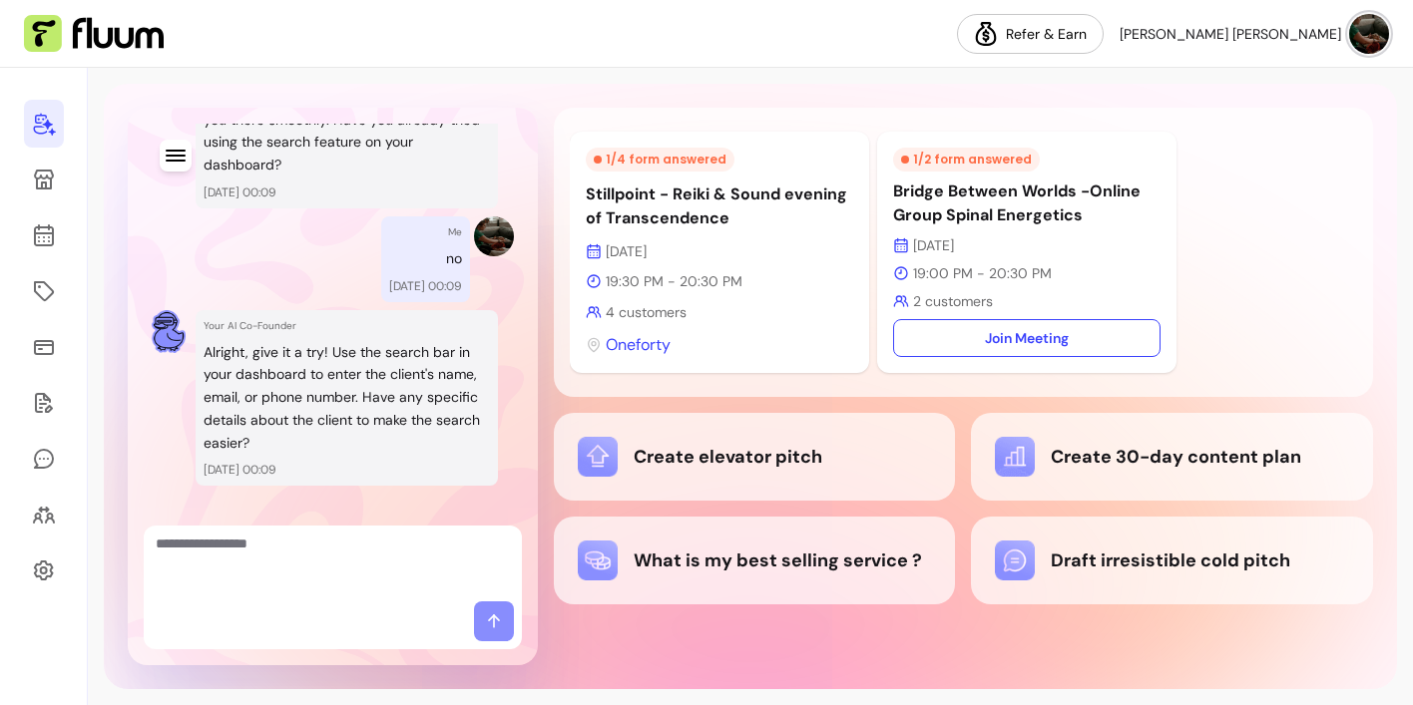
click at [253, 185] on p "13/10/2025 00:09" at bounding box center [347, 193] width 286 height 16
click at [256, 139] on p "Looking to find a client’s profile? Let's get you there smoothly. Have you alre…" at bounding box center [347, 131] width 286 height 91
click at [172, 155] on icon "button" at bounding box center [175, 156] width 19 height 12
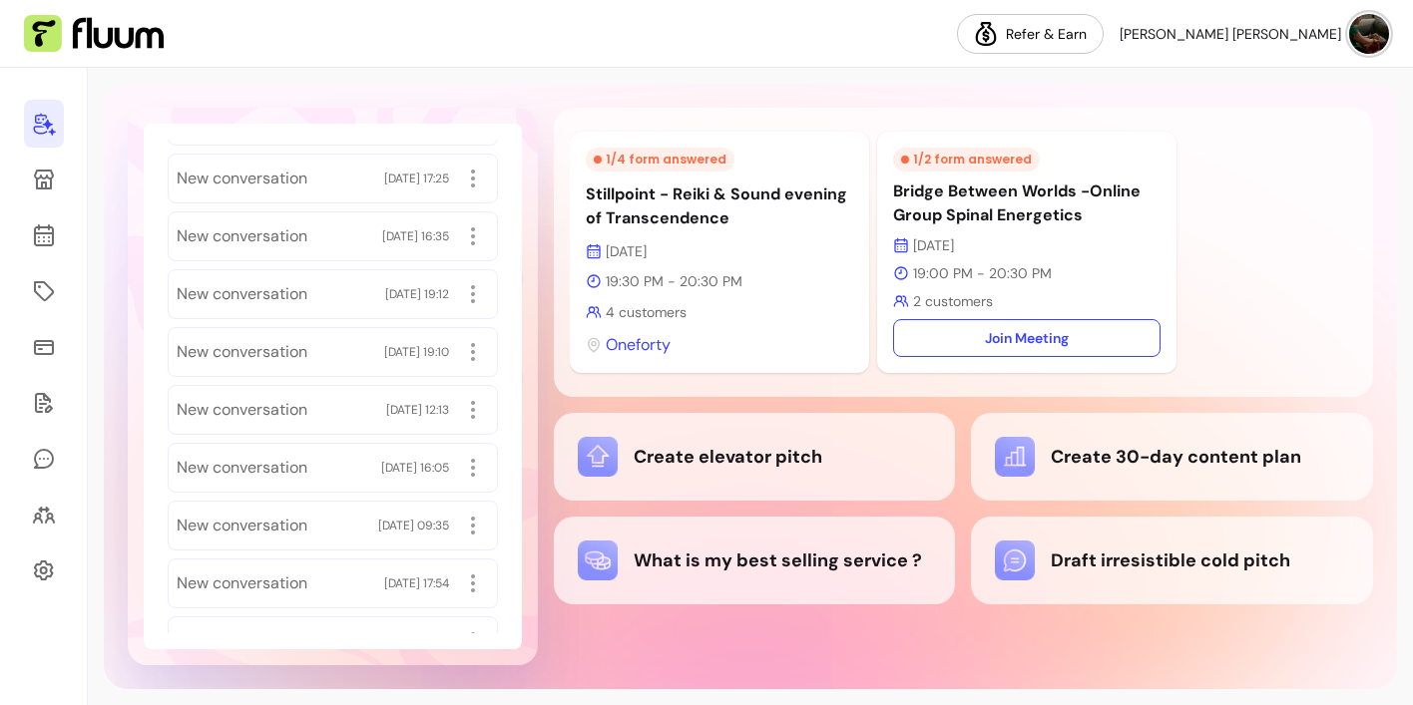
scroll to position [0, 0]
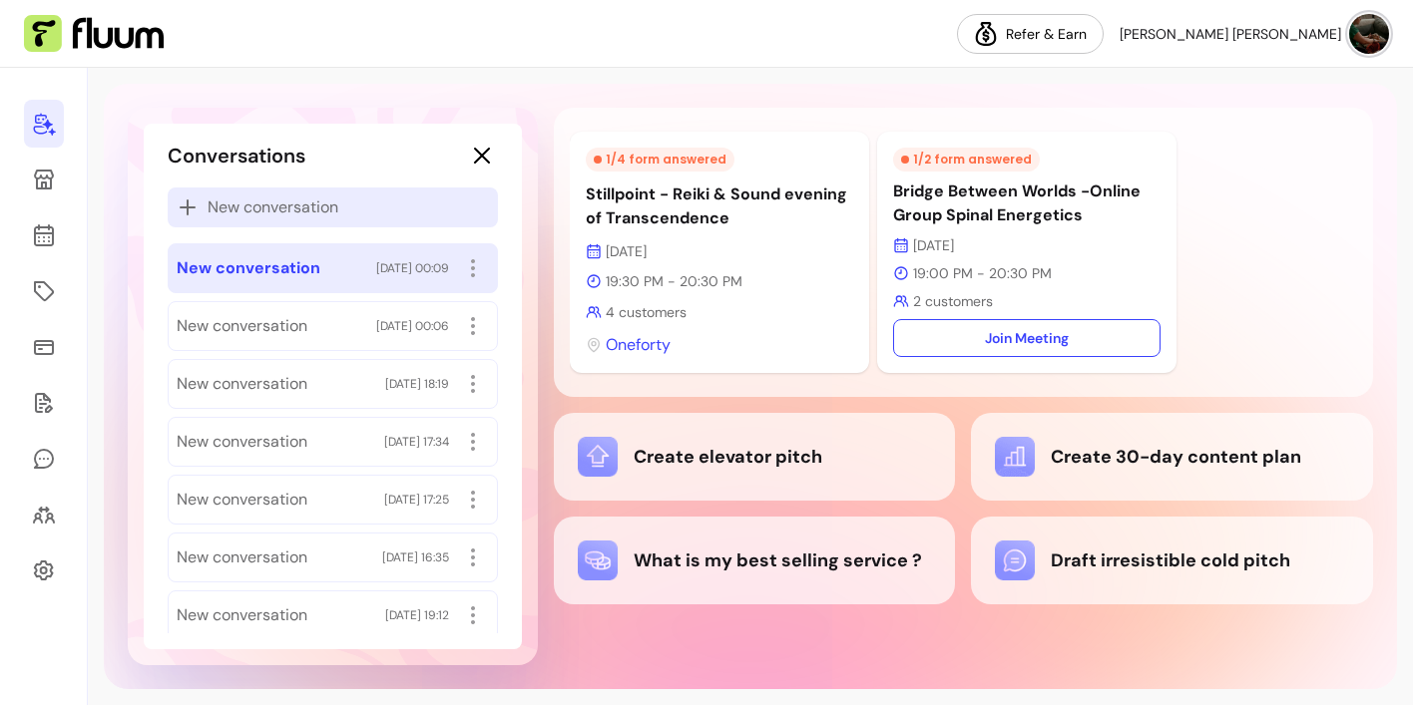
click at [285, 205] on span "New conversation" at bounding box center [273, 208] width 131 height 24
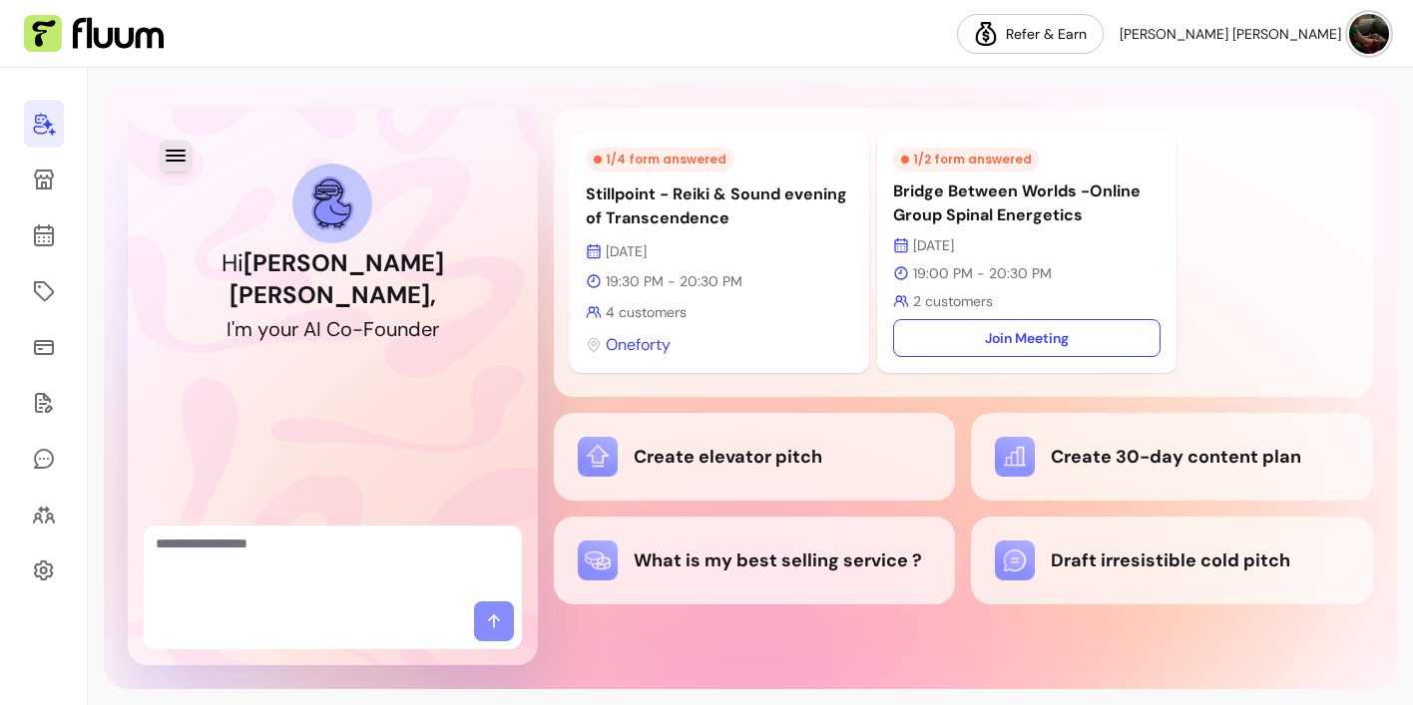
click at [181, 153] on icon "button" at bounding box center [176, 156] width 24 height 24
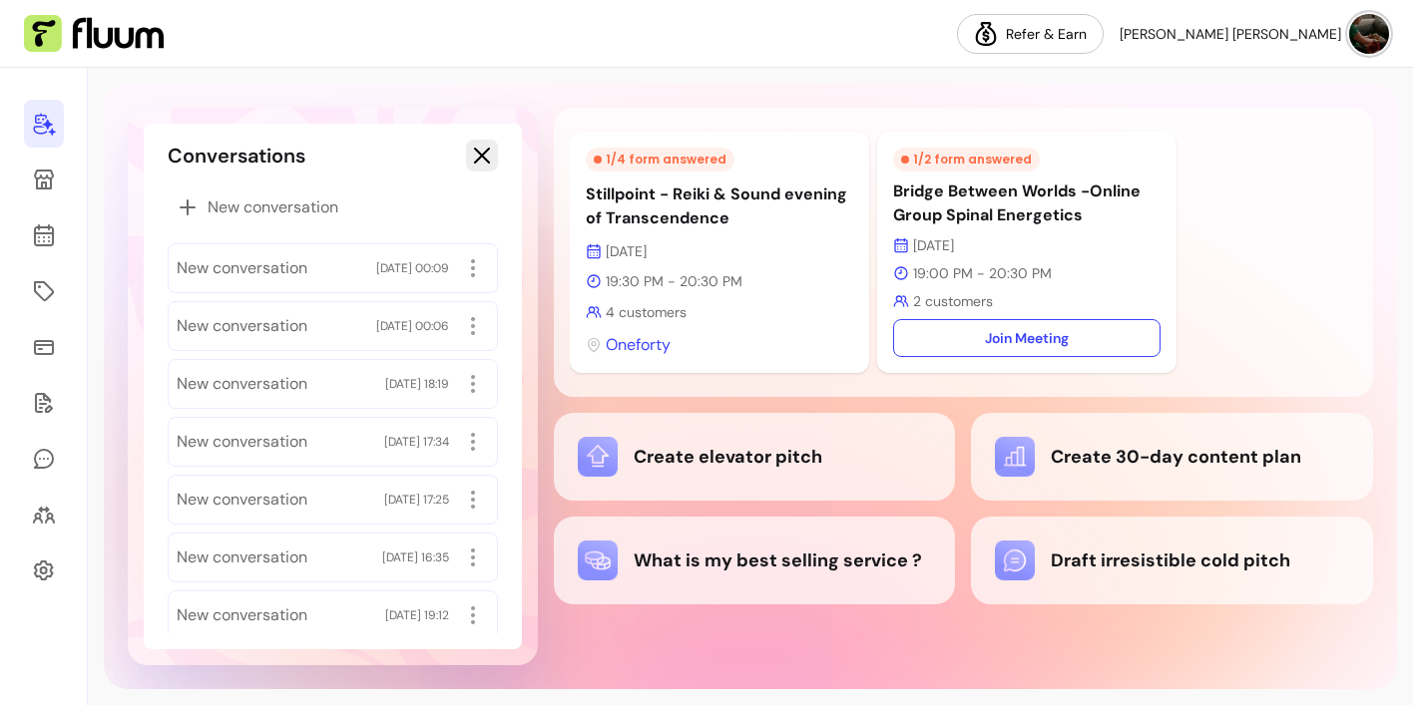
click at [483, 157] on icon "button" at bounding box center [641, 235] width 338 height 284
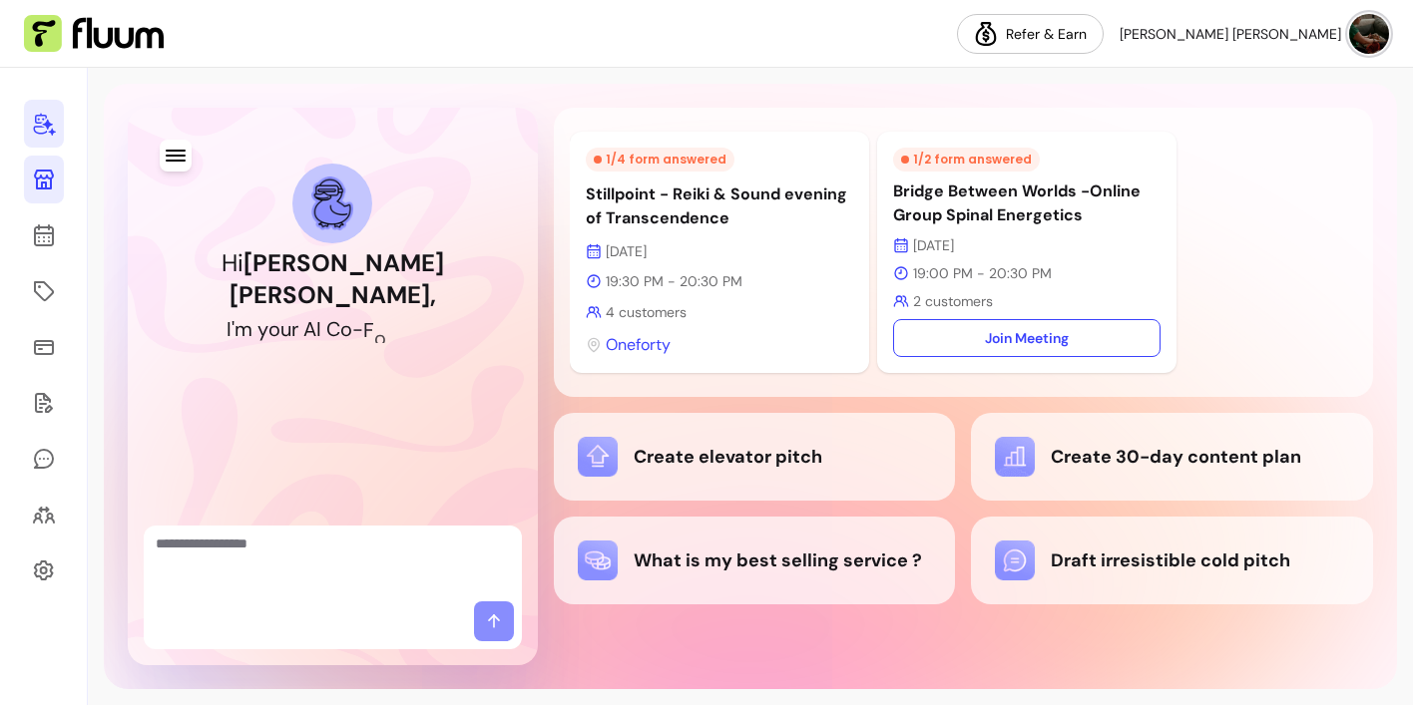
click at [46, 178] on icon at bounding box center [44, 180] width 20 height 20
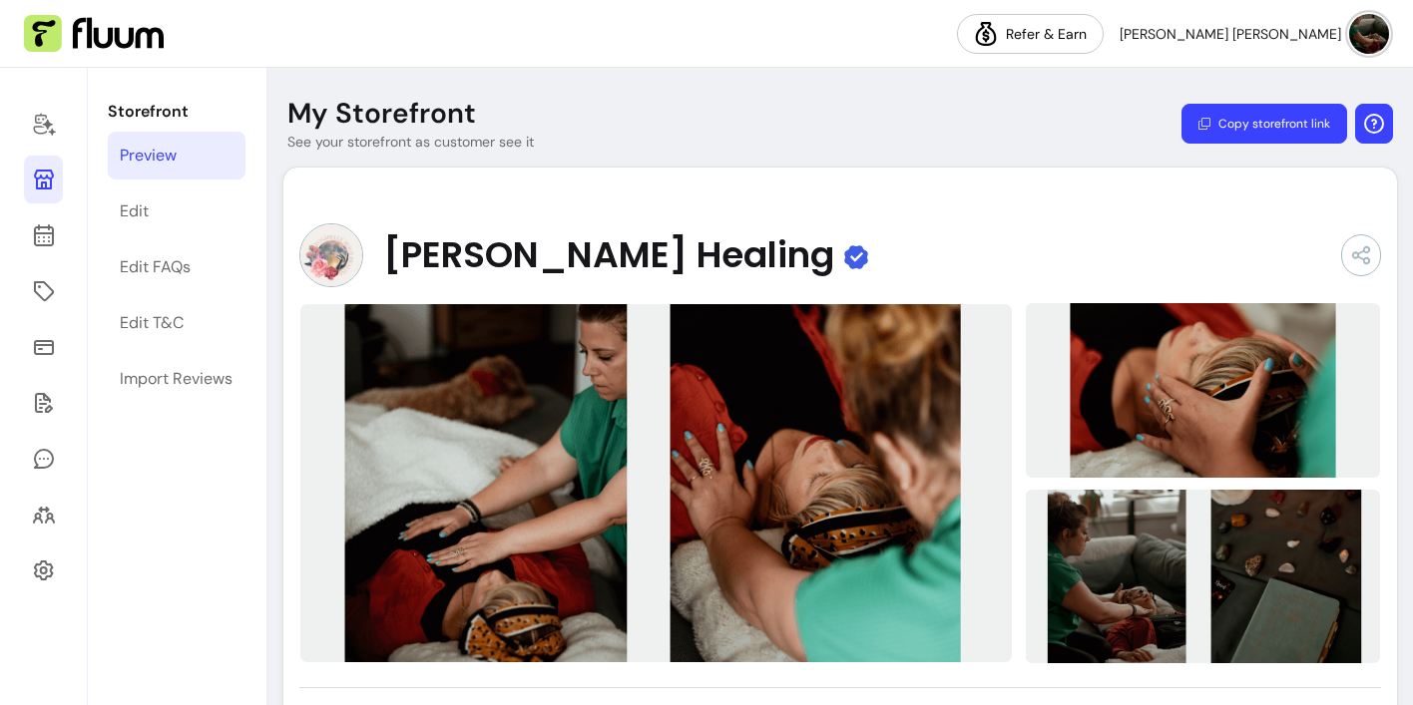
click at [1378, 120] on icon "button" at bounding box center [1374, 124] width 24 height 24
click at [971, 104] on header "My Storefront See your storefront as customer see it Copy storefront link" at bounding box center [839, 124] width 1145 height 56
click at [45, 463] on icon at bounding box center [44, 459] width 24 height 24
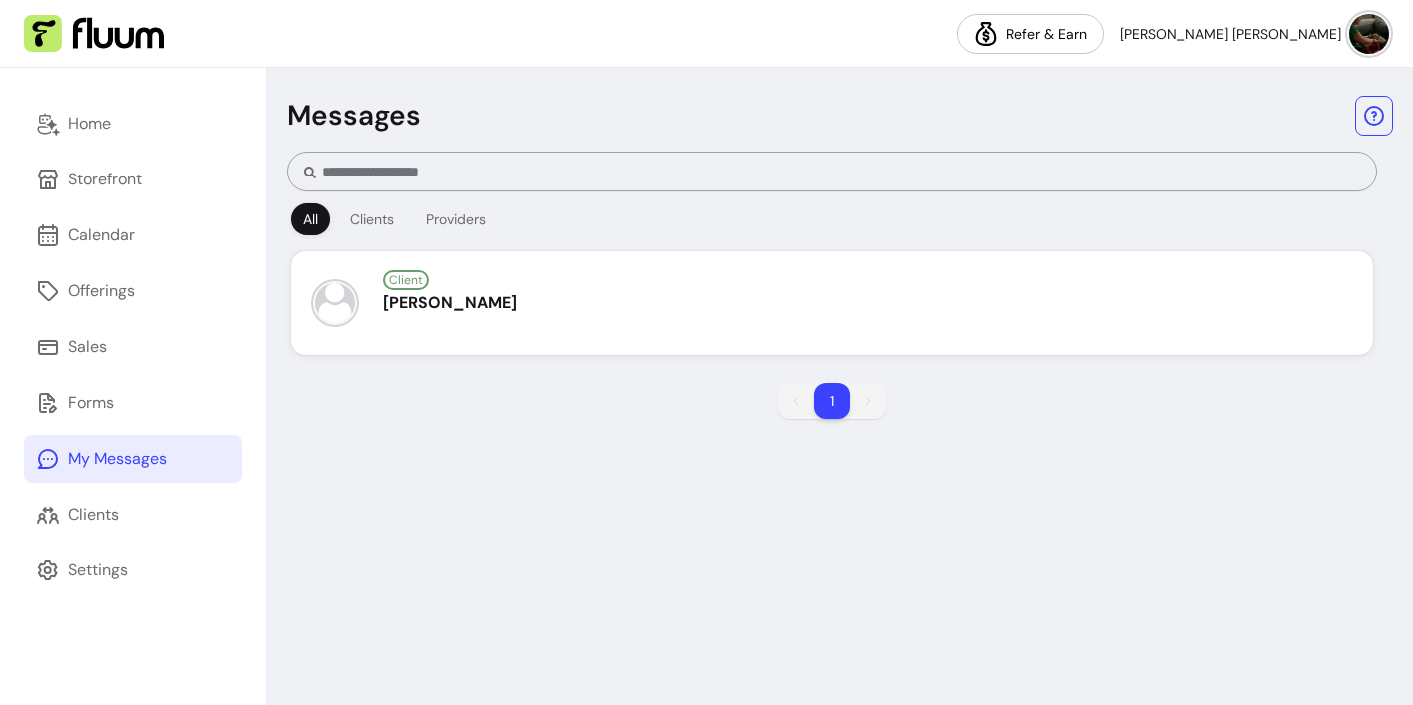
click at [378, 161] on div at bounding box center [832, 172] width 1056 height 38
click at [98, 521] on div "Clients" at bounding box center [93, 515] width 51 height 24
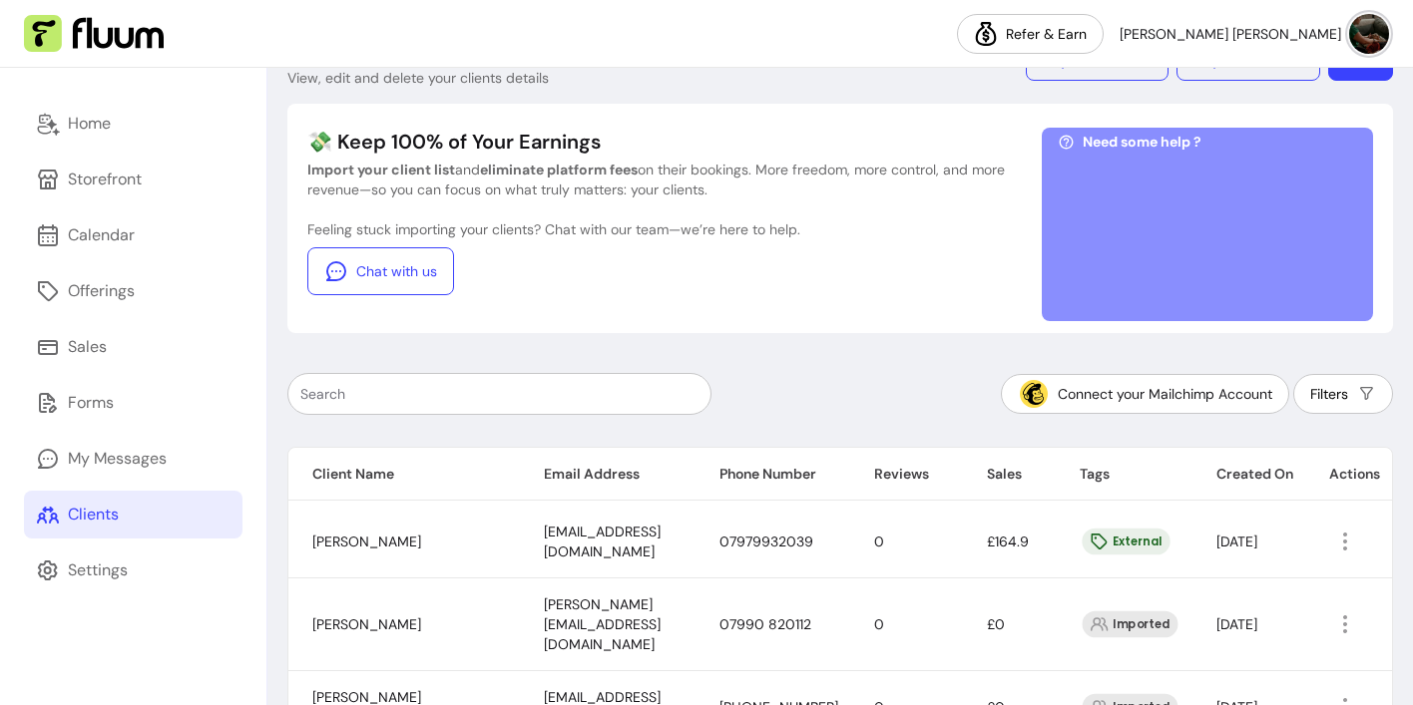
scroll to position [58, 0]
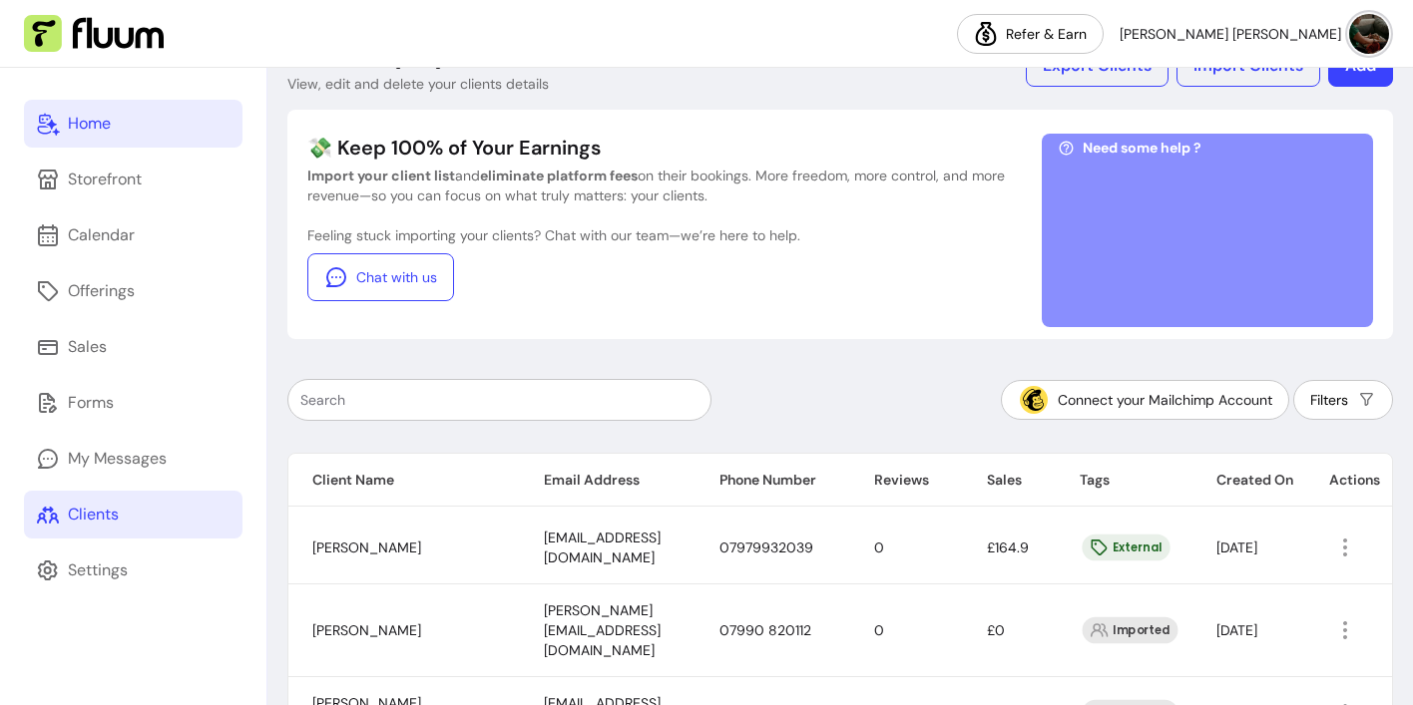
click at [92, 115] on div "Home" at bounding box center [89, 124] width 43 height 24
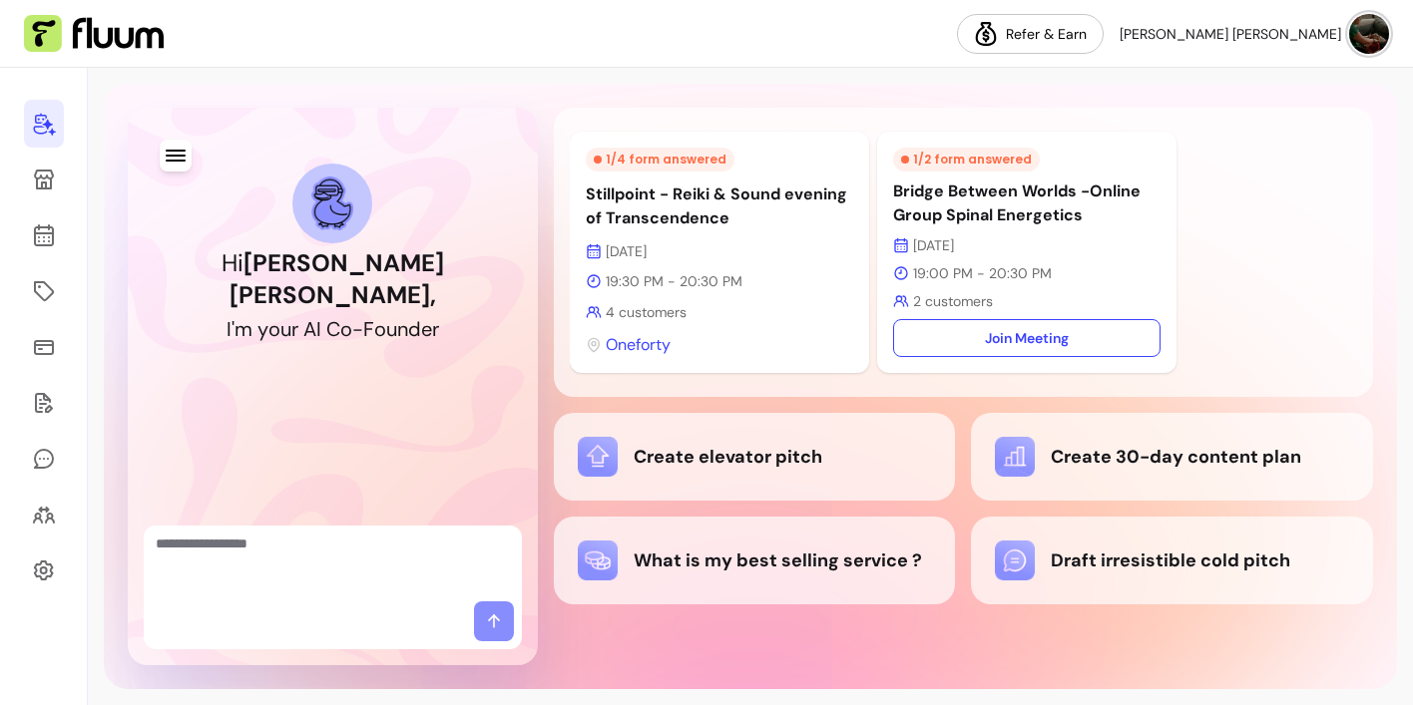
click at [281, 578] on textarea "Ask me anything..." at bounding box center [333, 564] width 354 height 60
type textarea "*"
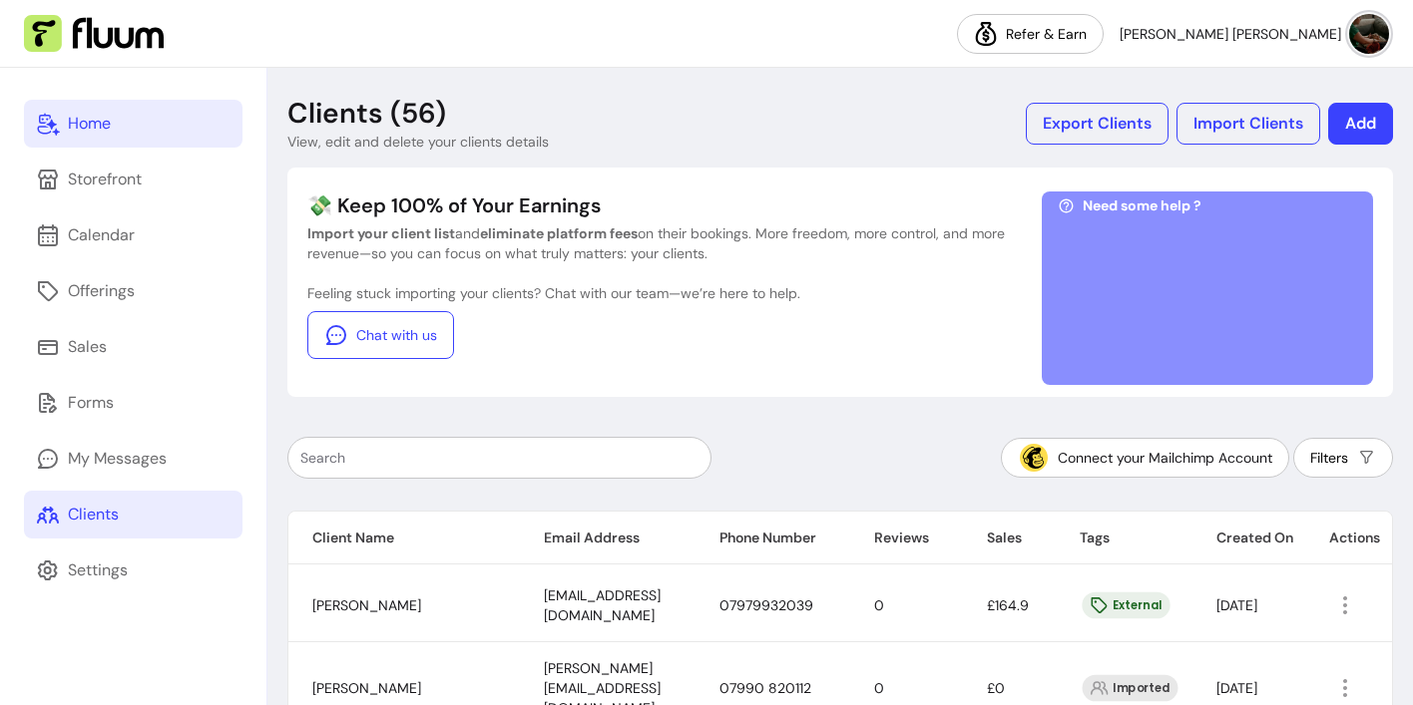
click at [464, 468] on div at bounding box center [499, 458] width 398 height 40
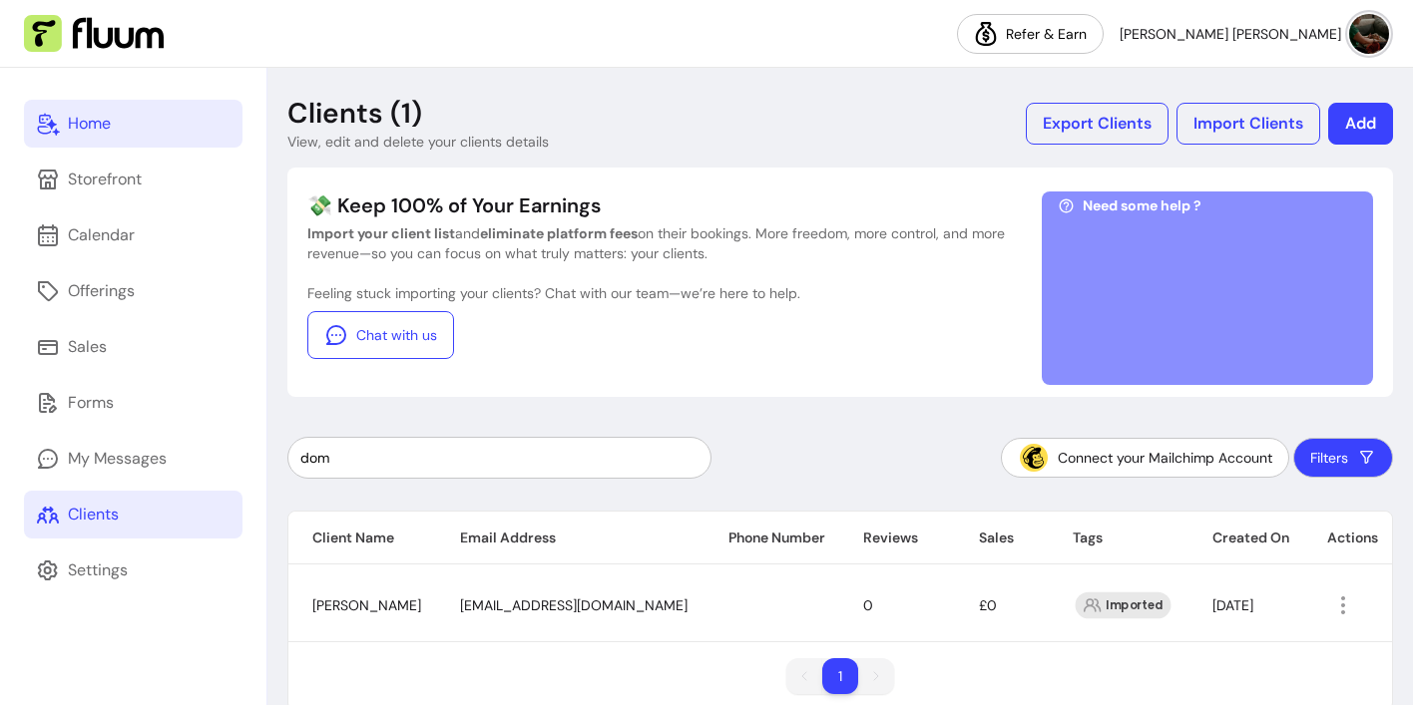
type input "dom"
click at [361, 610] on span "Dominique Patroklou" at bounding box center [366, 606] width 109 height 18
click at [1100, 602] on div "Imported" at bounding box center [1124, 606] width 96 height 27
click at [1217, 610] on span "06-Oct-2025" at bounding box center [1232, 606] width 41 height 18
click at [1355, 609] on icon "button" at bounding box center [1343, 605] width 23 height 23
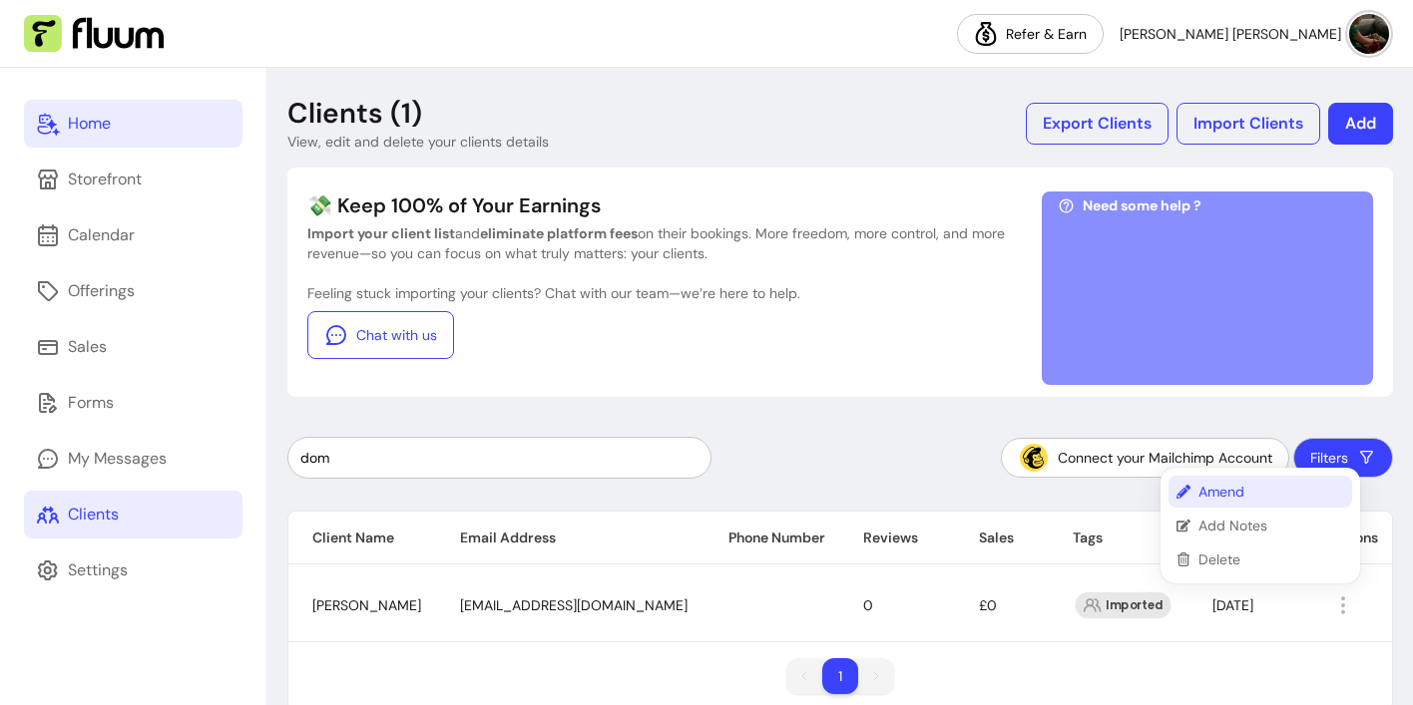
click at [1238, 498] on span "Amend" at bounding box center [1271, 492] width 146 height 20
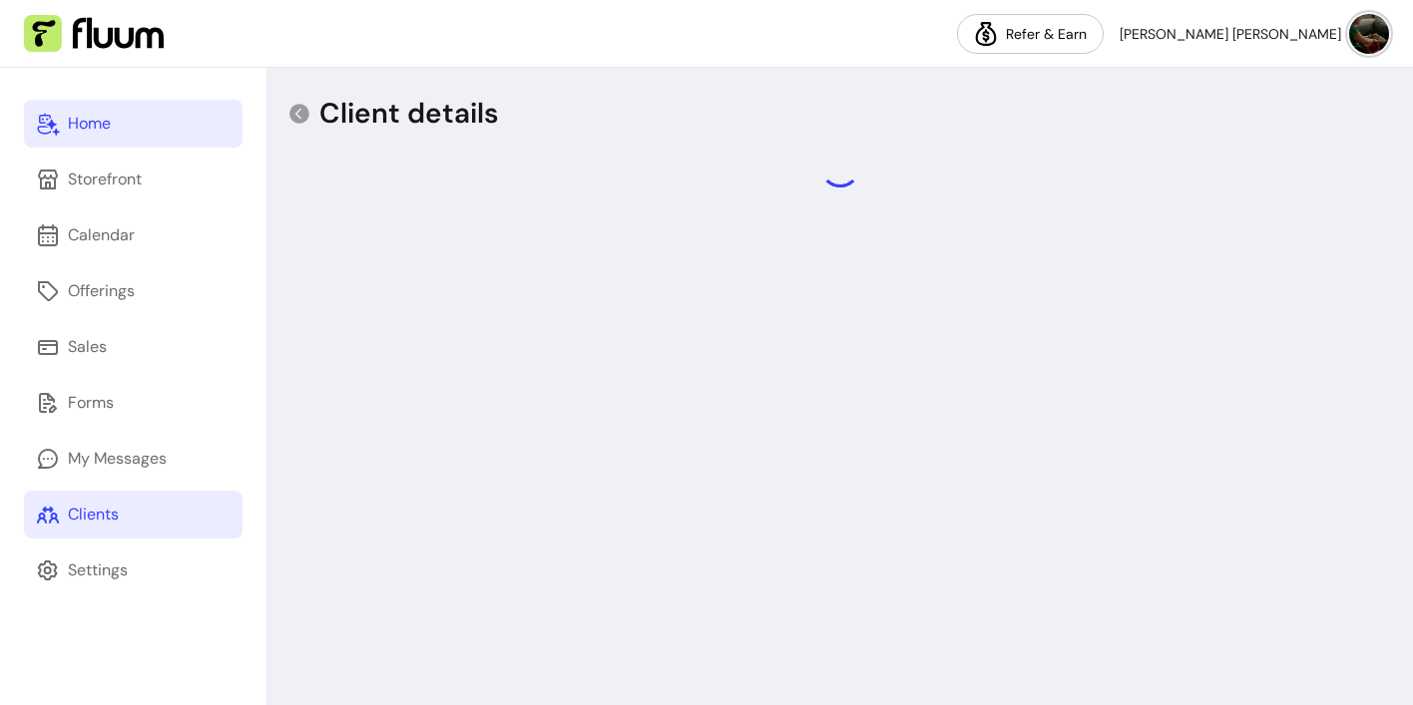
select select "******"
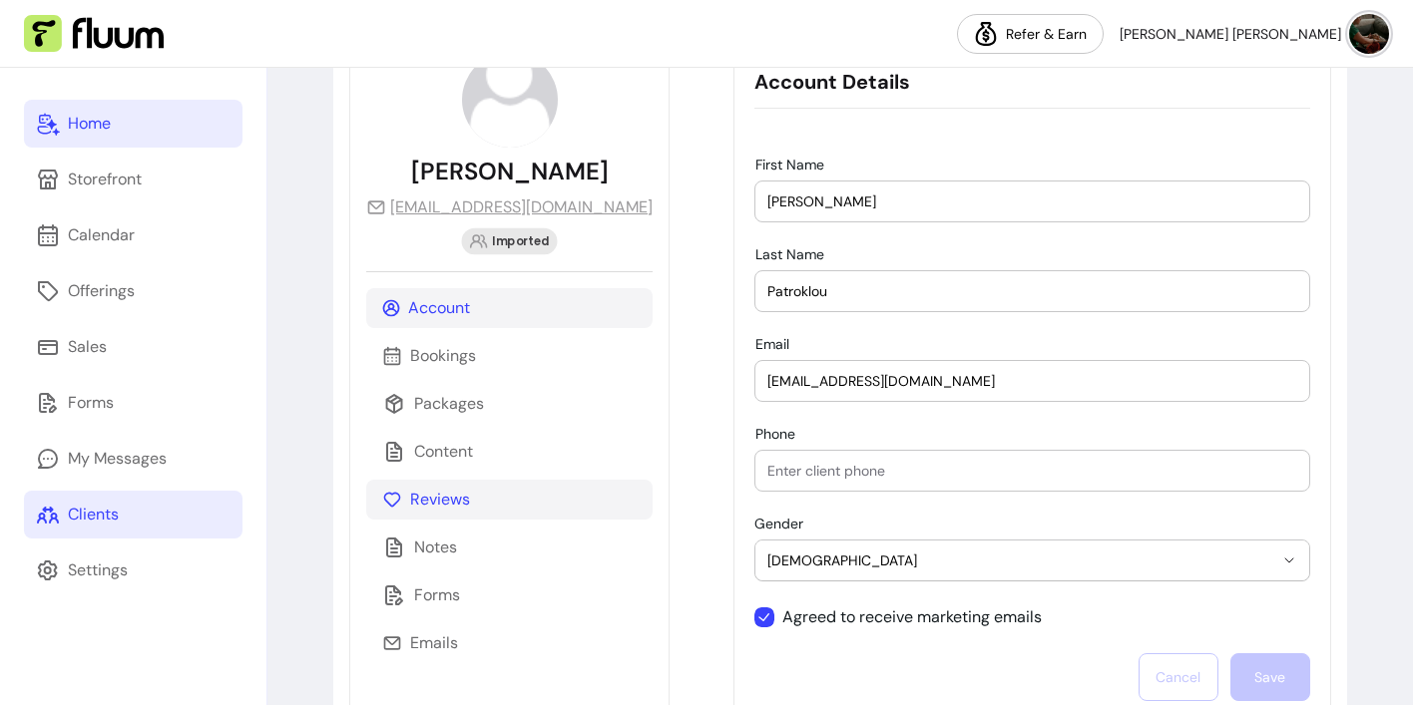
scroll to position [214, 0]
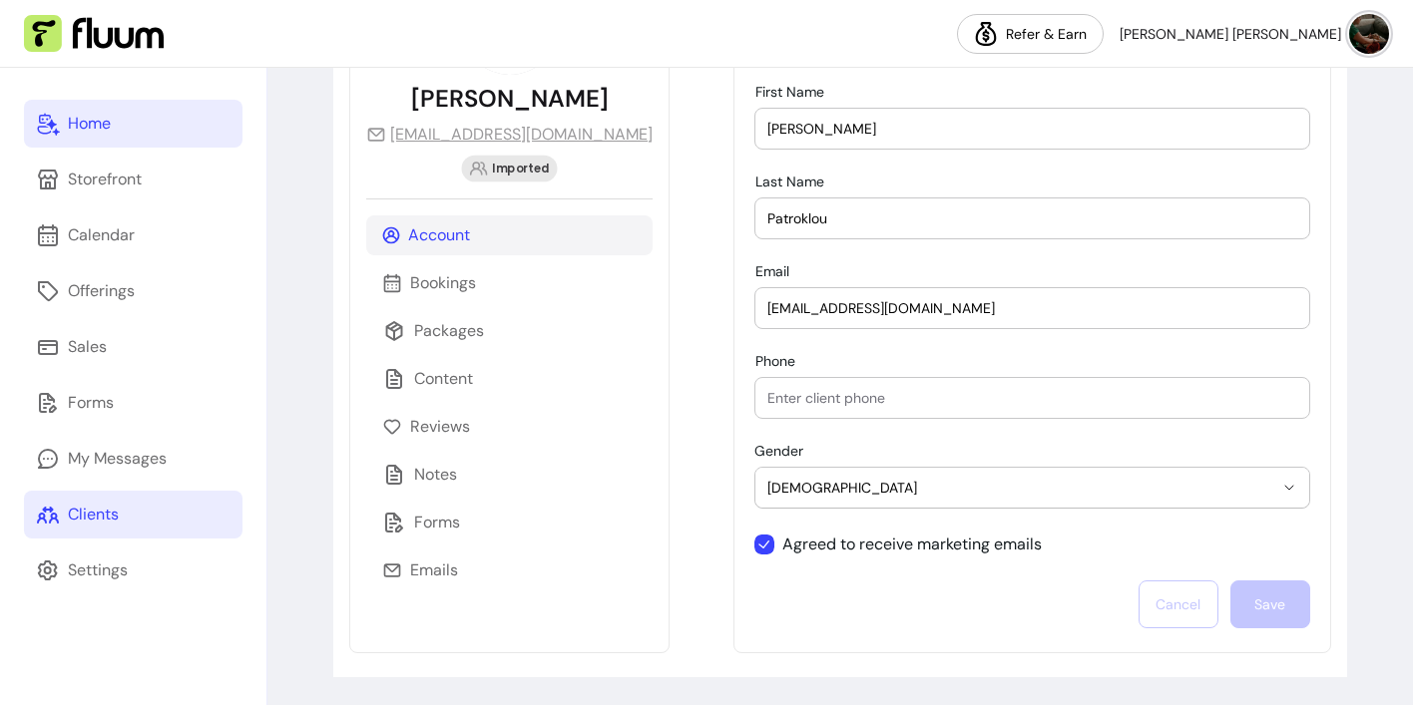
click at [878, 68] on div "**********" at bounding box center [1032, 305] width 598 height 695
click at [100, 130] on div "Home" at bounding box center [89, 124] width 43 height 24
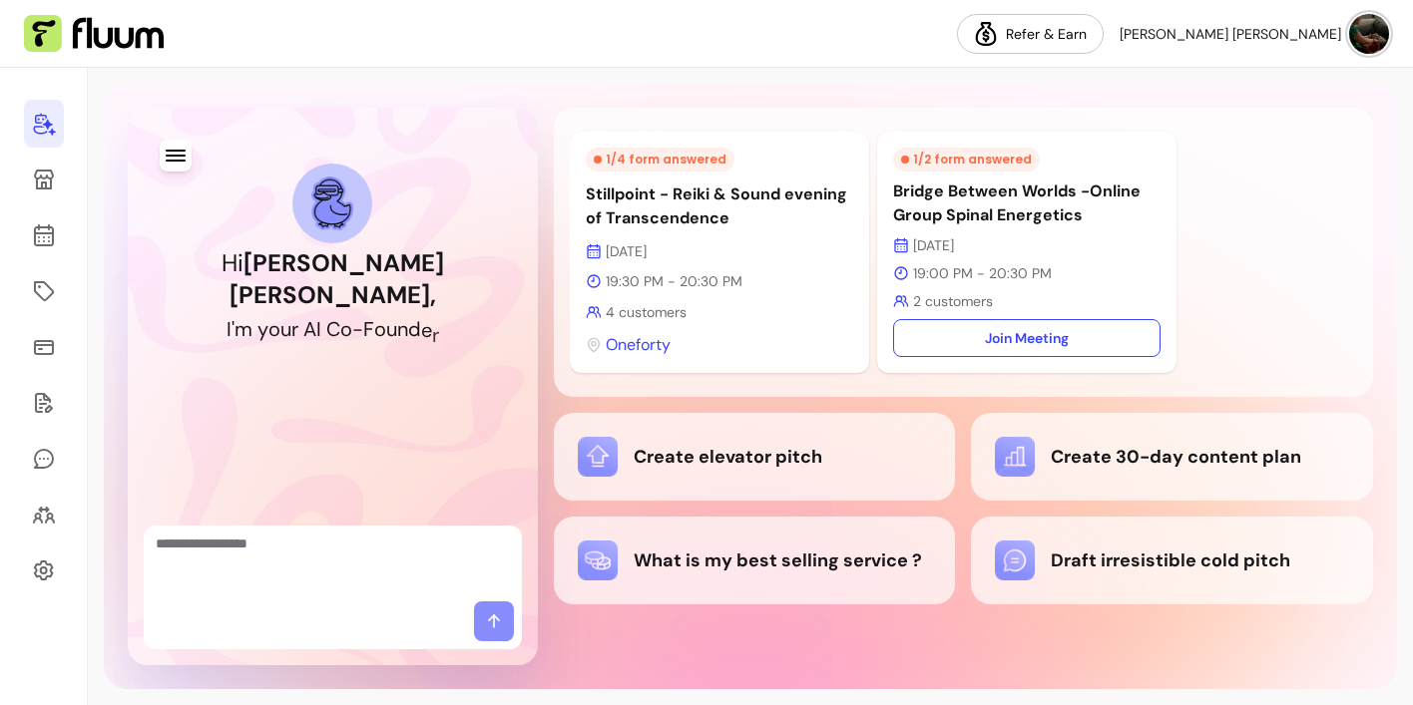
click at [279, 558] on textarea "Ask me anything..." at bounding box center [333, 564] width 354 height 60
type textarea "**********"
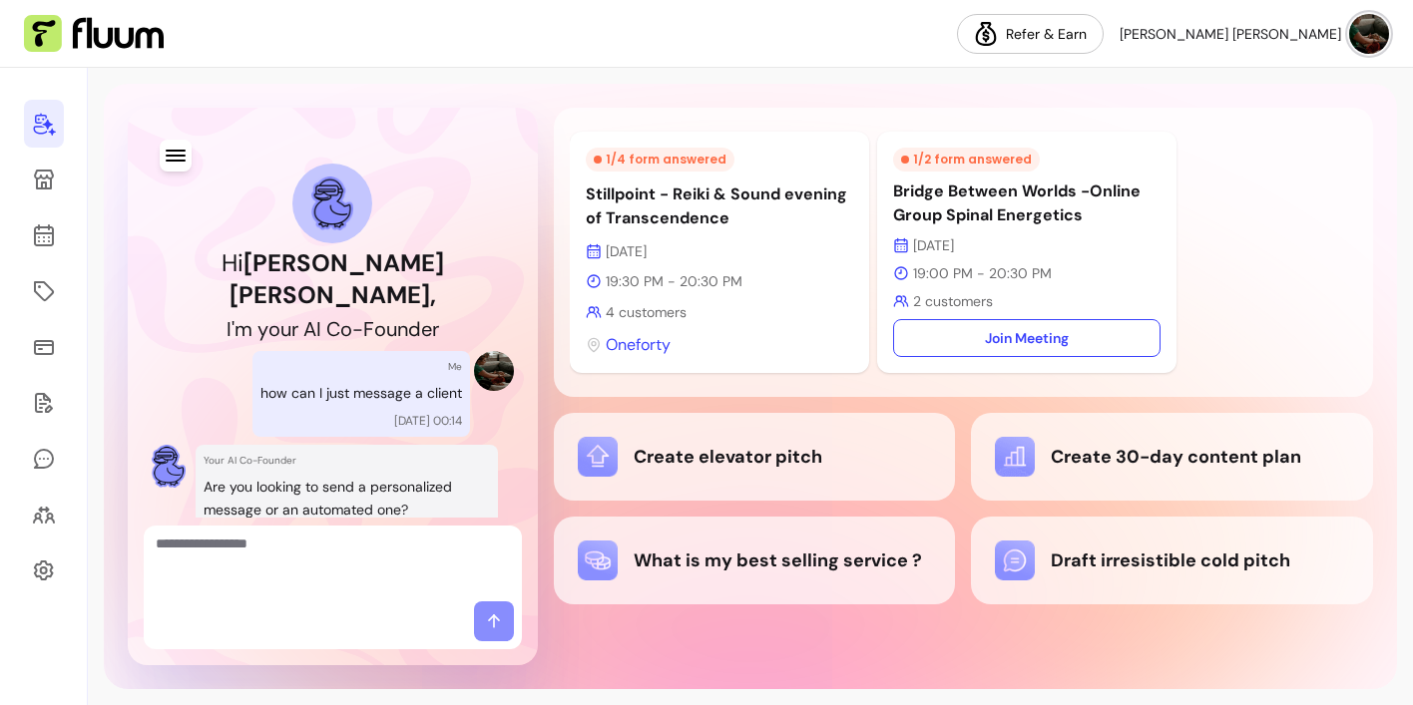
scroll to position [67, 0]
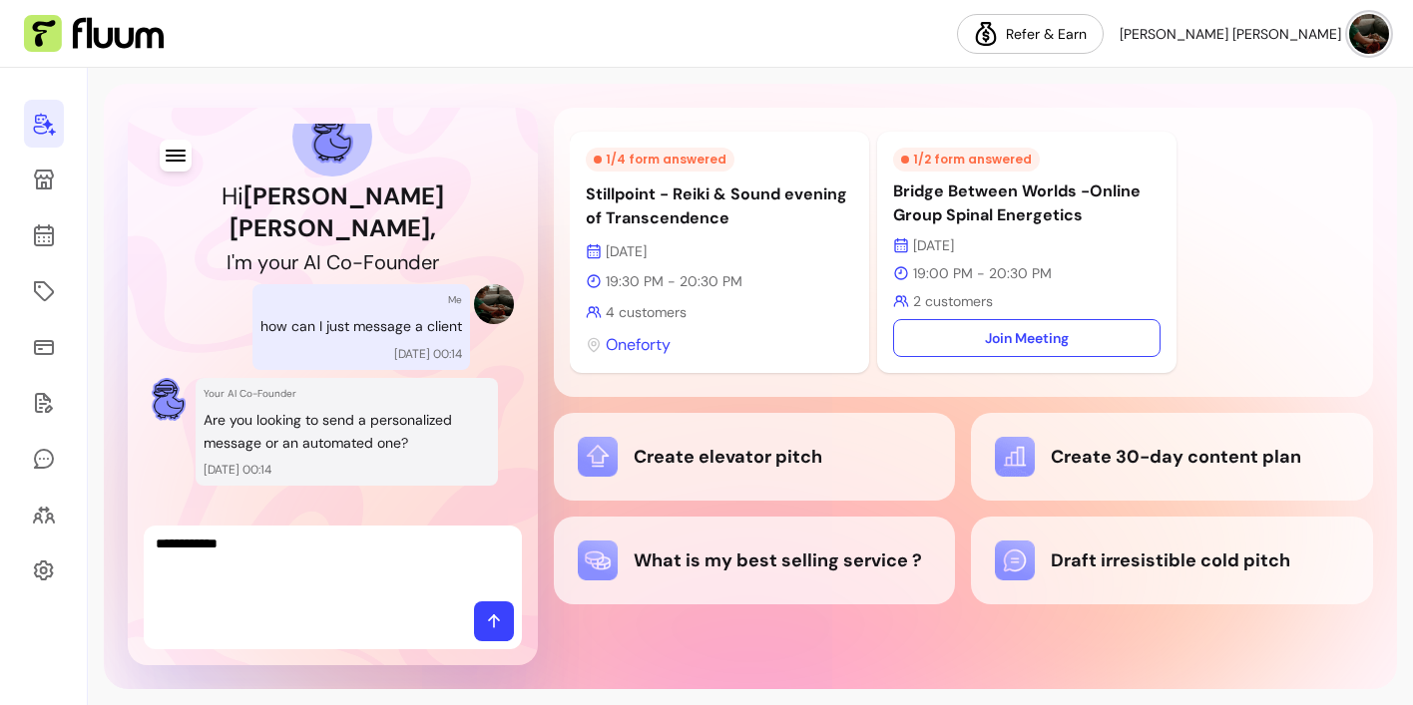
type textarea "**********"
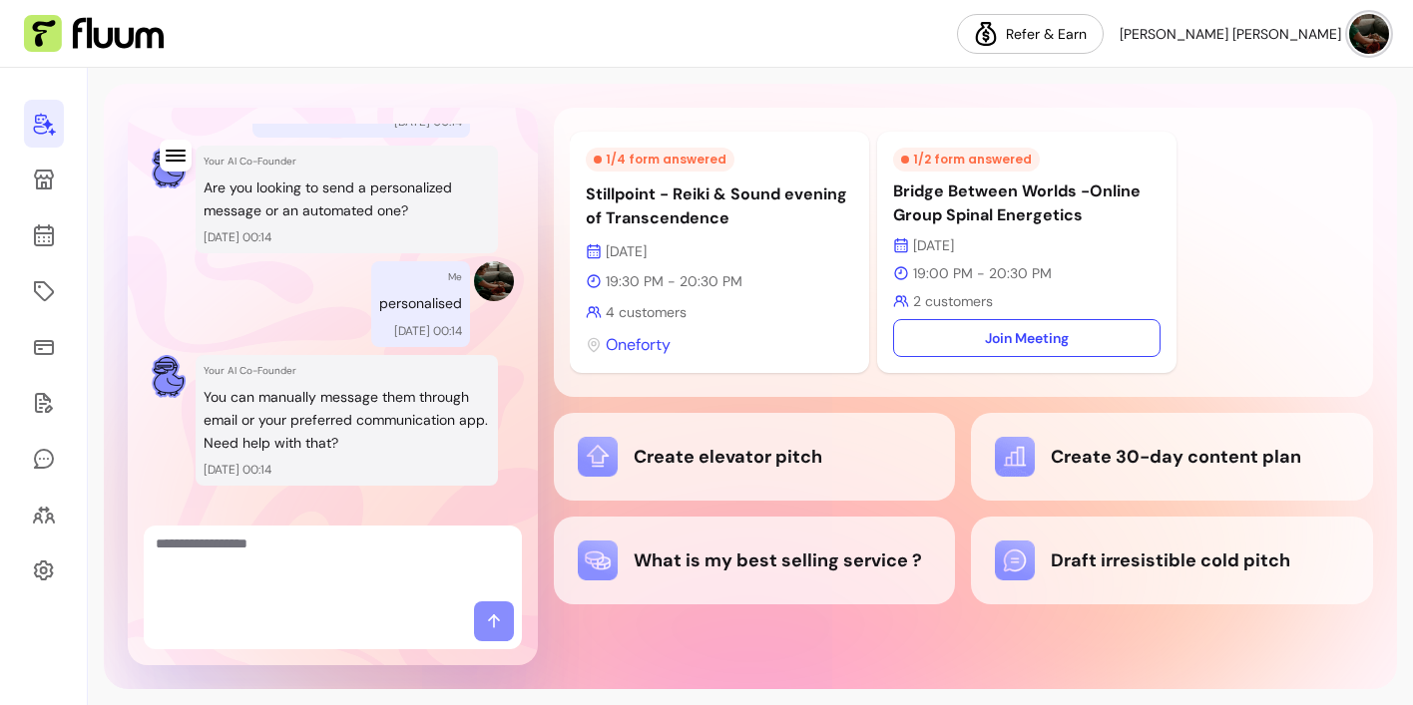
click at [217, 542] on textarea "Ask me anything..." at bounding box center [333, 564] width 354 height 60
type textarea "**********"
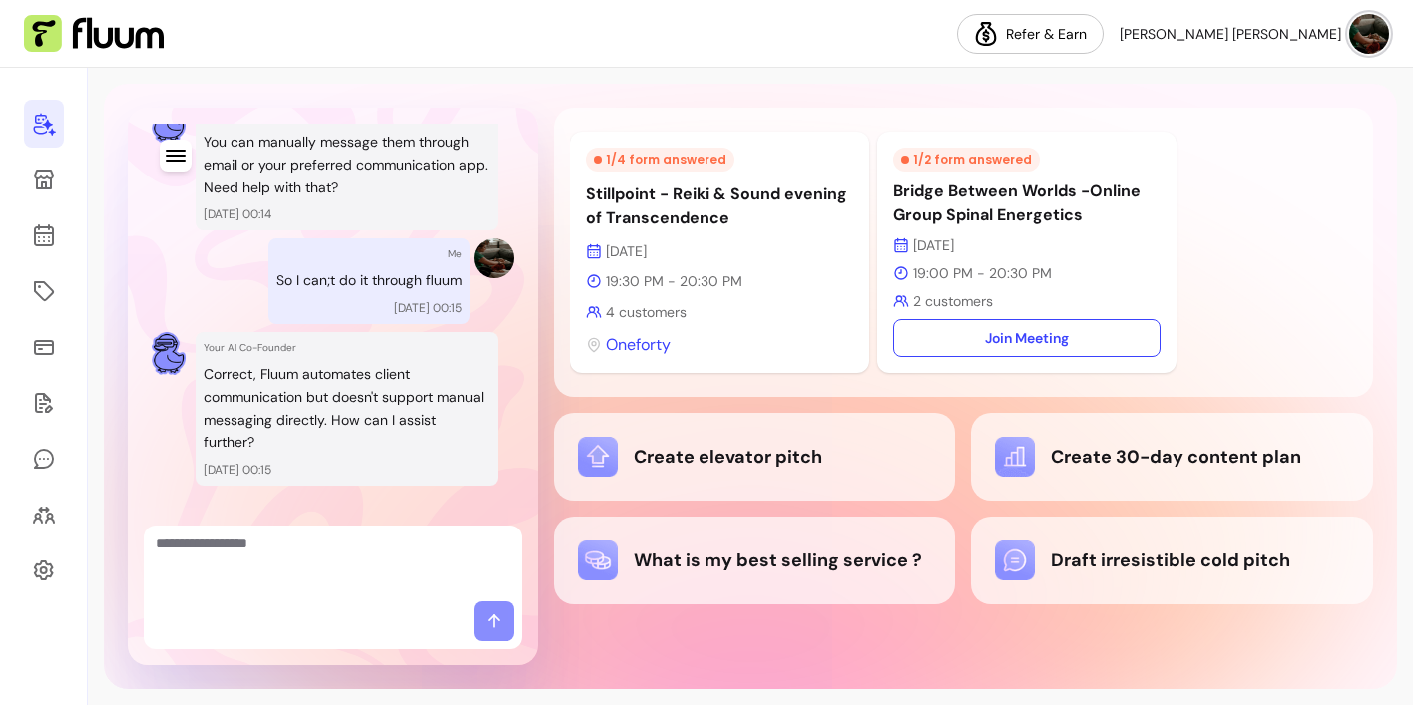
click at [240, 65] on nav "Refer & Earn Elena Agustina C." at bounding box center [706, 34] width 1413 height 68
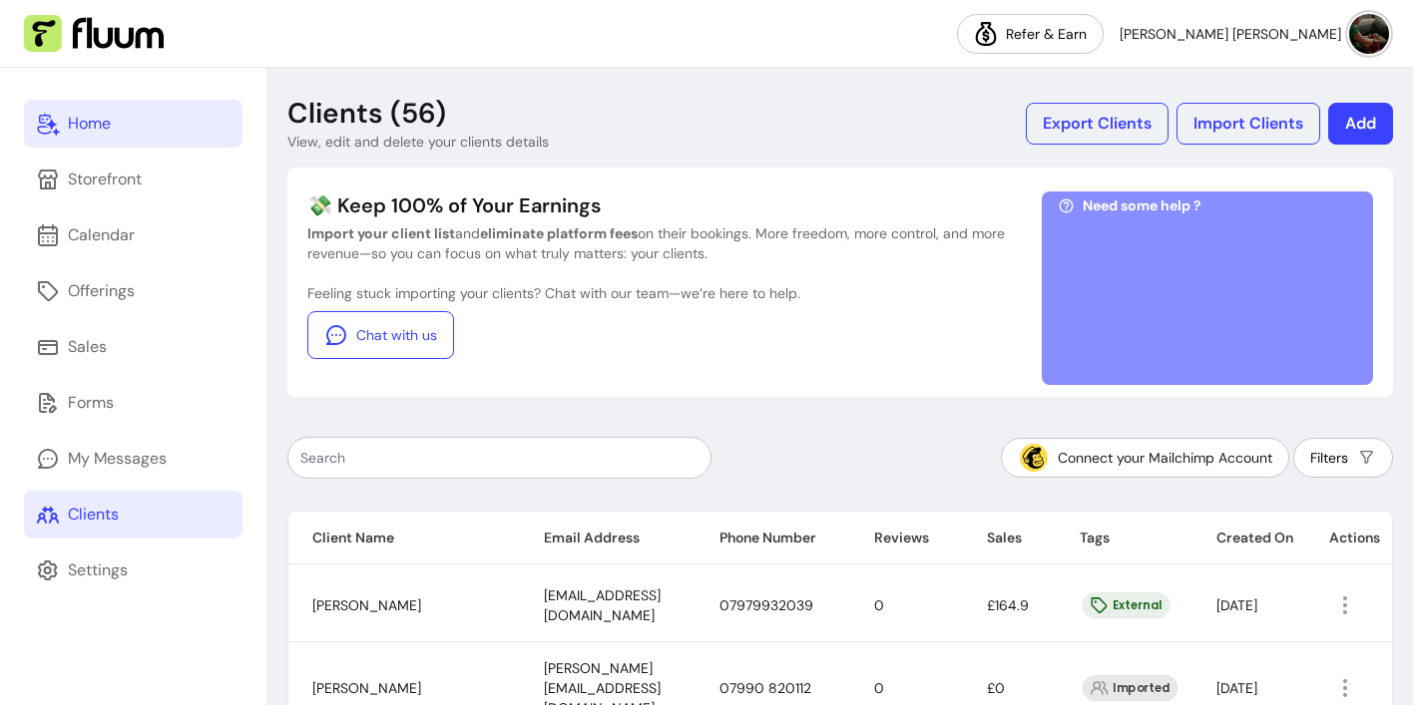
click at [632, 463] on input "text" at bounding box center [499, 458] width 398 height 20
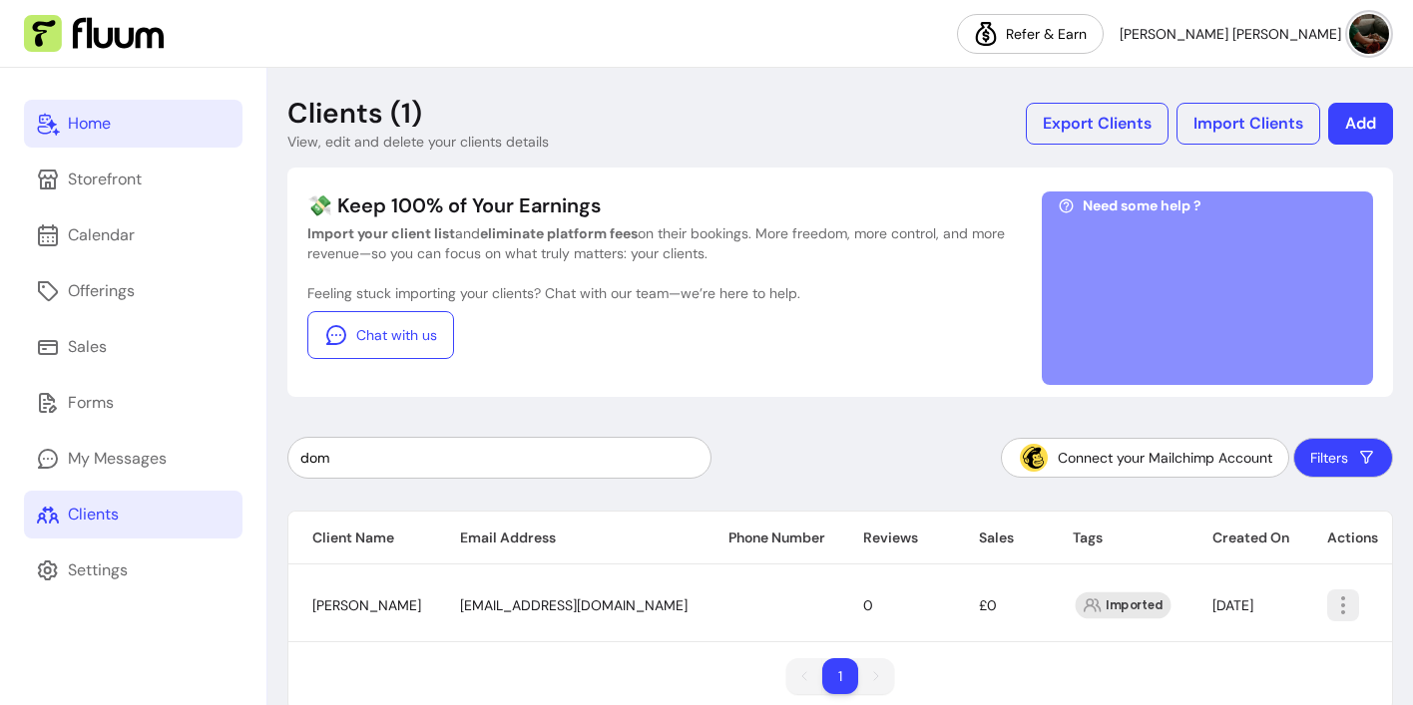
type input "dom"
click at [1341, 606] on icon "button" at bounding box center [1343, 606] width 24 height 24
click at [615, 605] on span "dominiquepatroklou@gmail.com" at bounding box center [573, 606] width 227 height 18
click at [557, 610] on span "dominiquepatroklou@gmail.com" at bounding box center [573, 606] width 227 height 18
click at [1339, 612] on icon "button" at bounding box center [1343, 606] width 24 height 24
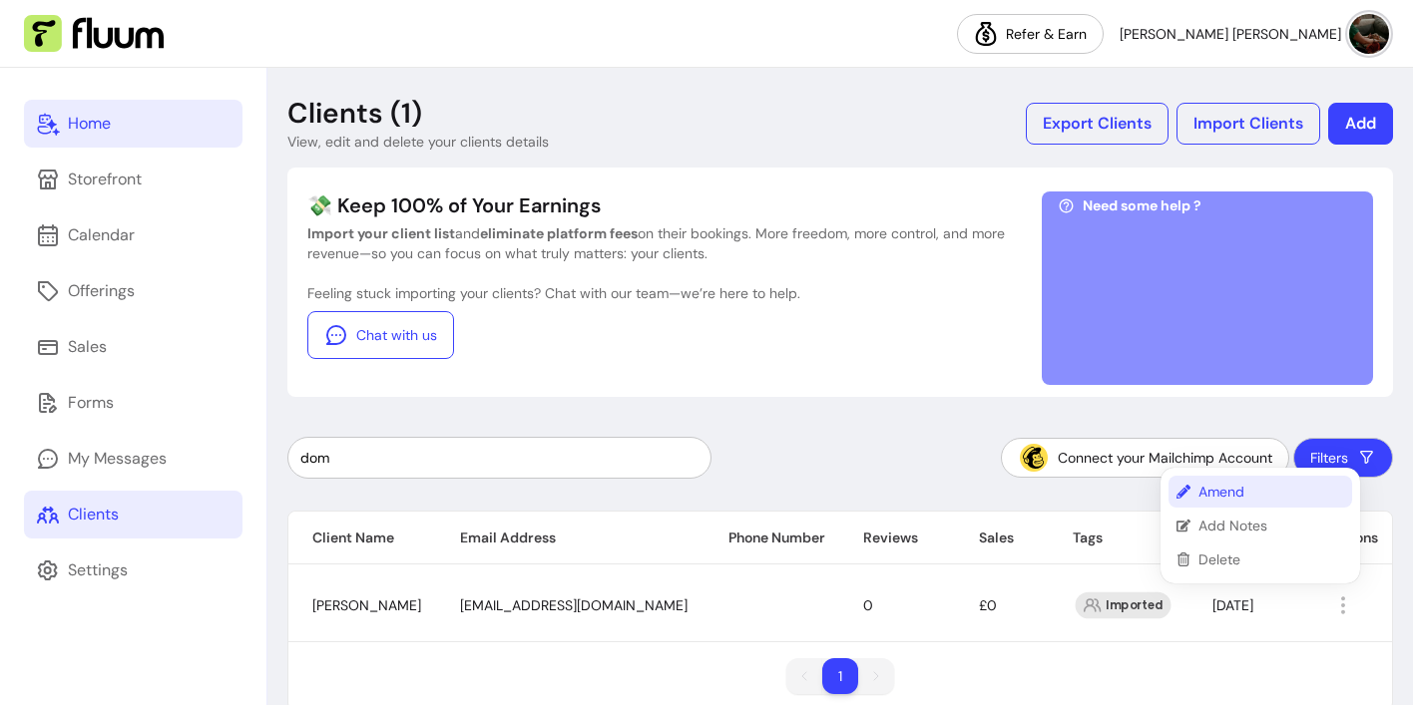
click at [1229, 490] on span "Amend" at bounding box center [1271, 492] width 146 height 20
select select "******"
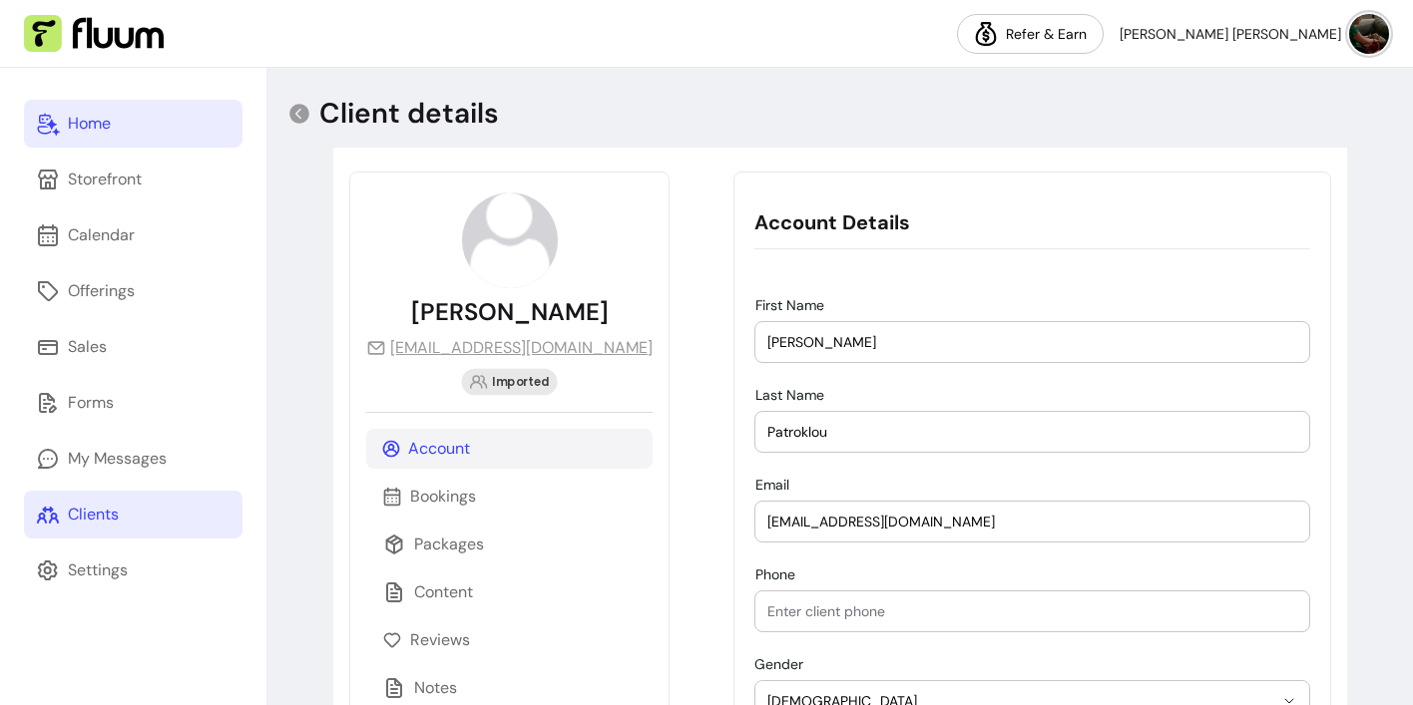
click at [579, 351] on link "dominiquepatroklou@gmail.com" at bounding box center [509, 348] width 286 height 24
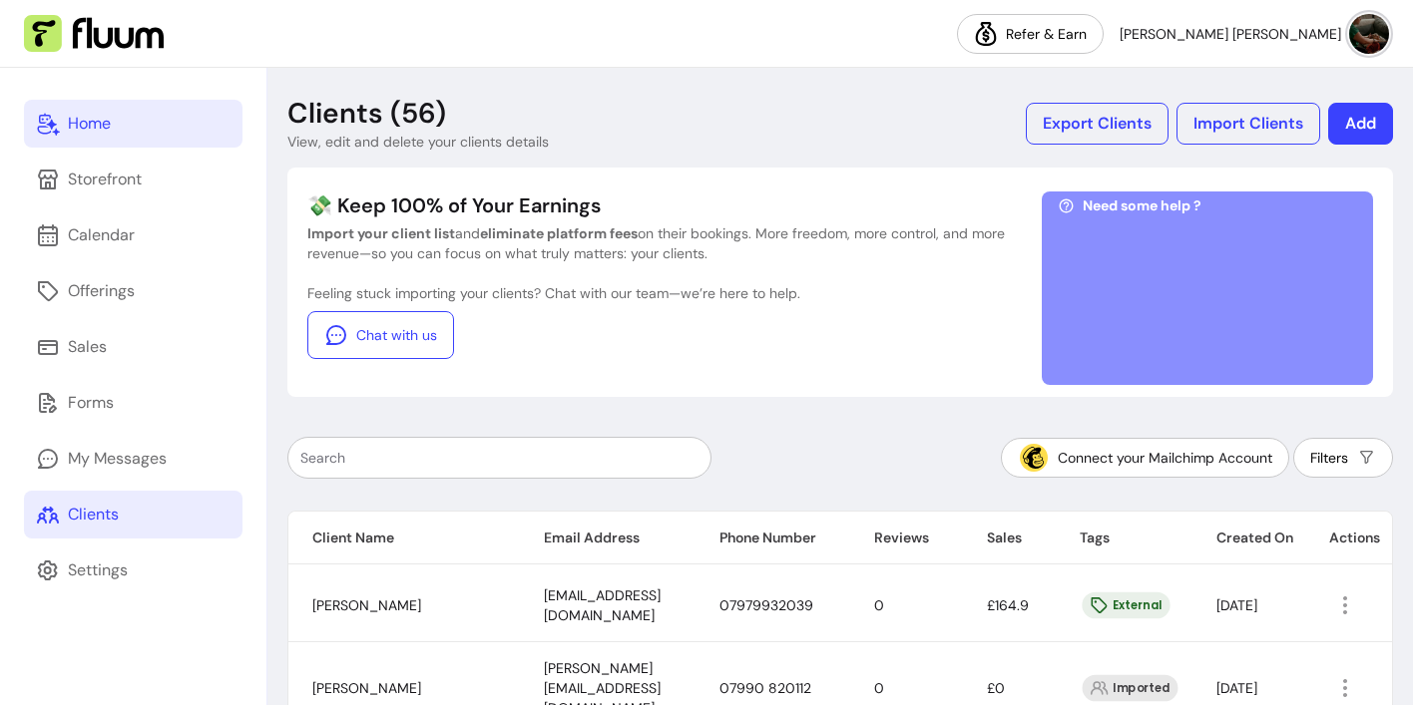
click at [382, 468] on div at bounding box center [499, 458] width 398 height 40
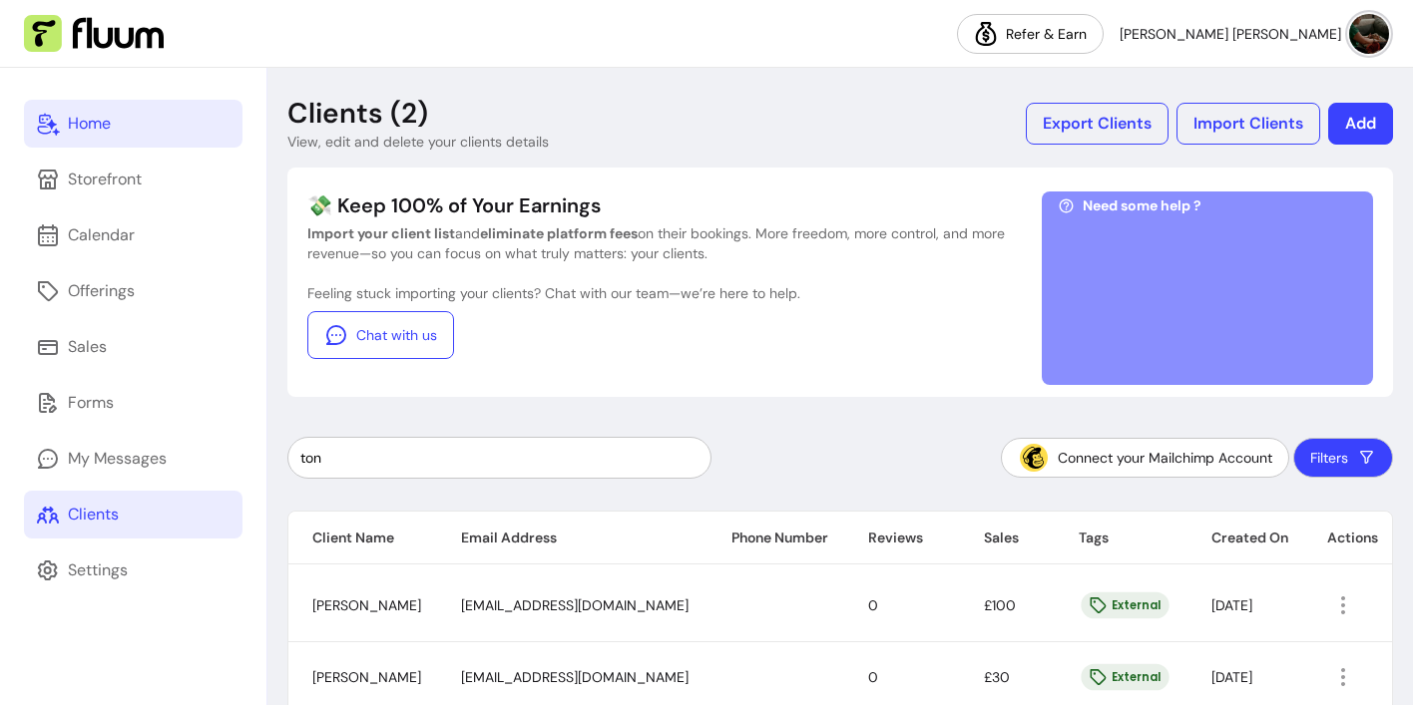
type input "ton"
click at [519, 612] on span "toniacee1111@gmail.com" at bounding box center [574, 606] width 227 height 18
click at [1347, 604] on icon "button" at bounding box center [1343, 606] width 24 height 24
click at [1234, 493] on span "Amend" at bounding box center [1268, 491] width 146 height 20
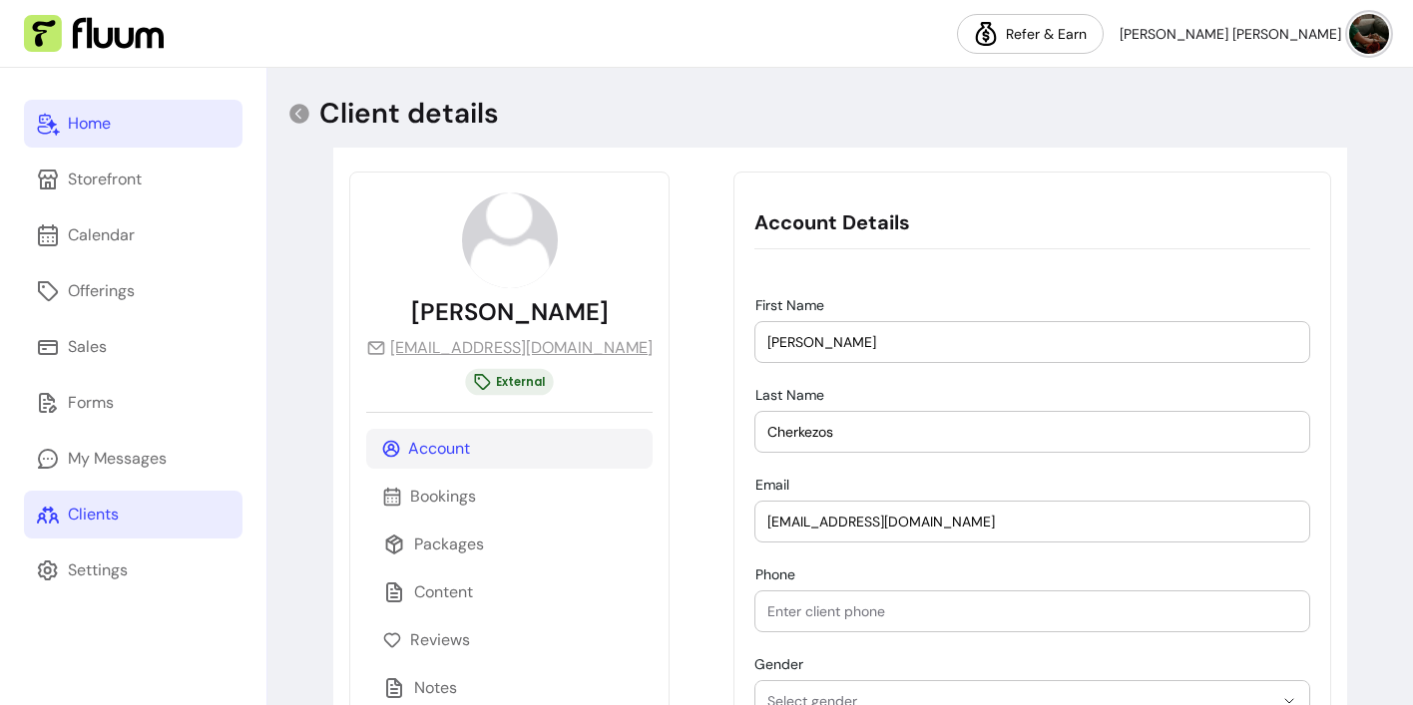
click at [524, 353] on link "toniacee1111@gmail.com" at bounding box center [509, 348] width 286 height 24
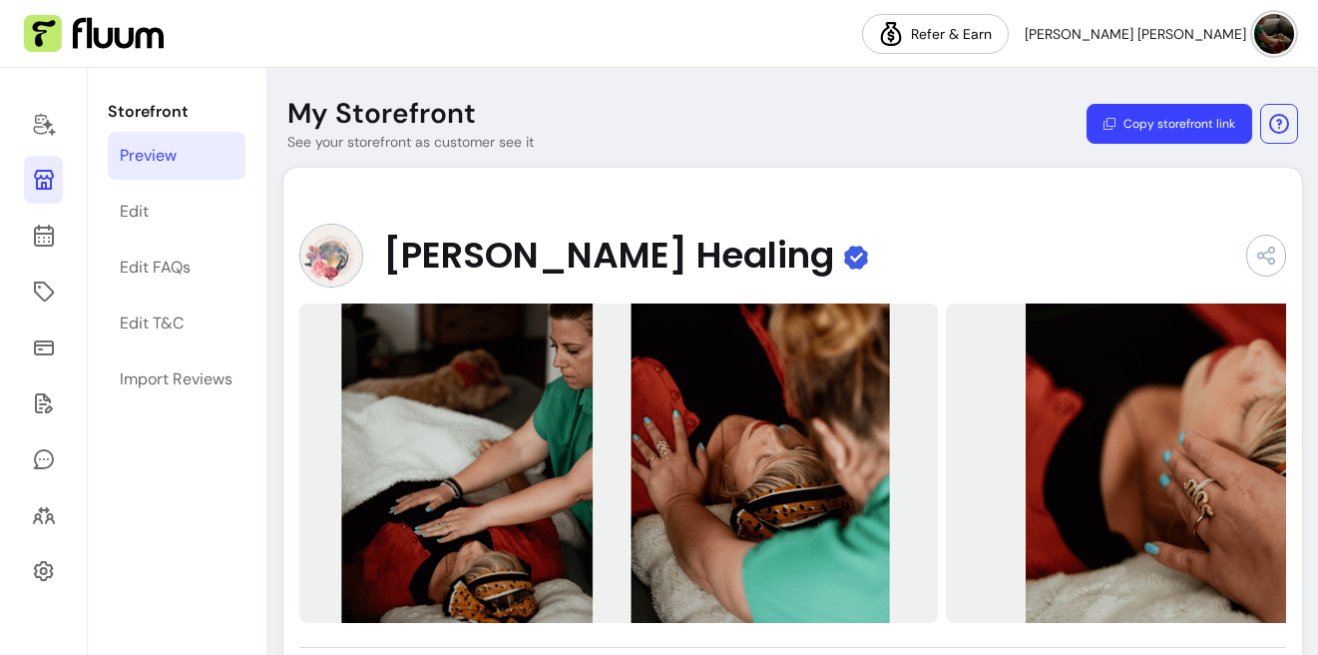
click at [50, 179] on icon at bounding box center [44, 180] width 20 height 20
click at [44, 124] on icon at bounding box center [44, 125] width 22 height 23
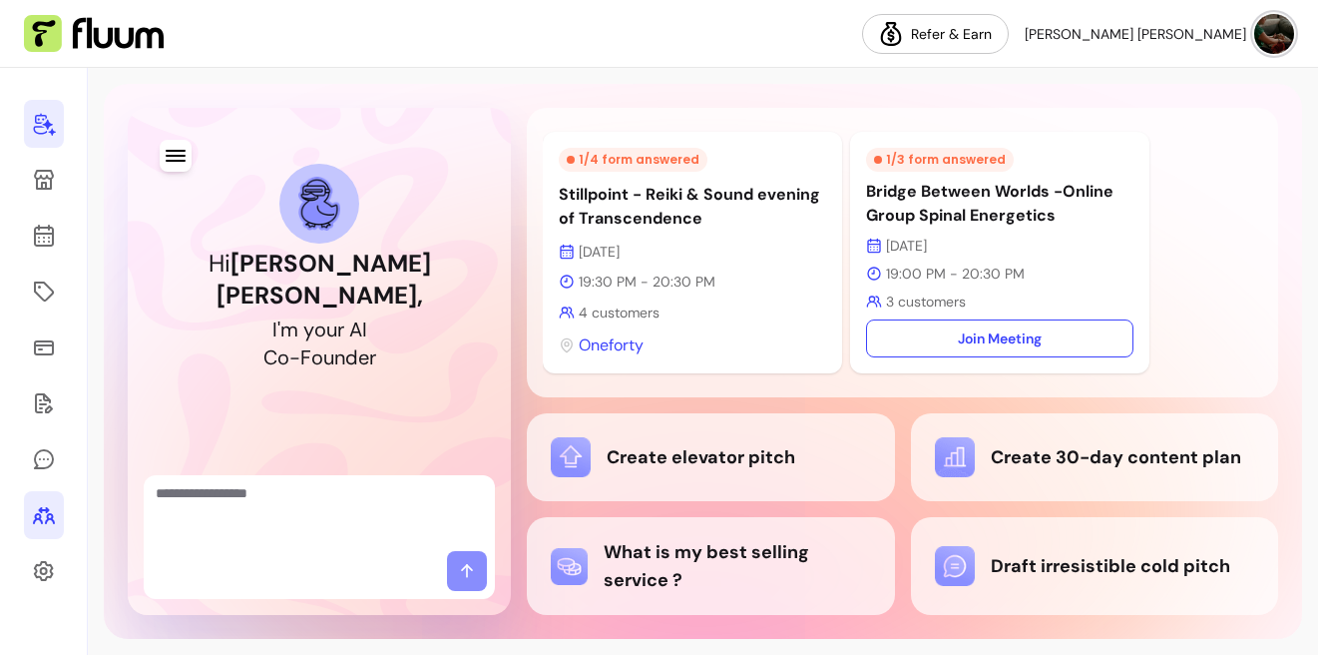
click at [37, 525] on icon at bounding box center [44, 515] width 24 height 24
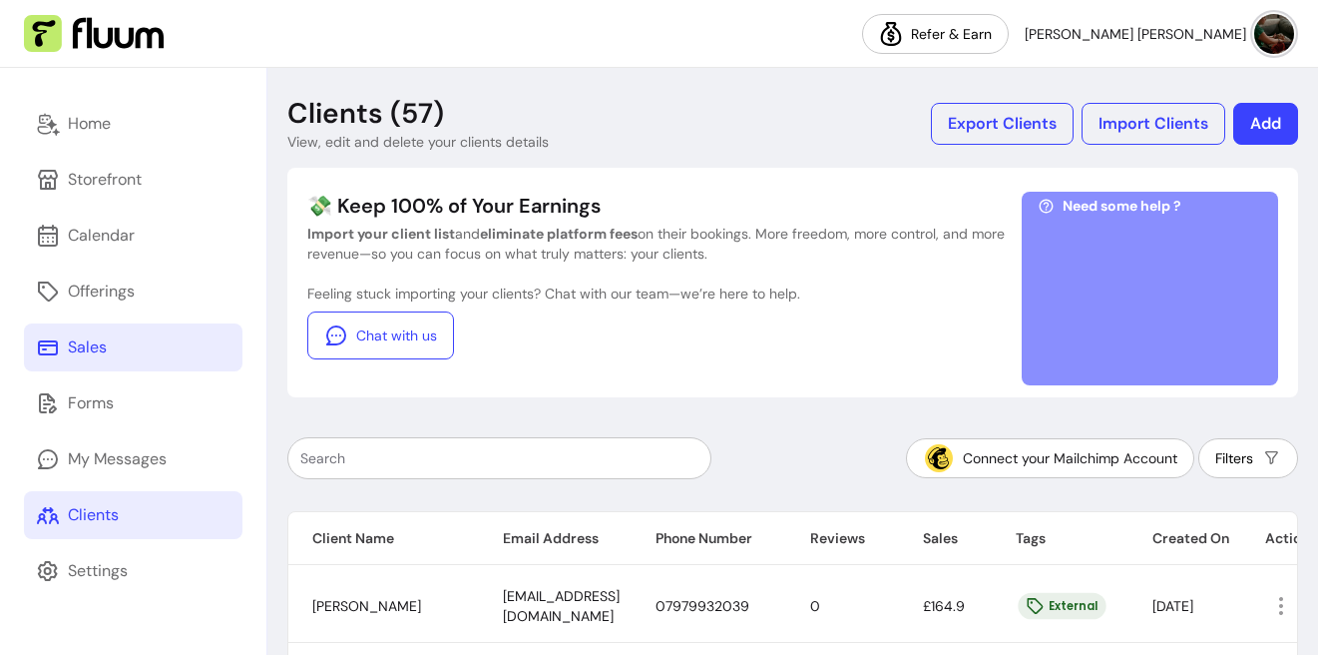
click at [109, 352] on link "Sales" at bounding box center [133, 347] width 219 height 48
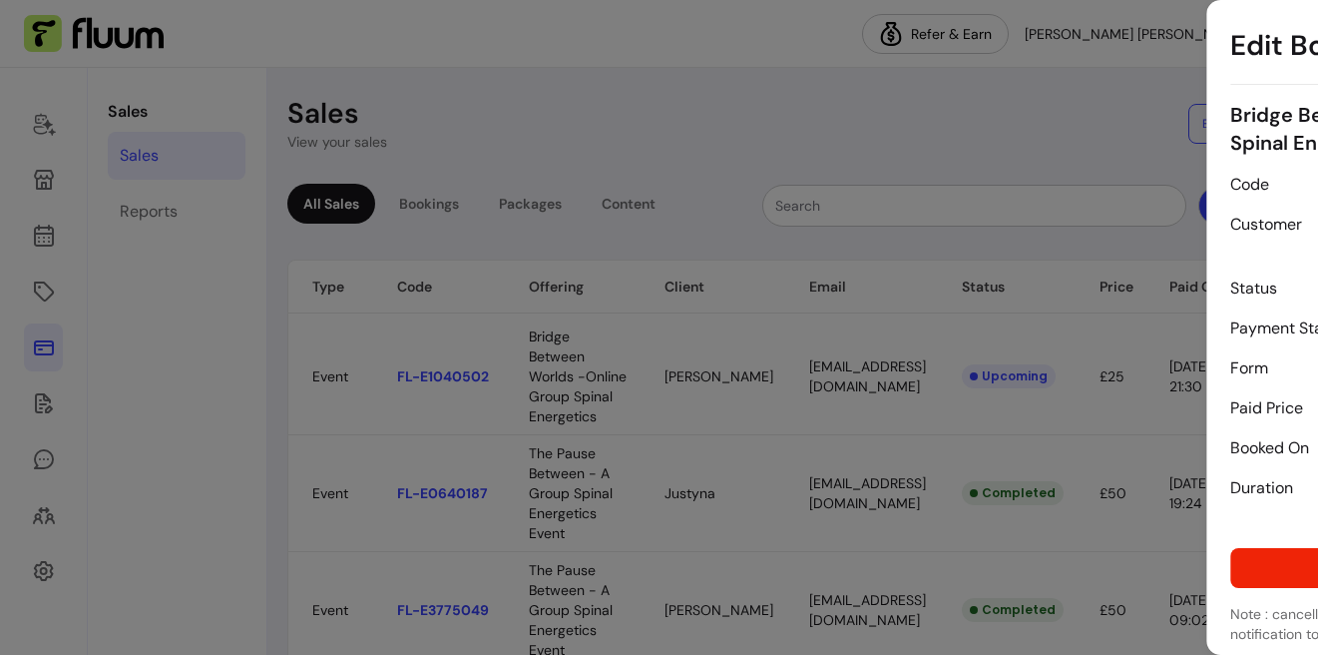
click at [918, 378] on body "Refer & Earn Elena Agustina C. Sales Sales Reports Sales View your sales Export…" at bounding box center [659, 327] width 1318 height 655
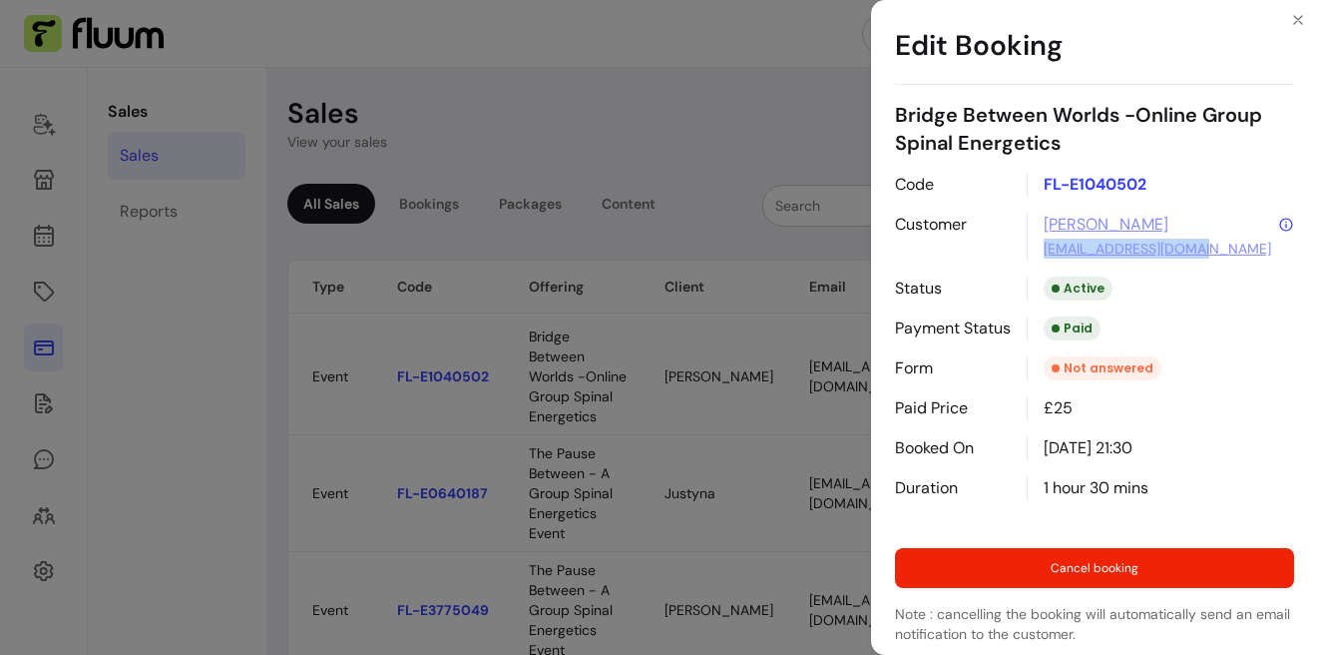
drag, startPoint x: 1209, startPoint y: 250, endPoint x: 1042, endPoint y: 252, distance: 167.6
click at [1042, 252] on div "Shelley shelleykent@yahoo.com" at bounding box center [1160, 237] width 267 height 48
copy link "shelleykent@yahoo.com"
click at [667, 151] on div "Edit Booking Bridge Between Worlds -Online Group Spinal Energetics Code FL-E104…" at bounding box center [659, 327] width 1318 height 655
